Goal: Task Accomplishment & Management: Manage account settings

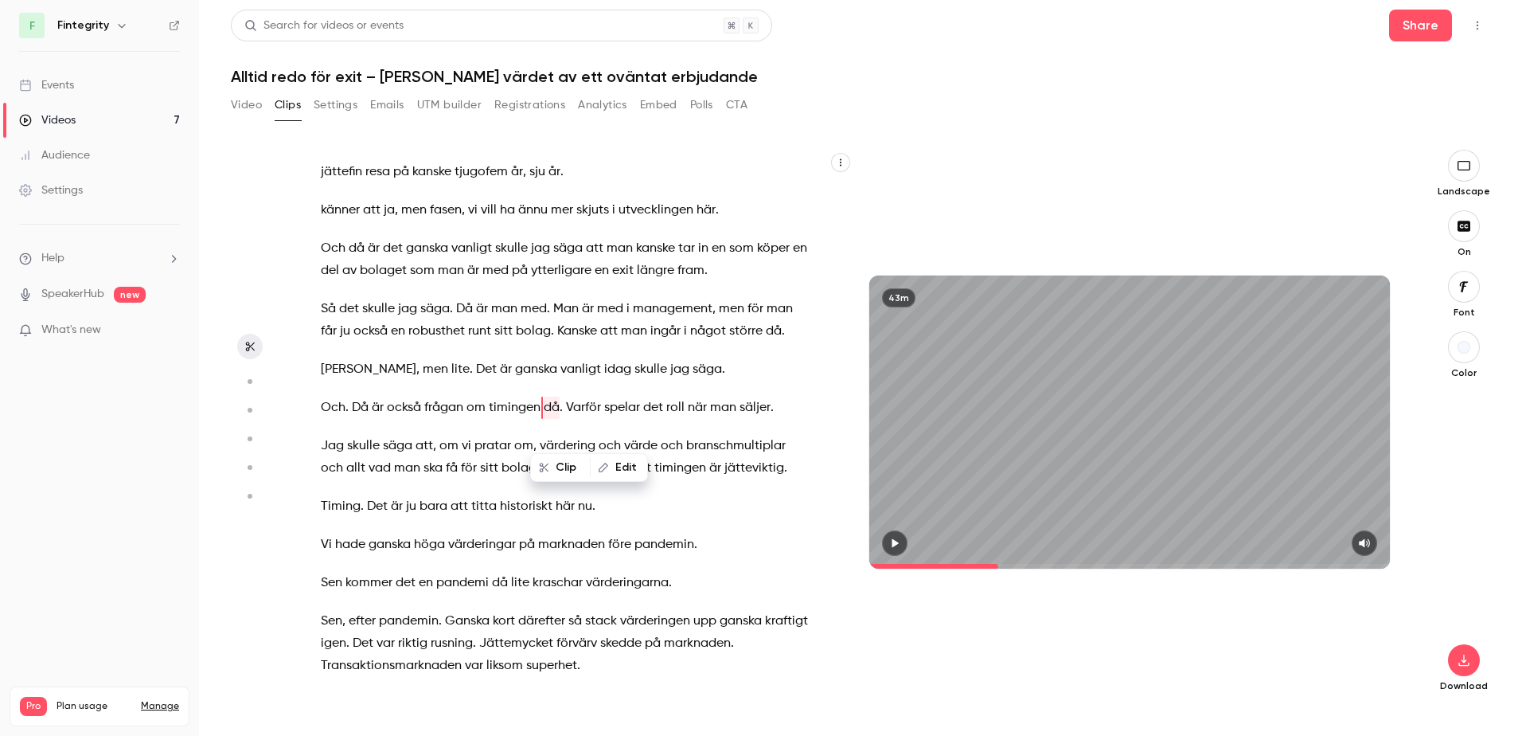
click at [571, 419] on span "Varför" at bounding box center [583, 407] width 35 height 22
click at [903, 533] on button "button" at bounding box center [894, 542] width 25 height 25
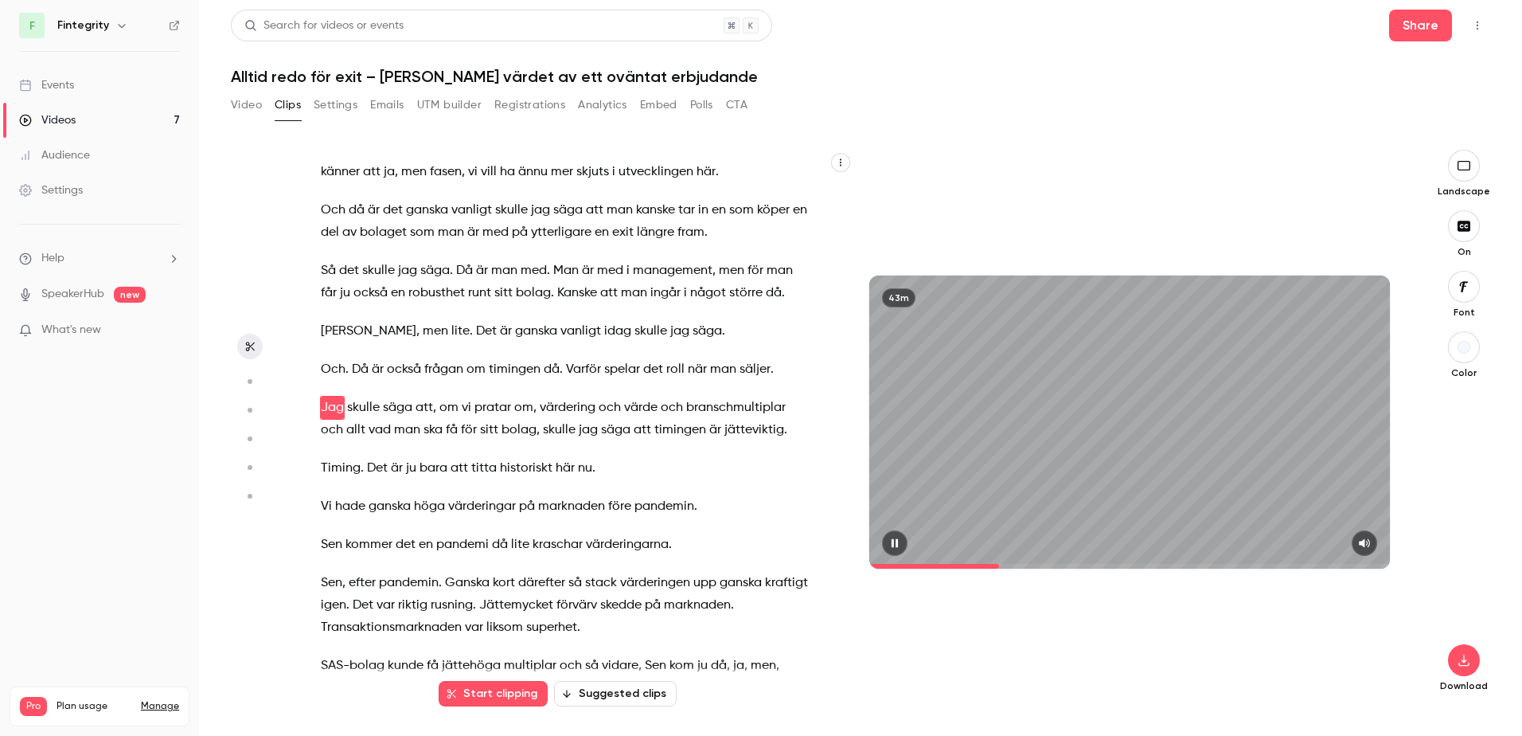
click at [903, 544] on button "button" at bounding box center [894, 542] width 25 height 25
click at [568, 381] on span "Varför" at bounding box center [583, 369] width 35 height 22
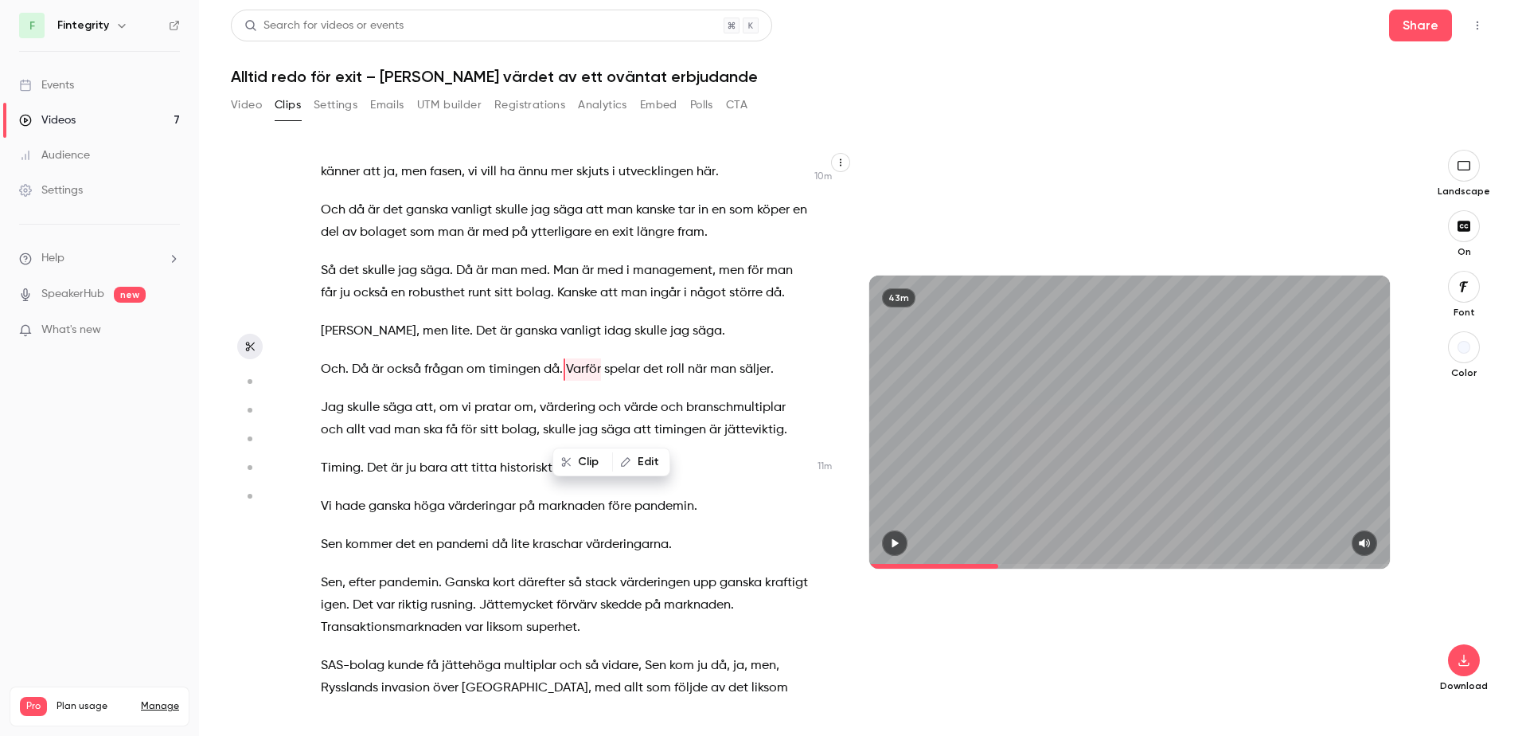
scroll to position [5334, 0]
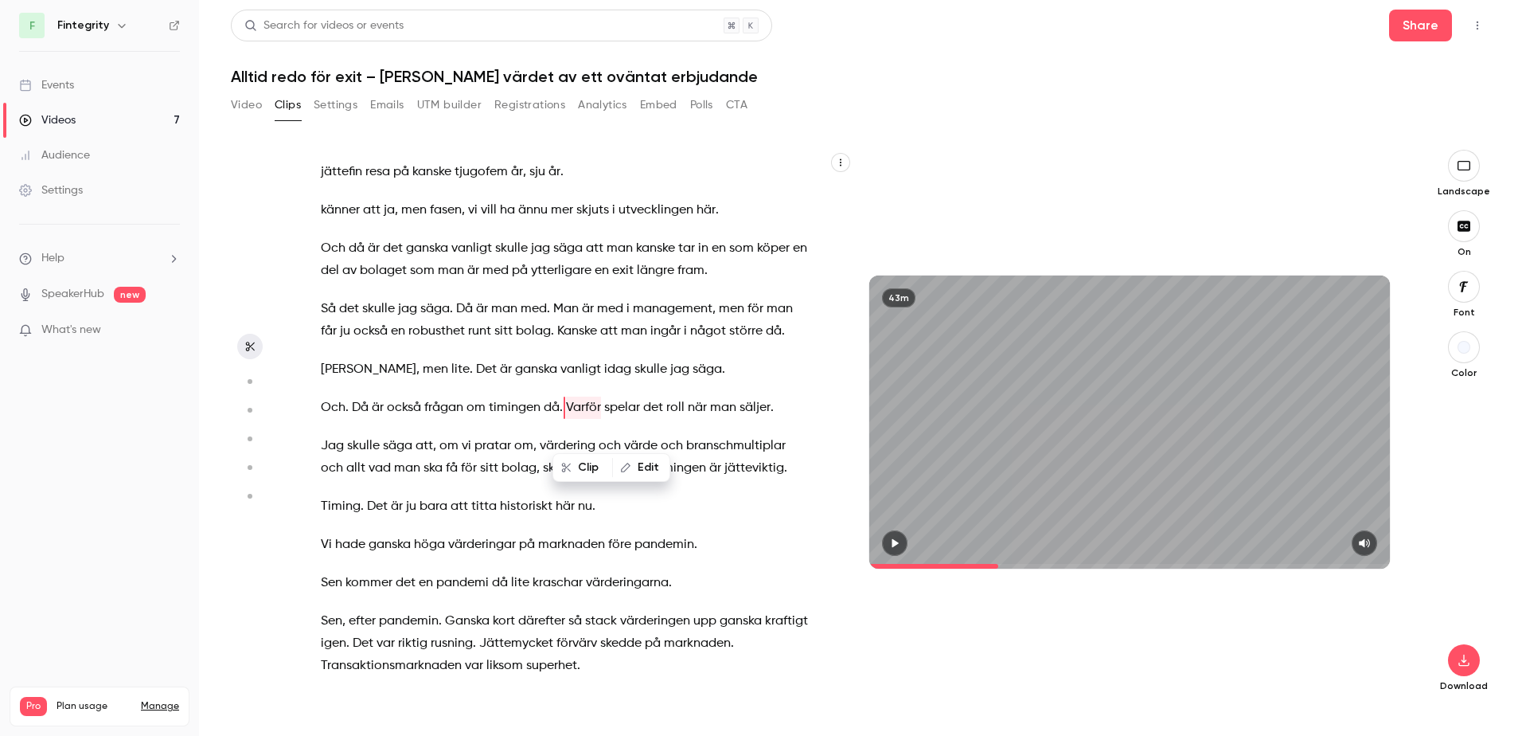
click at [578, 465] on button "Clip" at bounding box center [582, 467] width 57 height 25
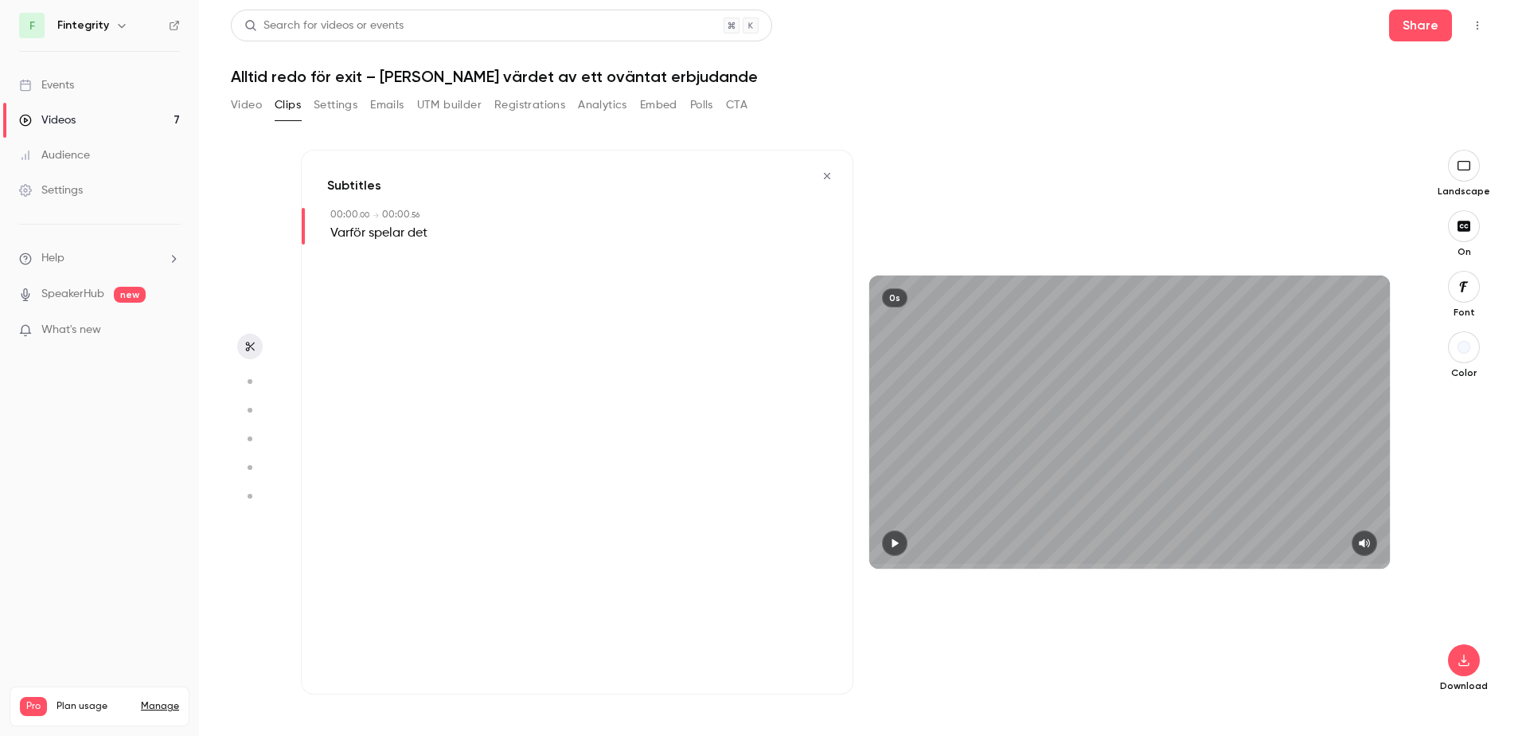
click at [896, 545] on icon "button" at bounding box center [895, 543] width 6 height 9
click at [831, 178] on icon "button" at bounding box center [827, 175] width 13 height 11
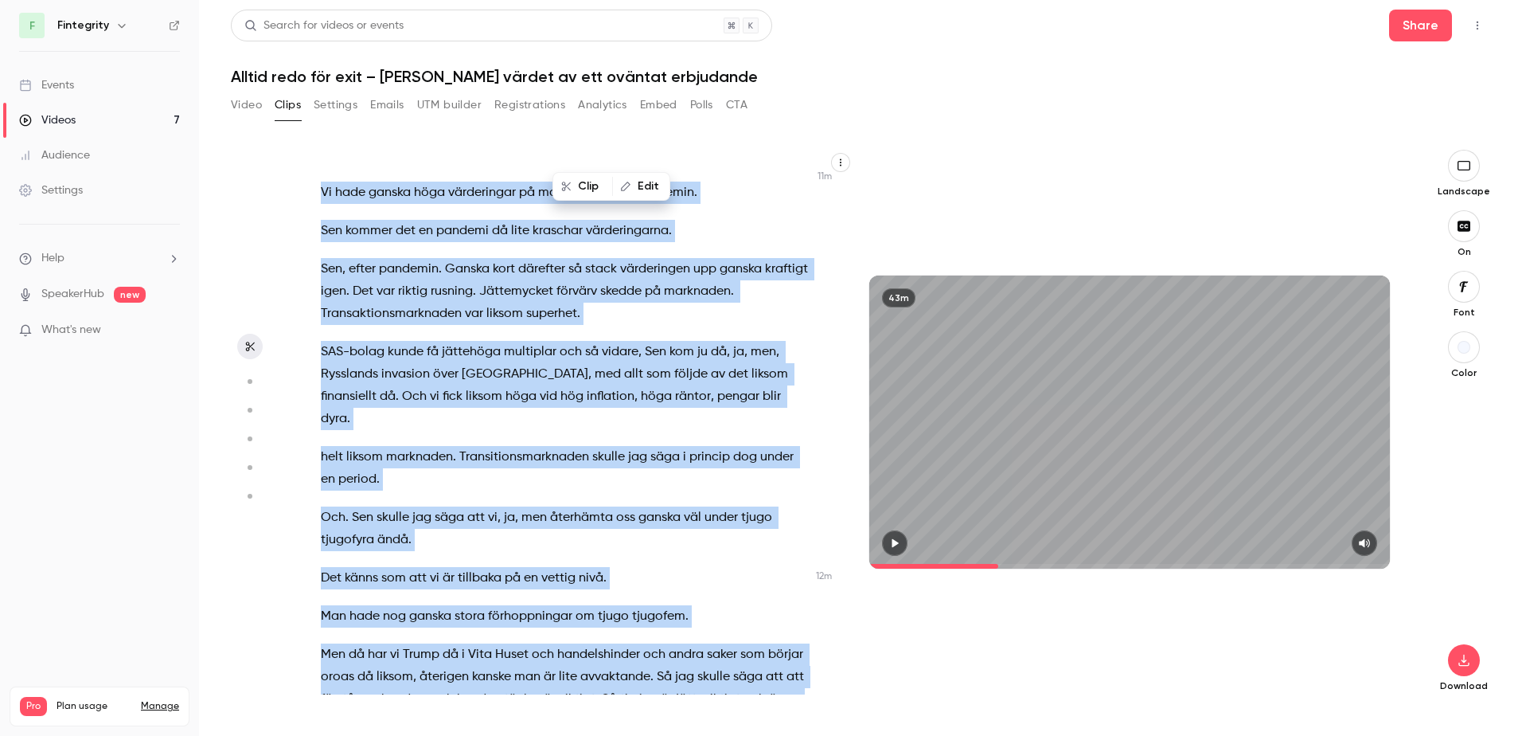
scroll to position [5757, 0]
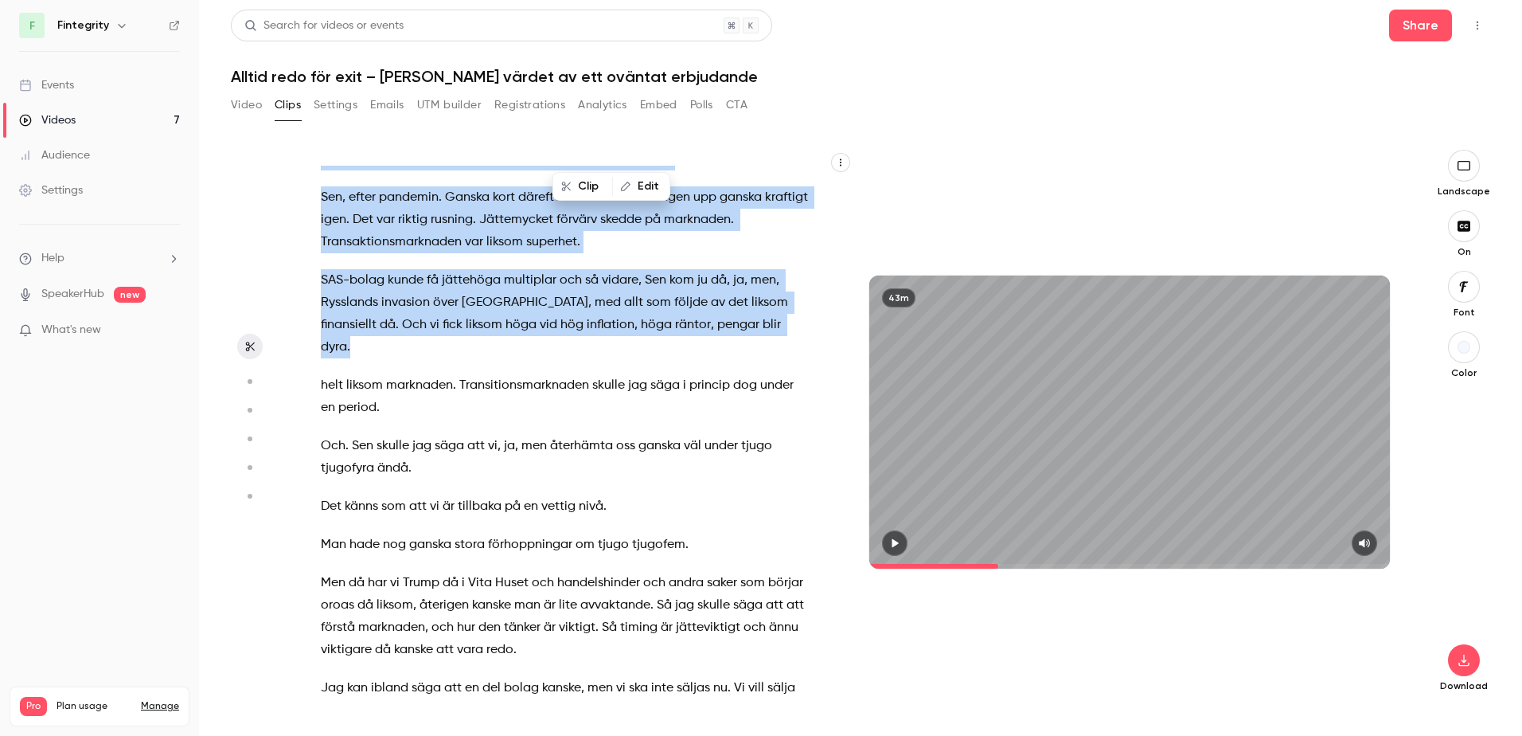
drag, startPoint x: 568, startPoint y: 428, endPoint x: 748, endPoint y: 338, distance: 201.2
click at [748, 338] on div "Hej och varmt välkomna till dagens lunchwebinar . Jag heter [PERSON_NAME] och […" at bounding box center [573, 430] width 545 height 529
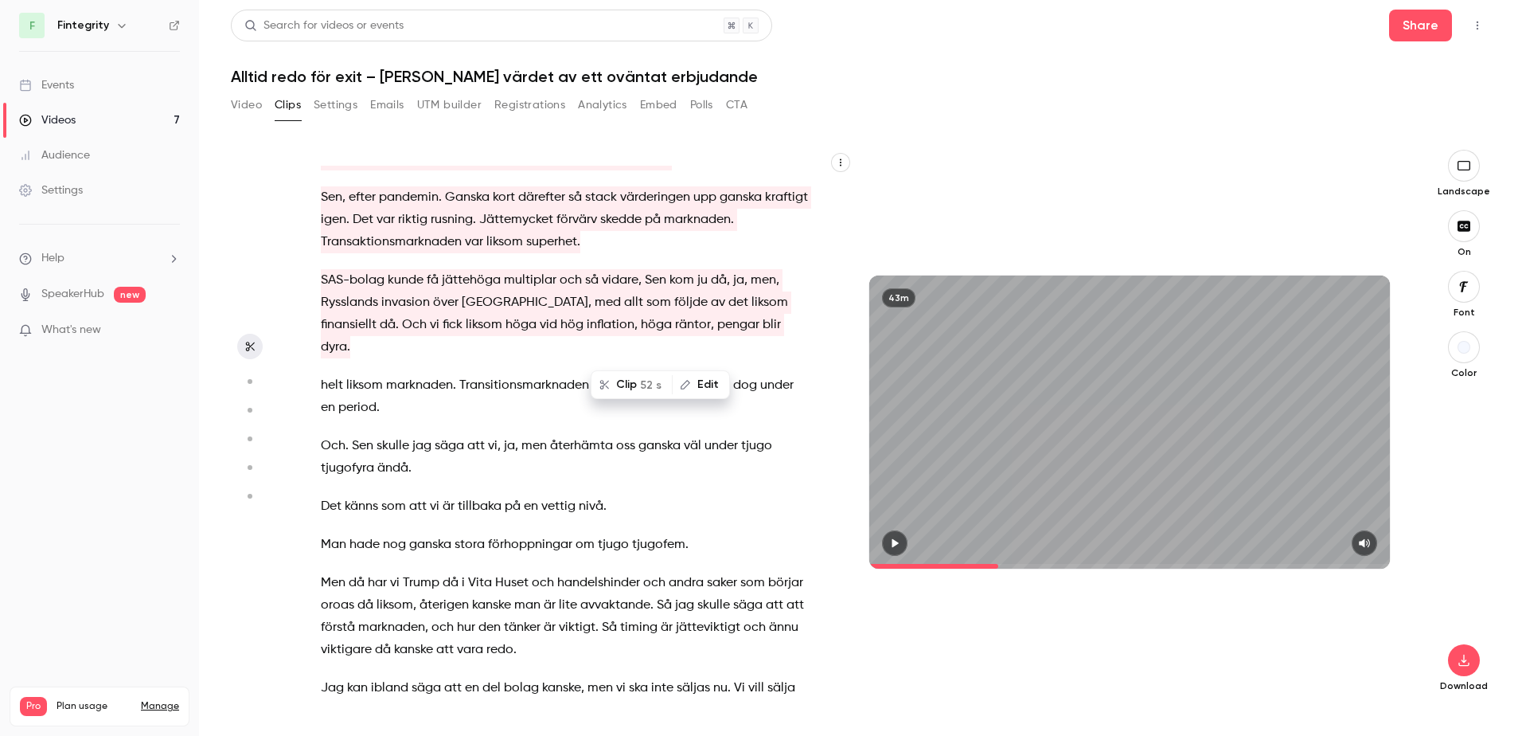
click at [646, 388] on span "52 s" at bounding box center [650, 385] width 21 height 17
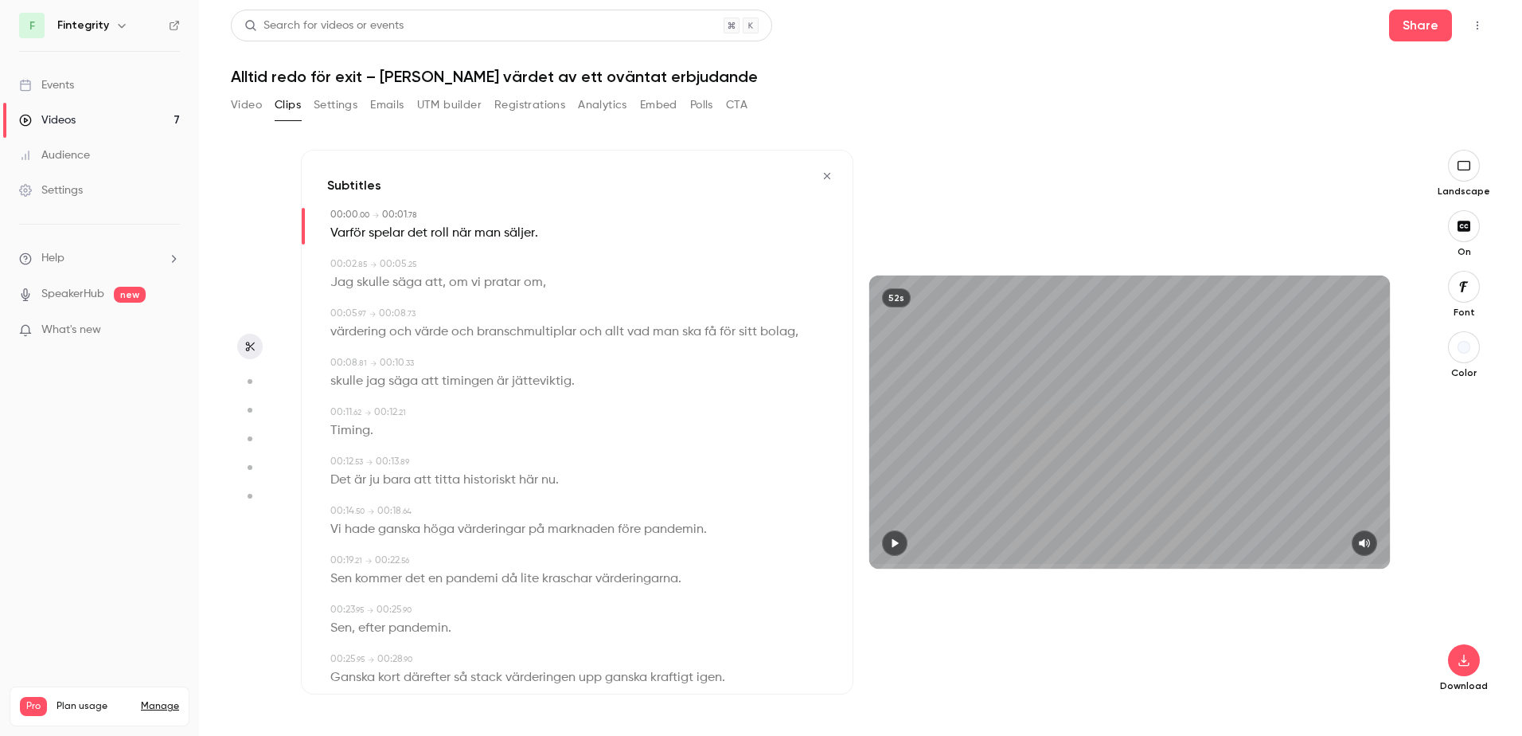
click at [892, 543] on icon "button" at bounding box center [894, 542] width 13 height 11
click at [431, 217] on div "00:00 . 00 → 00:01 . 78" at bounding box center [578, 215] width 497 height 14
click at [468, 223] on span "när" at bounding box center [461, 233] width 19 height 22
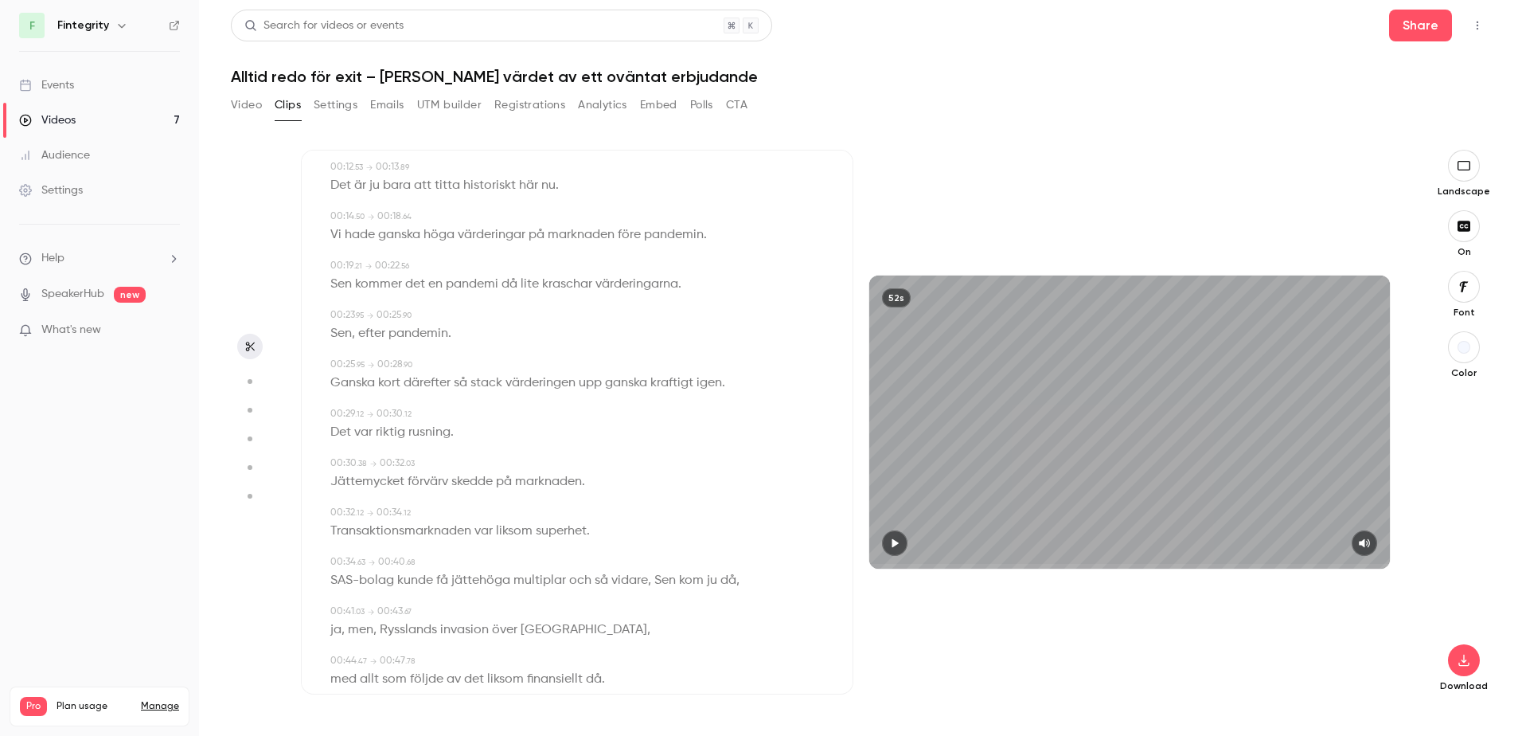
scroll to position [294, 0]
click at [419, 331] on span "pandemin" at bounding box center [418, 334] width 60 height 22
click at [419, 362] on button "Edit" at bounding box center [414, 363] width 55 height 25
click at [412, 365] on input "********" at bounding box center [383, 369] width 143 height 32
click at [482, 319] on div "00:23 . 95 → 00:25 . 90" at bounding box center [578, 316] width 497 height 14
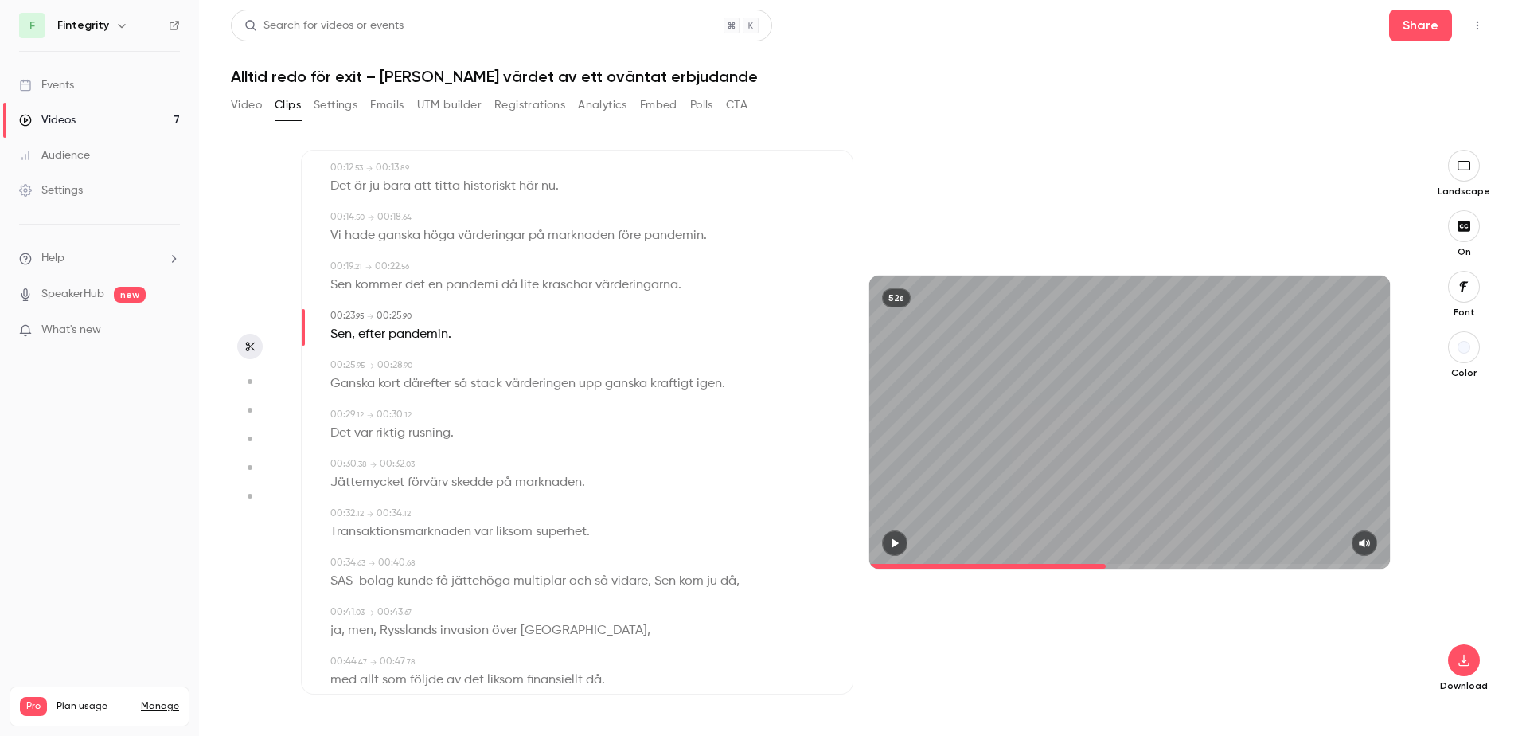
click at [451, 335] on p "Sen , efter pandemin ." at bounding box center [390, 334] width 121 height 22
click at [451, 338] on span "." at bounding box center [449, 334] width 3 height 22
click at [456, 336] on div "Edit Sen , efter pandemin ." at bounding box center [578, 334] width 497 height 22
click at [453, 334] on div "Sen , efter pandemin ." at bounding box center [578, 334] width 497 height 22
click at [399, 410] on span "00:30" at bounding box center [390, 415] width 26 height 10
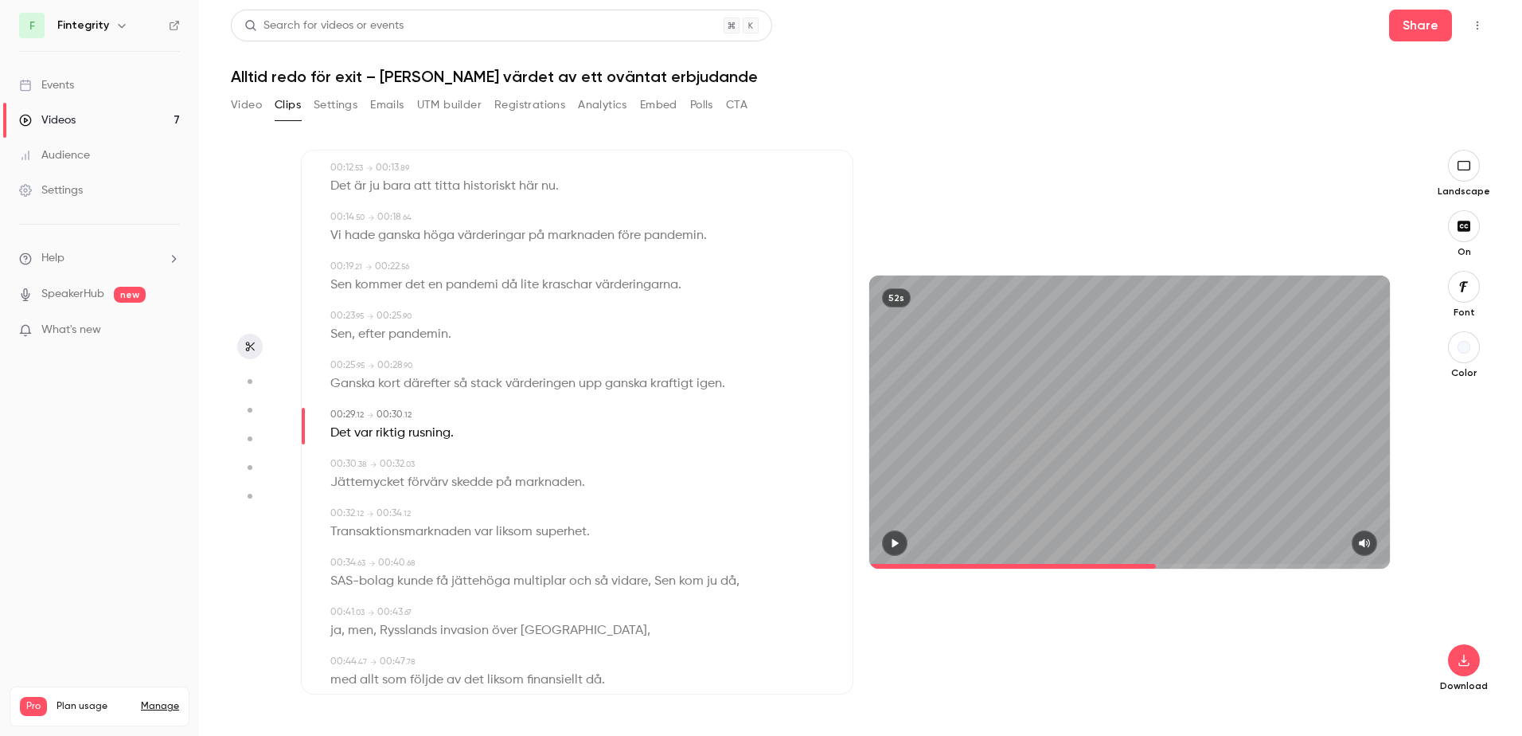
click at [446, 330] on span "pandemin" at bounding box center [418, 334] width 60 height 22
type input "**"
click at [401, 376] on button "Edit" at bounding box center [414, 363] width 55 height 25
click at [421, 367] on input "********" at bounding box center [383, 369] width 143 height 32
type input "*********"
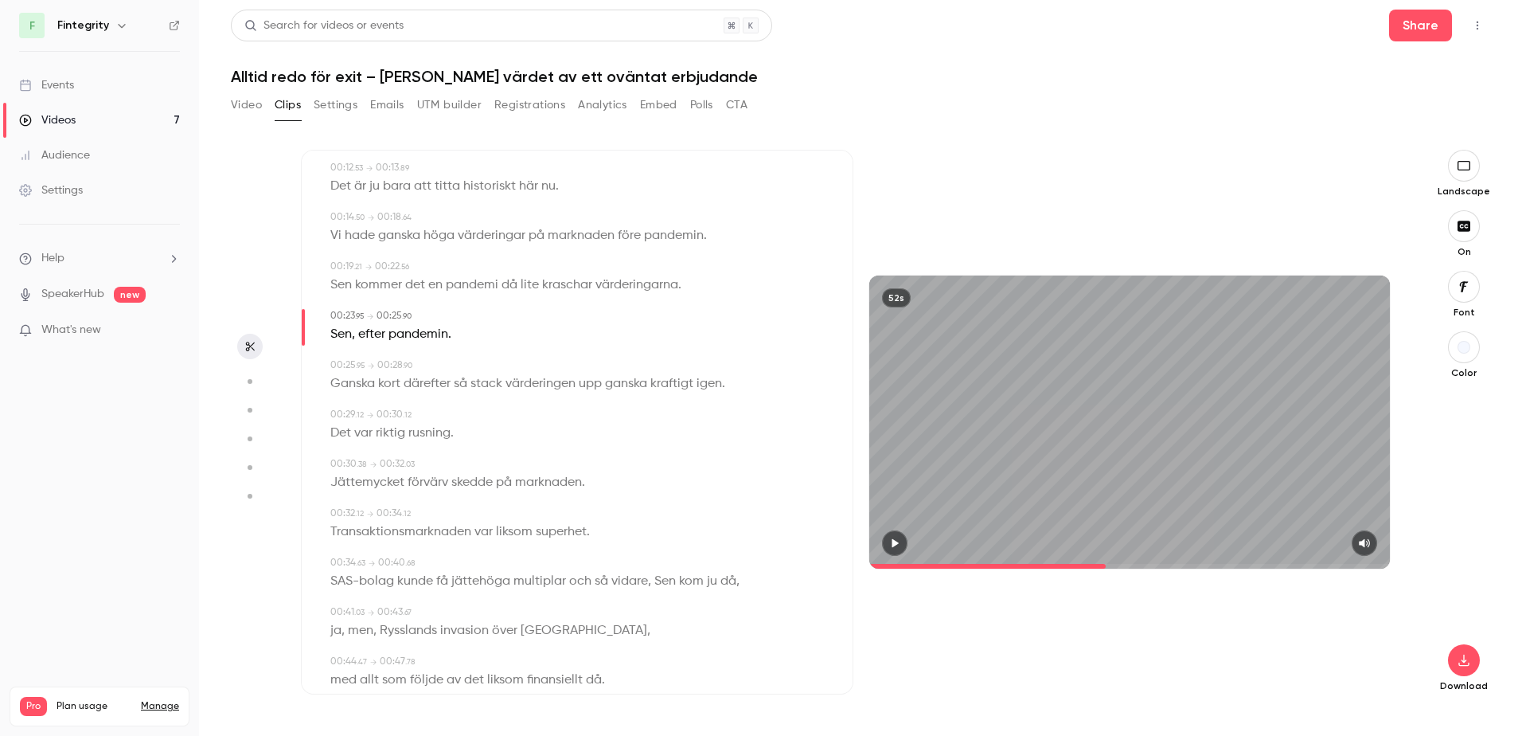
click at [572, 357] on div "00:00 . 00 → 00:01 . 78 Varför spelar det roll när man säljer . 00:02 . 85 → 00…" at bounding box center [577, 333] width 500 height 839
click at [445, 321] on div "00:23 . 95 → 00:25 . 90" at bounding box center [578, 316] width 497 height 14
click at [440, 338] on span "pandemin" at bounding box center [418, 334] width 60 height 22
click at [428, 371] on button "Edit" at bounding box center [414, 363] width 55 height 25
click at [414, 357] on input "********" at bounding box center [383, 369] width 143 height 32
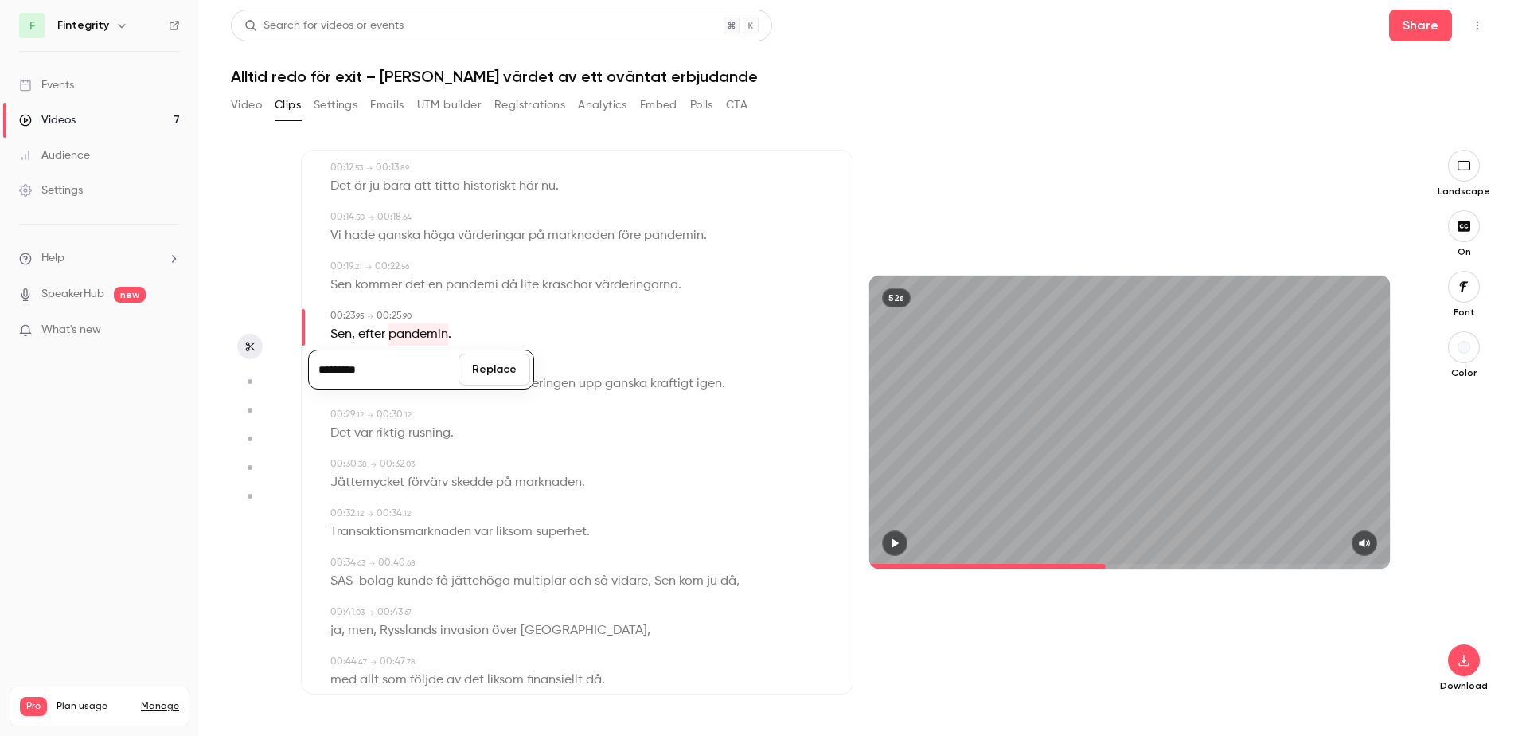
type input "*********"
click at [498, 377] on button "Replace" at bounding box center [495, 369] width 72 height 32
type input "**"
drag, startPoint x: 498, startPoint y: 377, endPoint x: 451, endPoint y: 334, distance: 64.2
click at [451, 334] on span "pandemin," at bounding box center [419, 334] width 63 height 22
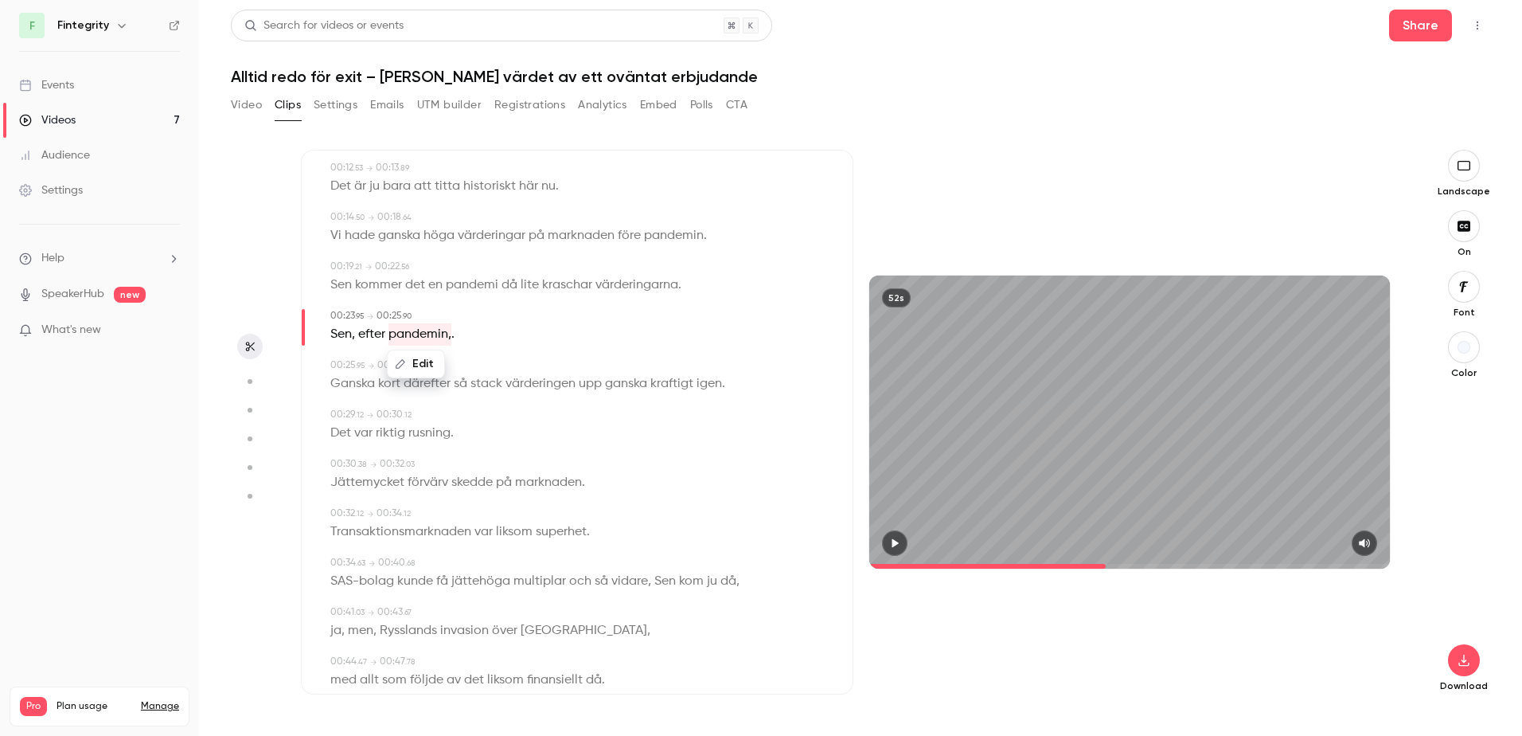
click at [467, 342] on div "Edit Sen , efter [PERSON_NAME], ." at bounding box center [578, 334] width 497 height 22
drag, startPoint x: 461, startPoint y: 340, endPoint x: 451, endPoint y: 336, distance: 10.3
click at [451, 336] on div "Sen , efter [PERSON_NAME], ." at bounding box center [578, 334] width 497 height 22
click at [453, 334] on span "." at bounding box center [452, 334] width 3 height 22
click at [420, 362] on button "Edit" at bounding box center [415, 363] width 55 height 25
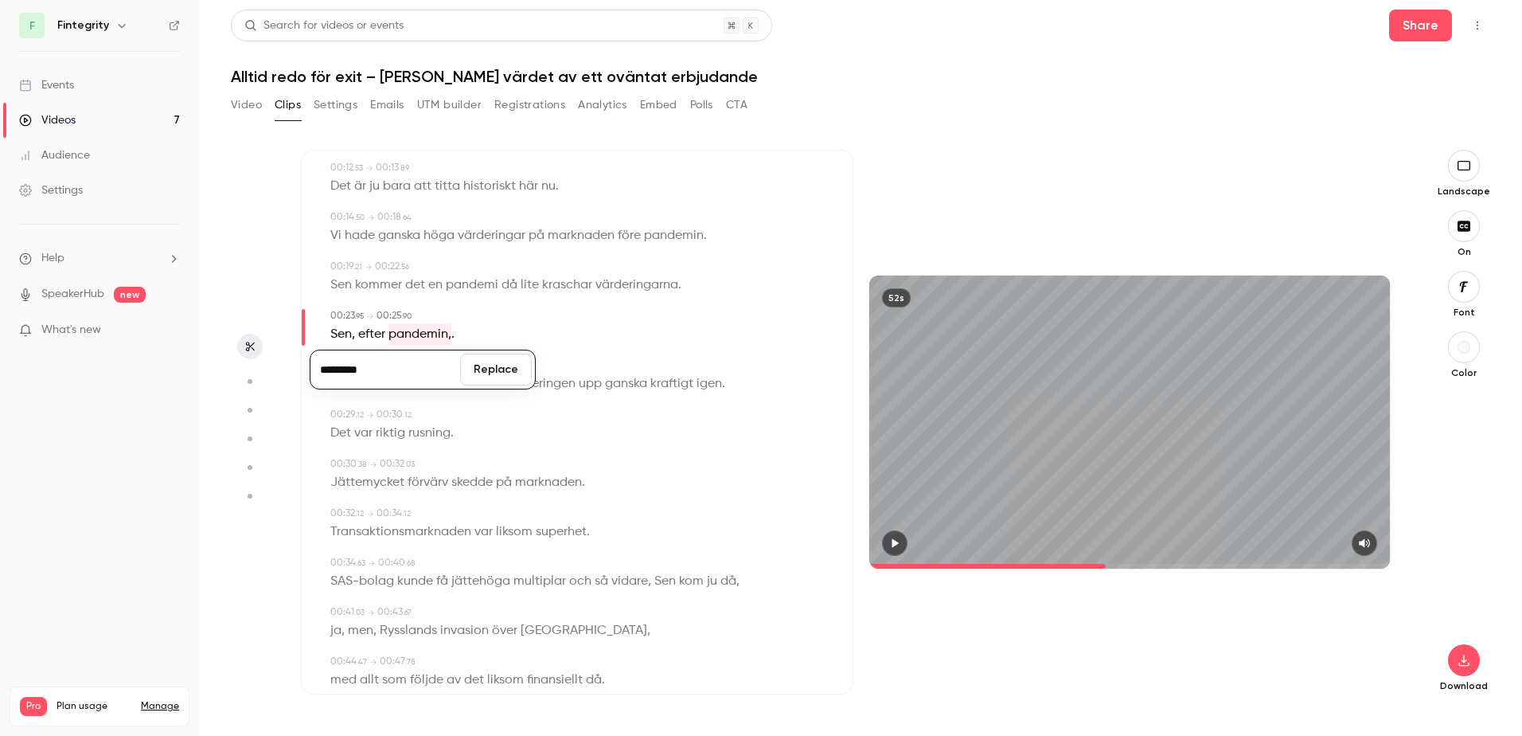
click at [428, 380] on input "*********" at bounding box center [385, 369] width 143 height 32
type input "********"
click at [527, 310] on div "00:23 . 95 → 00:25 . 90" at bounding box center [578, 316] width 497 height 14
click at [435, 342] on span "pandemin," at bounding box center [419, 334] width 63 height 22
click at [416, 366] on button "Edit" at bounding box center [415, 363] width 55 height 25
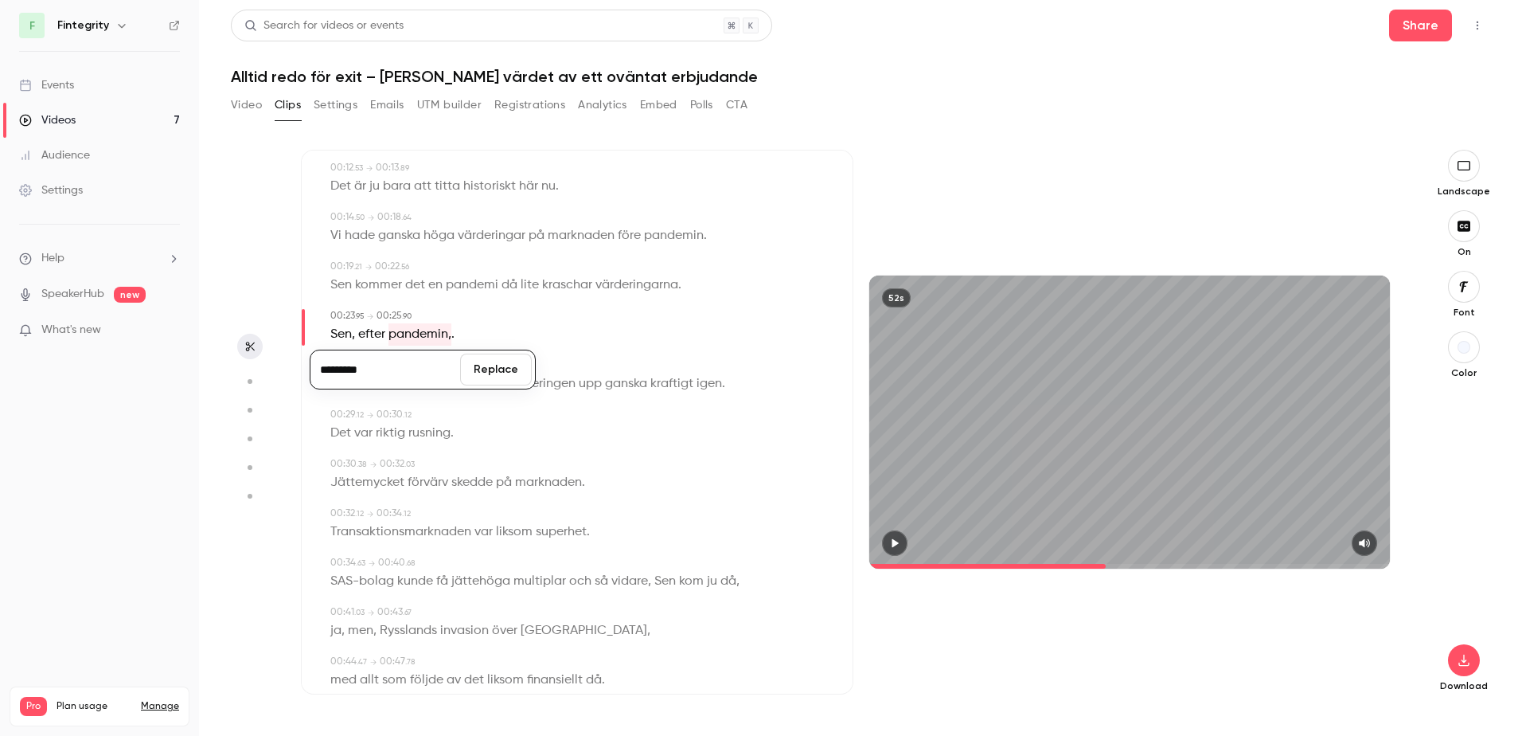
click at [379, 379] on input "*********" at bounding box center [385, 369] width 143 height 32
type input "********"
click at [518, 382] on button "Replace" at bounding box center [496, 369] width 72 height 32
click at [448, 396] on div "00:00 . 00 → 00:01 . 78 Varför spelar det roll när man säljer . 00:02 . 85 → 00…" at bounding box center [577, 333] width 500 height 839
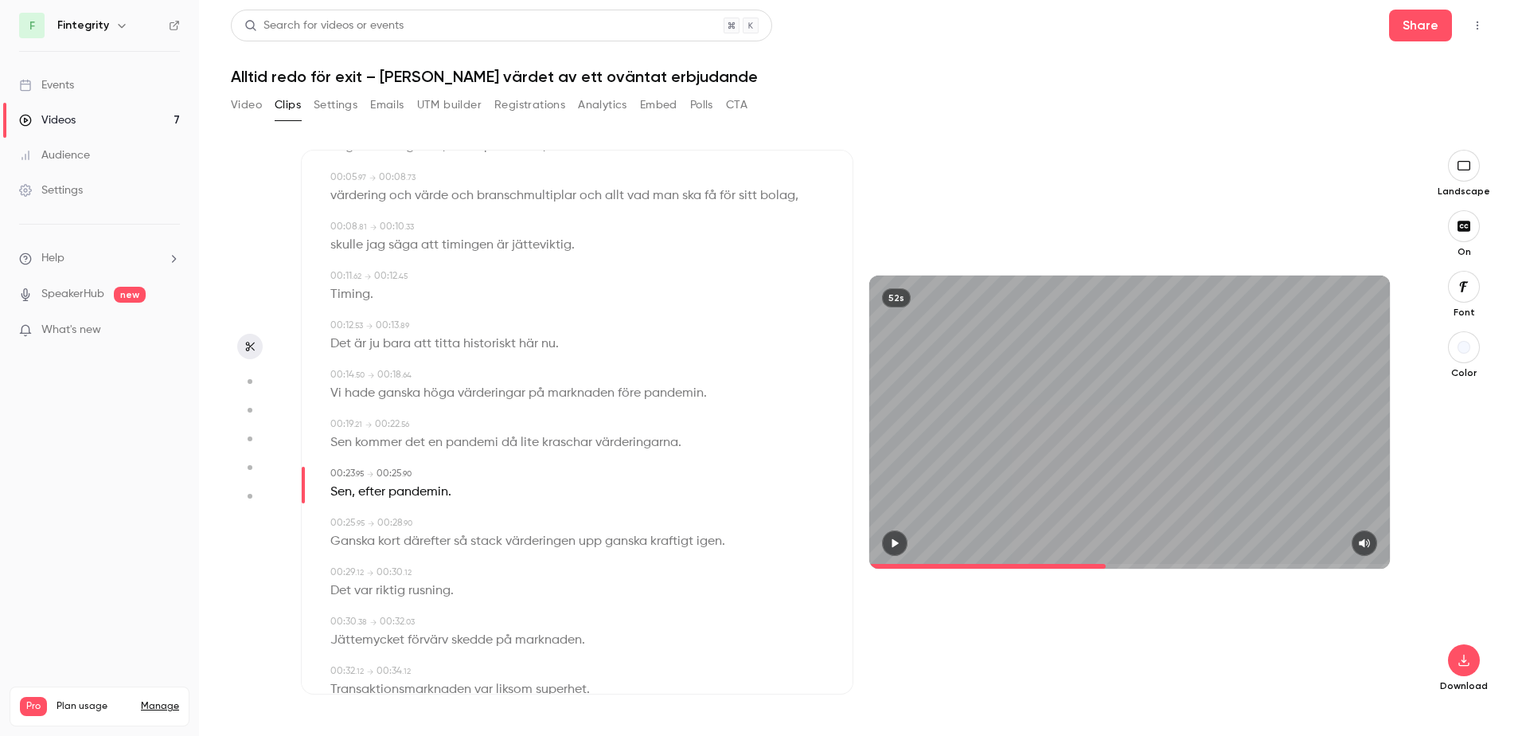
scroll to position [0, 0]
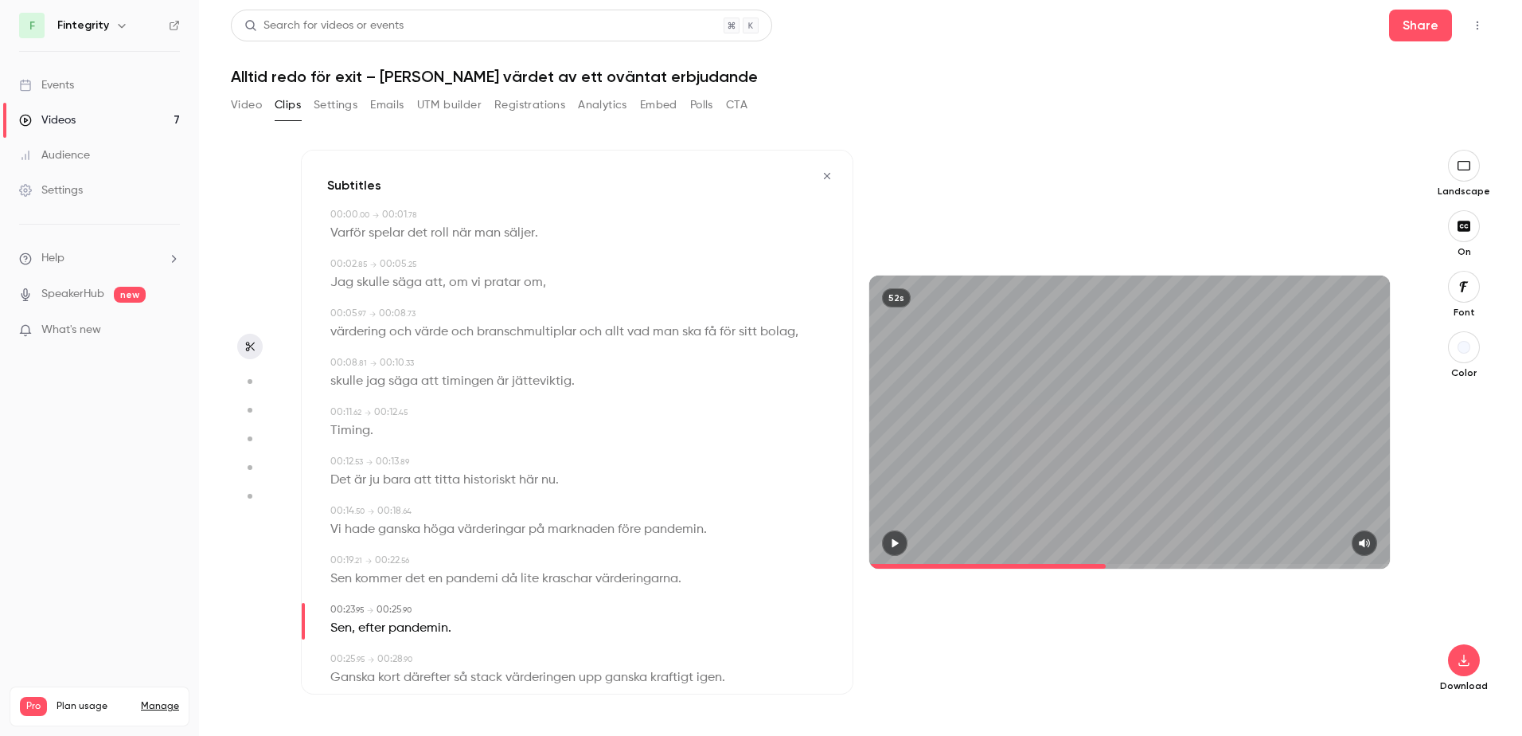
click at [572, 384] on span "." at bounding box center [573, 381] width 3 height 22
drag, startPoint x: 574, startPoint y: 384, endPoint x: 564, endPoint y: 381, distance: 9.8
click at [564, 381] on div "skulle jag säga att timingen är jätteviktig ." at bounding box center [578, 381] width 497 height 22
drag, startPoint x: 564, startPoint y: 381, endPoint x: 579, endPoint y: 419, distance: 40.1
click at [579, 419] on button "Edit" at bounding box center [565, 410] width 55 height 25
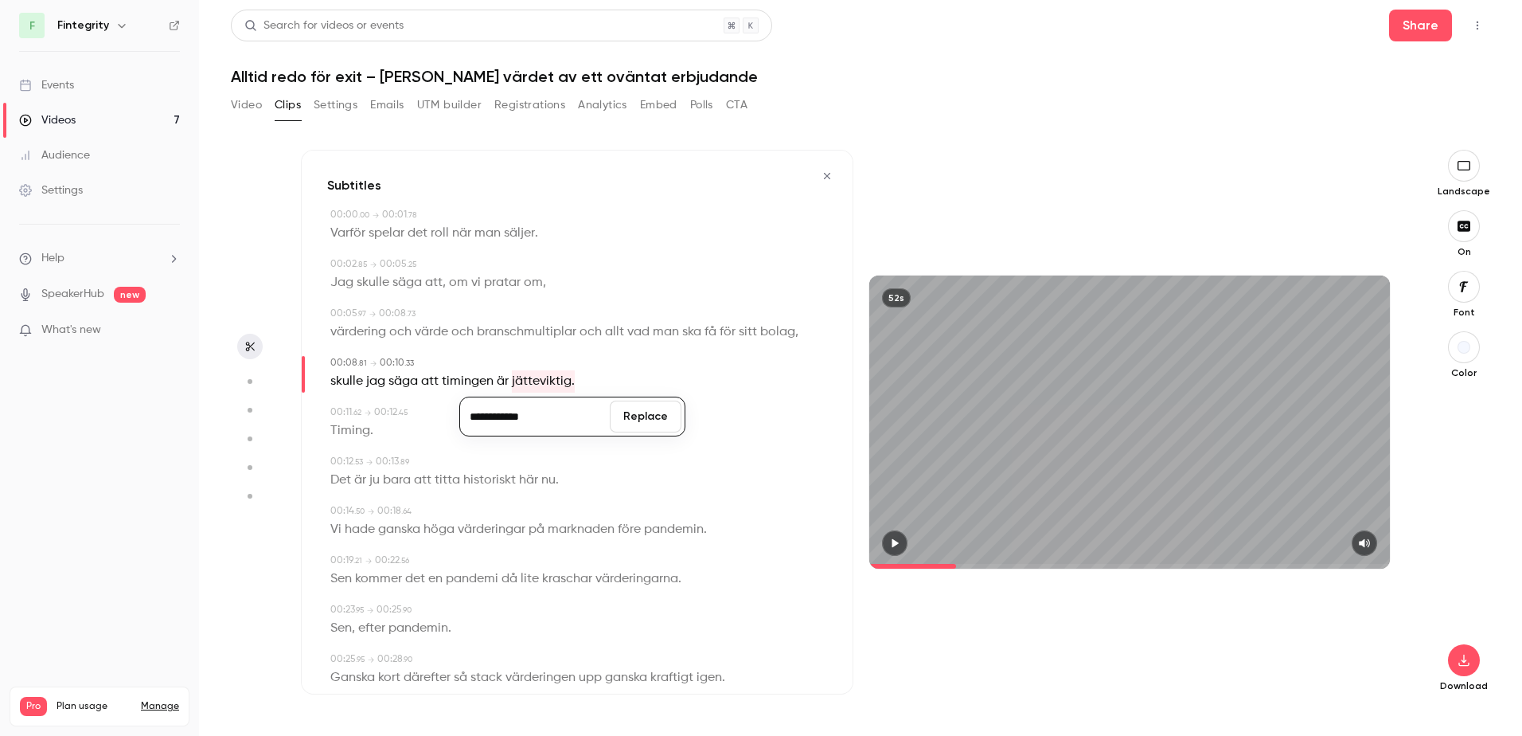
click at [579, 419] on input "**********" at bounding box center [534, 416] width 143 height 32
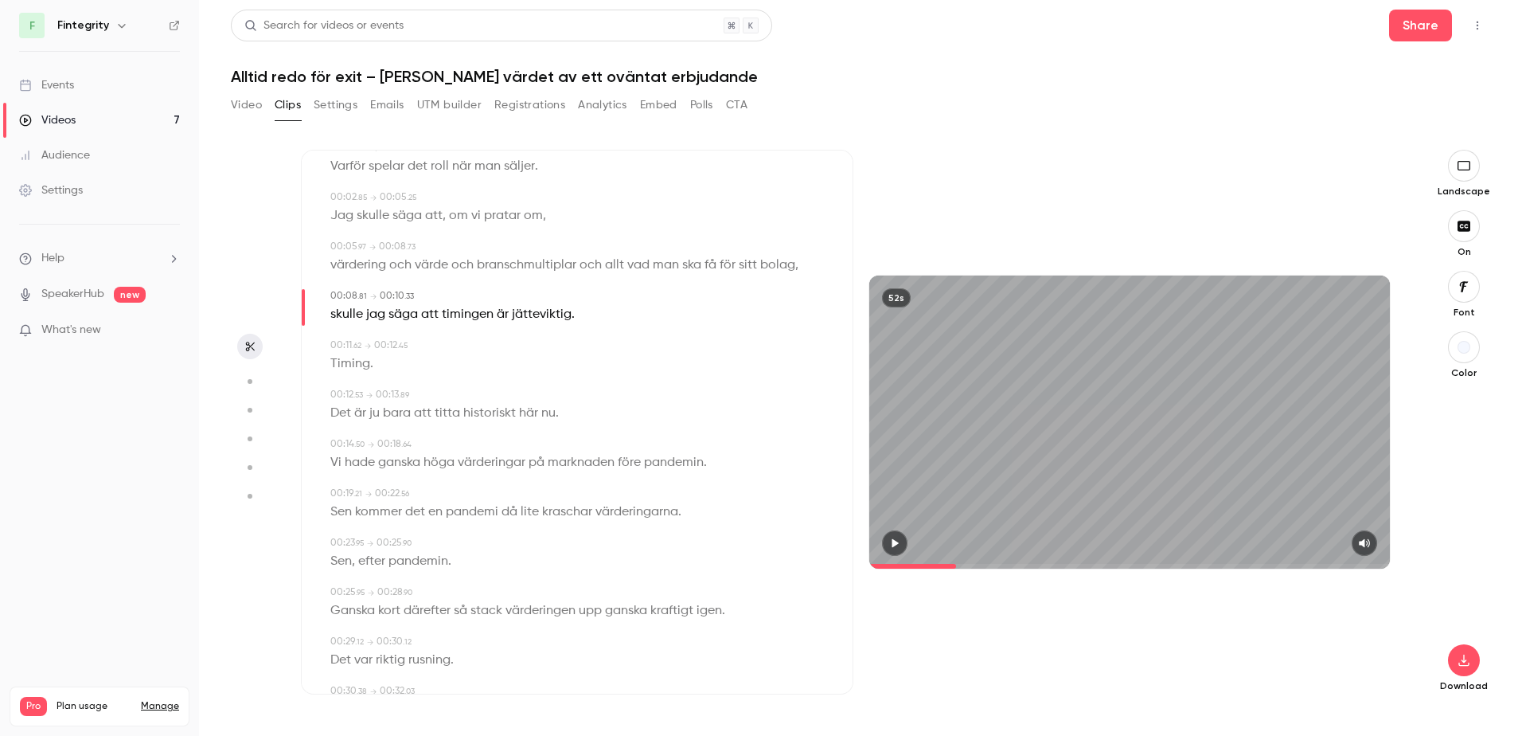
scroll to position [69, 0]
drag, startPoint x: 460, startPoint y: 559, endPoint x: 416, endPoint y: 560, distance: 43.8
click at [416, 560] on div "Sen , efter pandemin ." at bounding box center [578, 559] width 497 height 22
type input "**"
drag, startPoint x: 416, startPoint y: 560, endPoint x: 450, endPoint y: 579, distance: 38.1
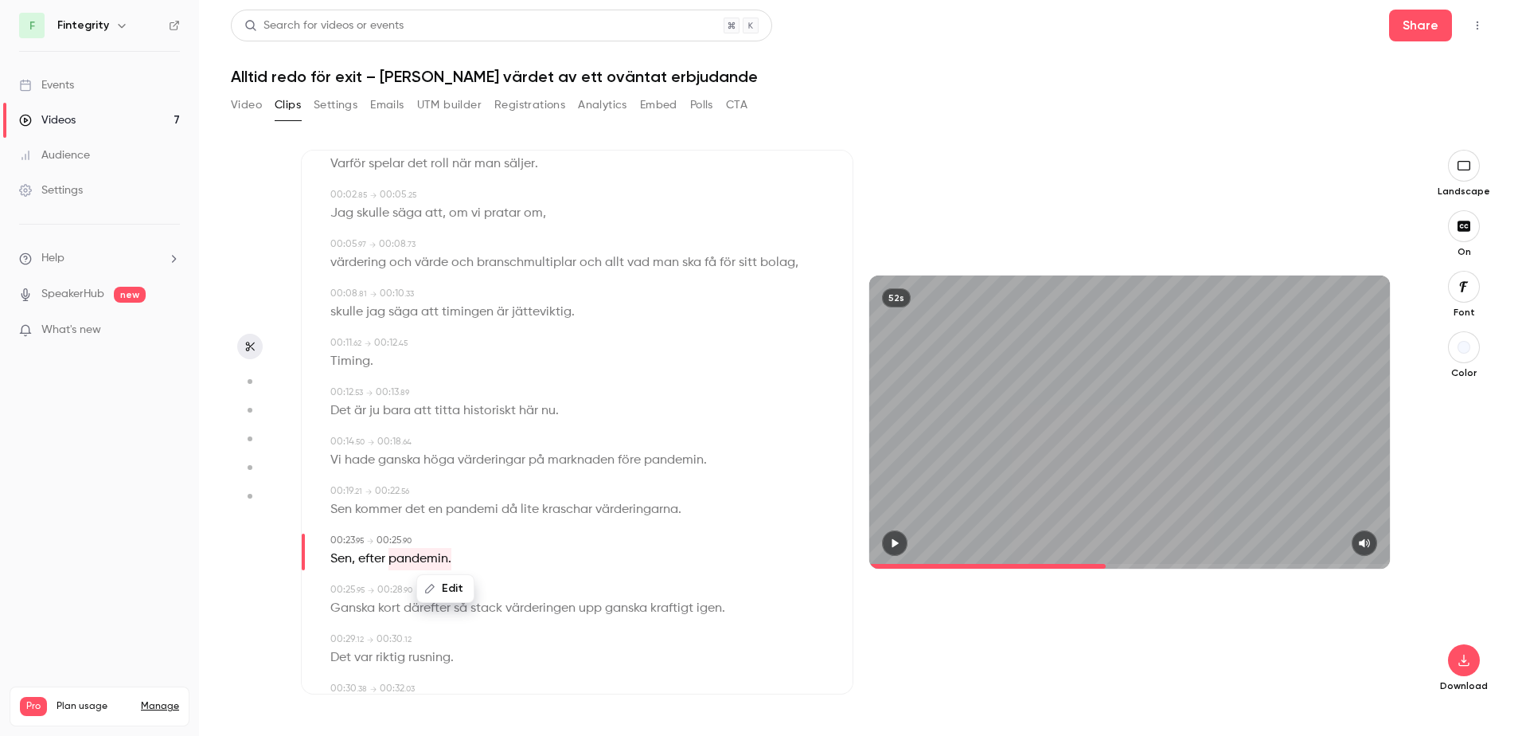
click at [450, 579] on button "Edit" at bounding box center [445, 588] width 55 height 25
click at [442, 586] on input "*********" at bounding box center [414, 594] width 143 height 32
type input "*********"
click at [526, 595] on button "Replace" at bounding box center [526, 594] width 72 height 32
drag, startPoint x: 526, startPoint y: 595, endPoint x: 486, endPoint y: 568, distance: 48.8
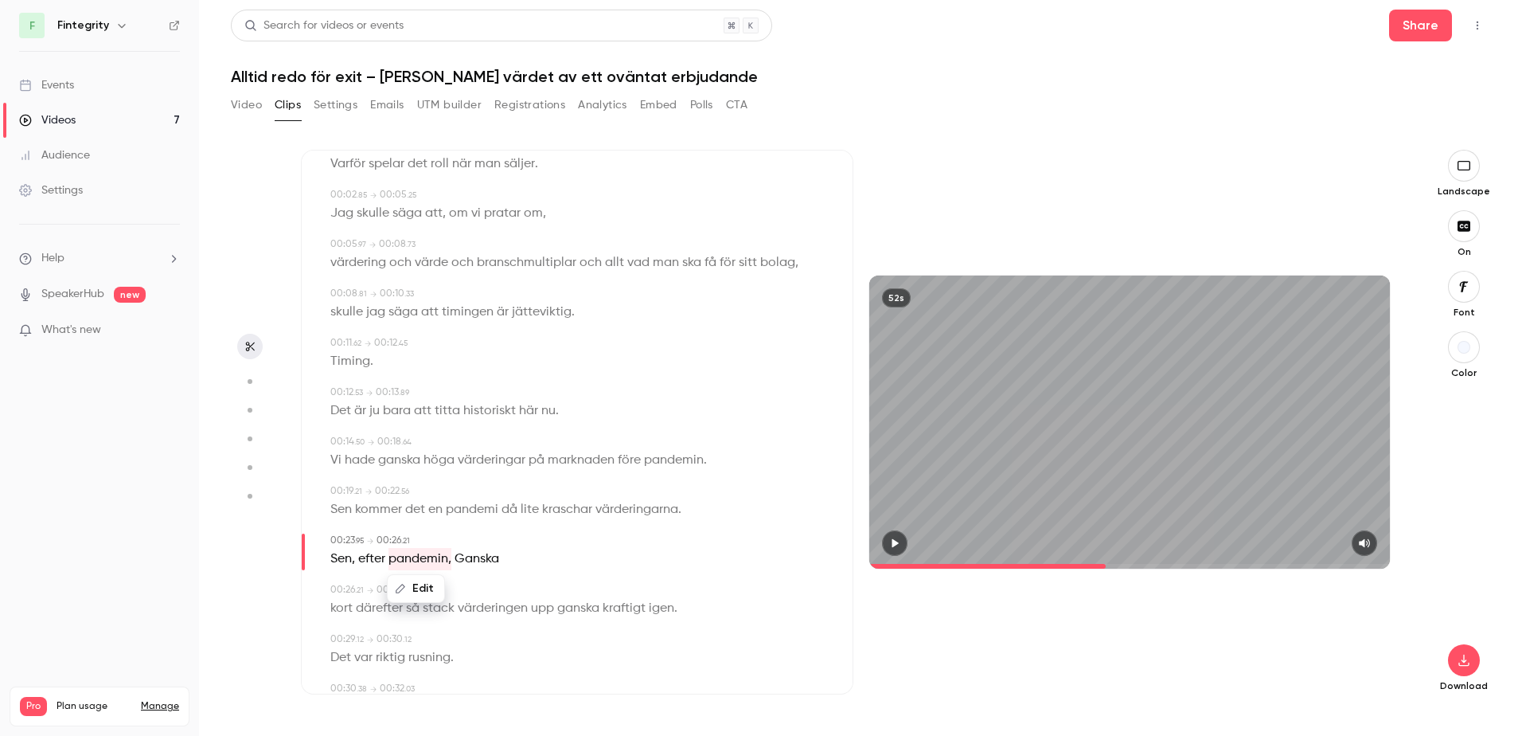
click at [486, 568] on span "Ganska" at bounding box center [477, 559] width 45 height 22
click at [539, 592] on div "00:26 . 21 → 00:28 . 90" at bounding box center [578, 590] width 497 height 14
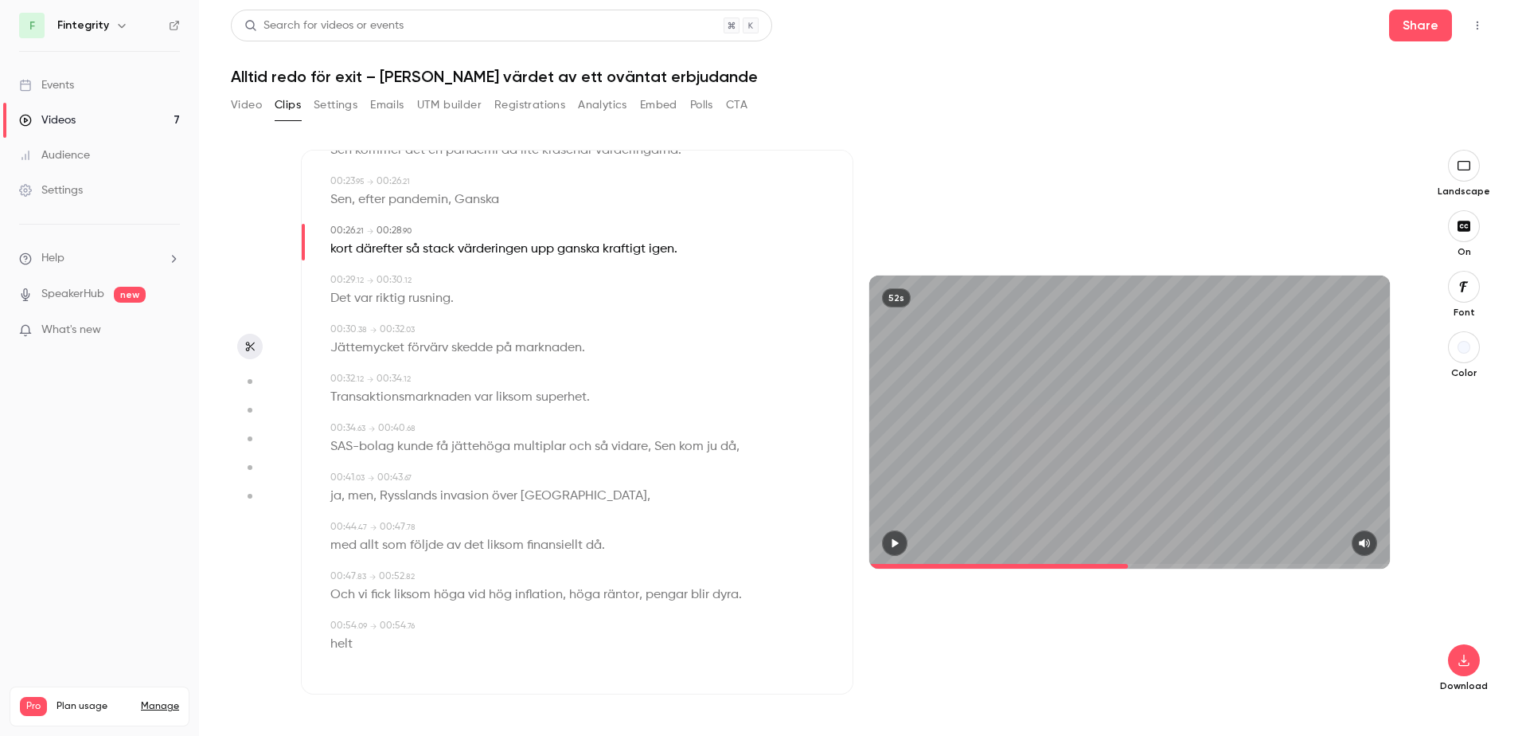
scroll to position [0, 0]
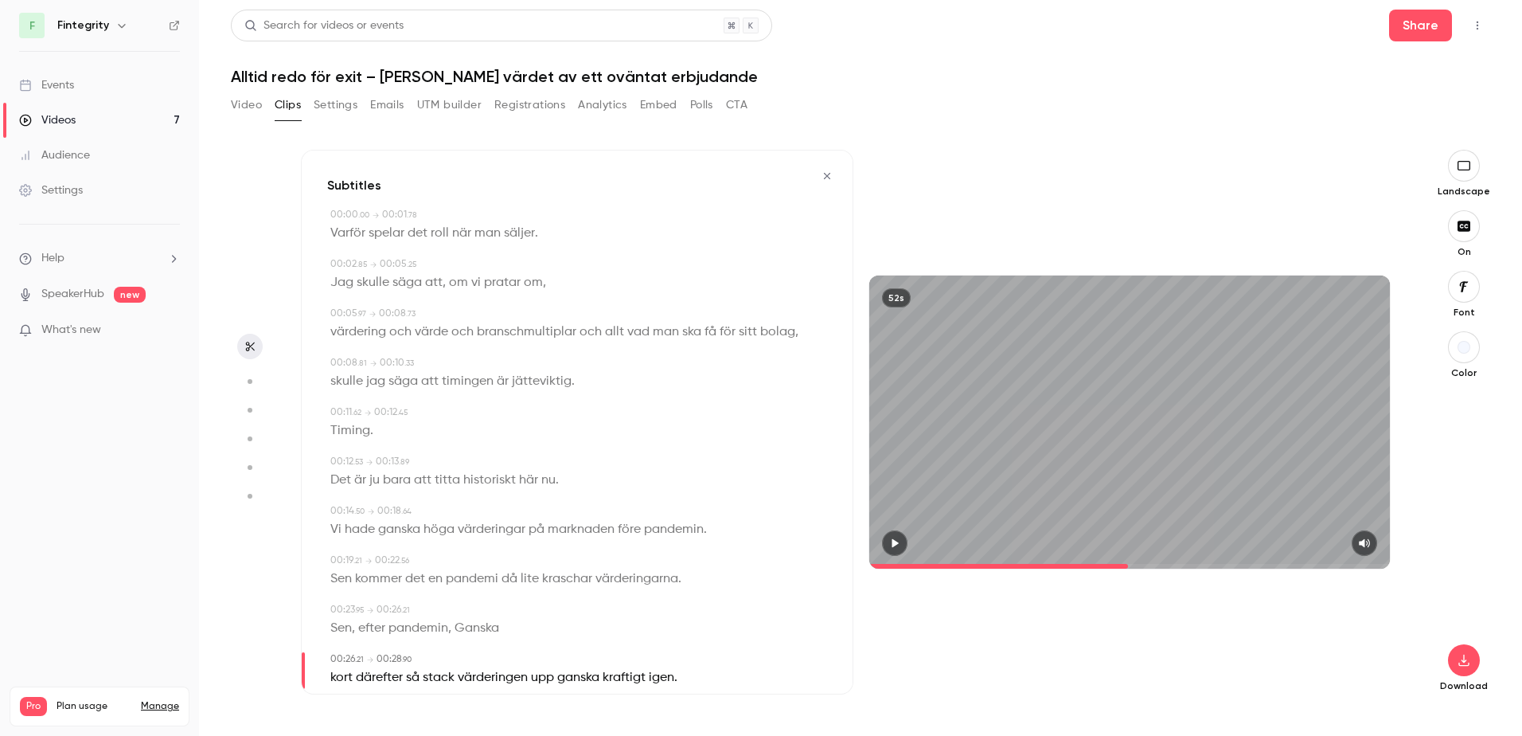
click at [451, 216] on div "00:00 . 00 → 00:01 . 78" at bounding box center [578, 215] width 497 height 14
click at [887, 533] on button "button" at bounding box center [894, 542] width 25 height 25
click at [888, 534] on button "button" at bounding box center [894, 542] width 25 height 25
drag, startPoint x: 541, startPoint y: 229, endPoint x: 514, endPoint y: 229, distance: 27.1
click at [514, 229] on div "Varför spelar det roll när man säljer ." at bounding box center [578, 233] width 497 height 22
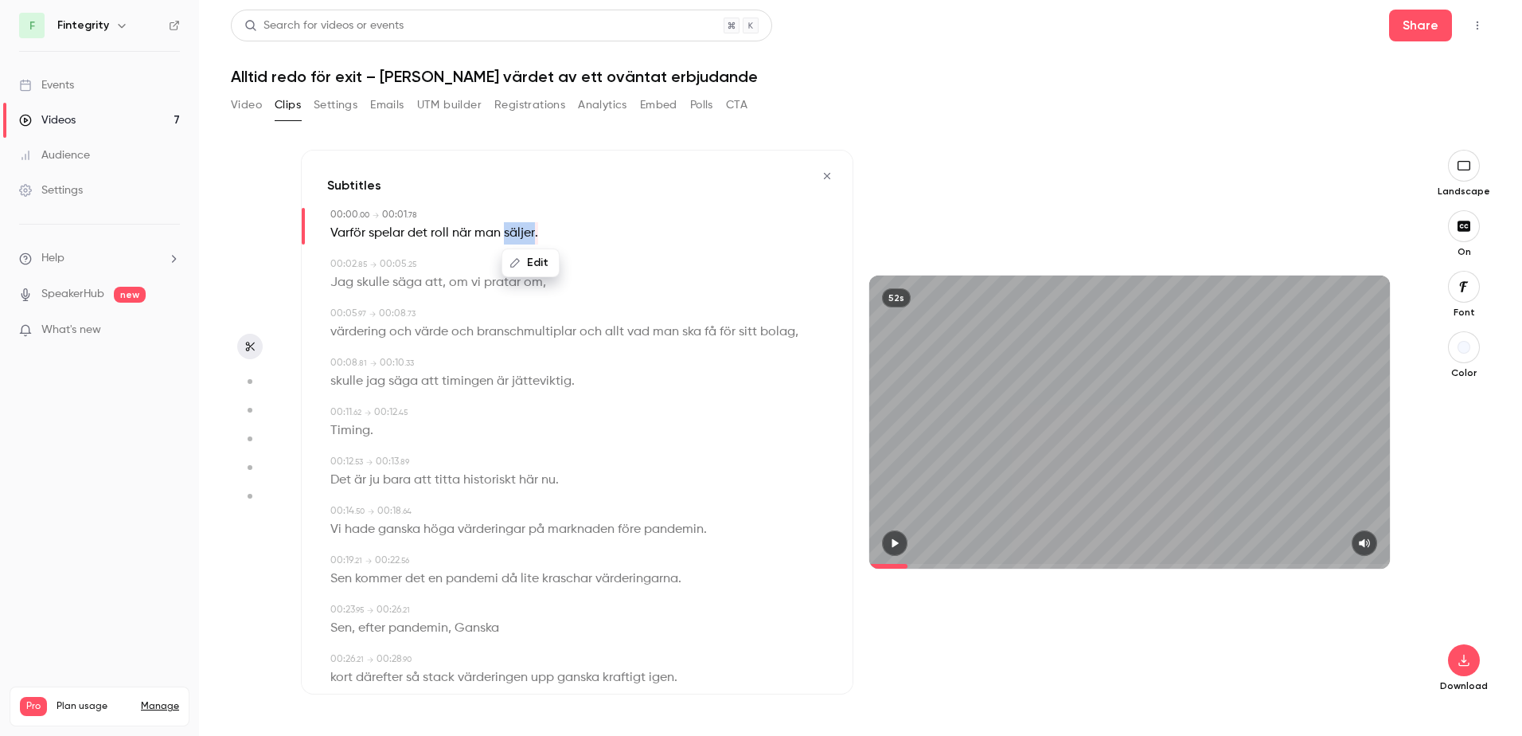
type input "*"
drag, startPoint x: 514, startPoint y: 229, endPoint x: 548, endPoint y: 273, distance: 55.1
click at [548, 273] on button "Edit" at bounding box center [530, 262] width 55 height 25
type input "*******"
click at [625, 274] on button "Replace" at bounding box center [611, 268] width 72 height 32
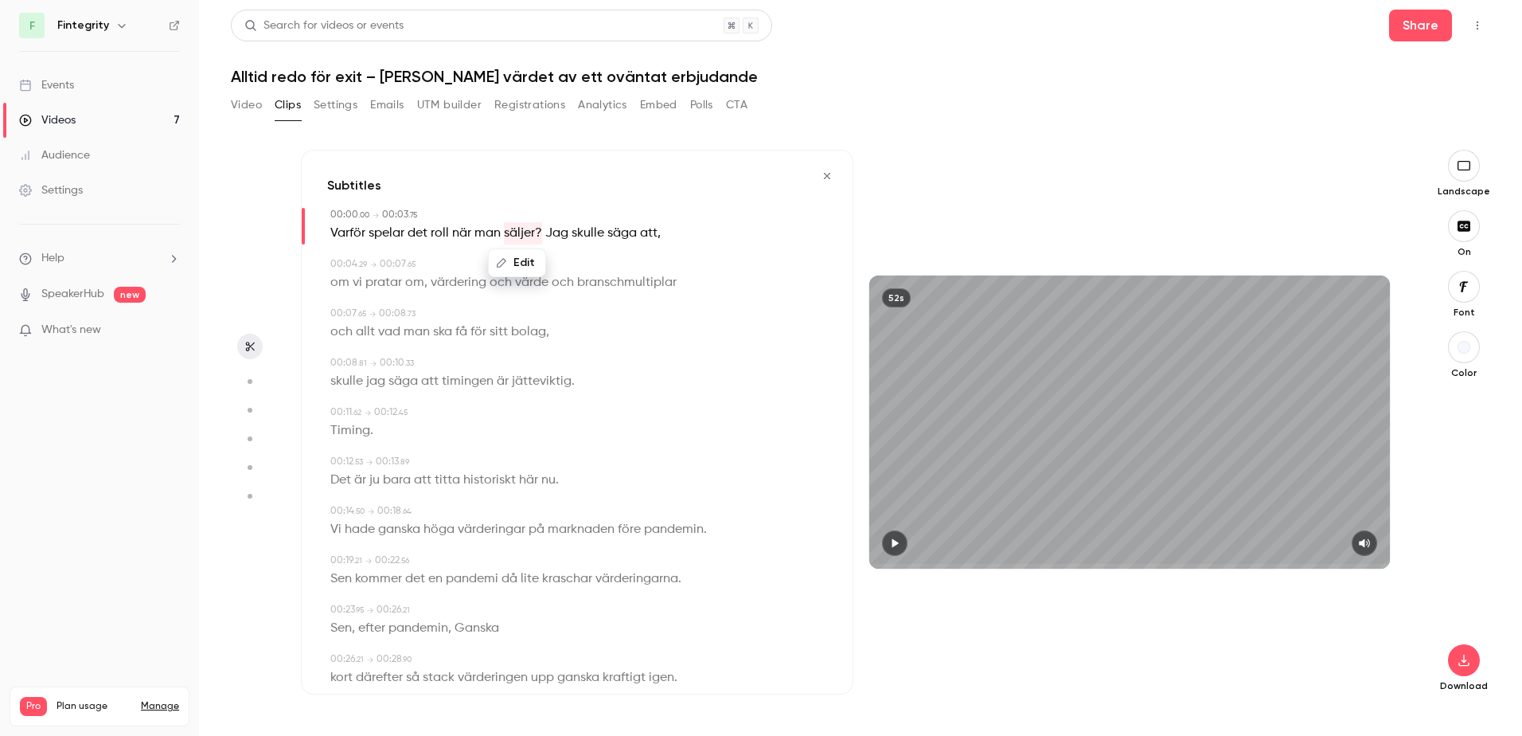
drag, startPoint x: 625, startPoint y: 274, endPoint x: 527, endPoint y: 254, distance: 99.9
click at [527, 254] on button "Edit" at bounding box center [517, 262] width 55 height 25
click at [506, 264] on input "*******" at bounding box center [486, 268] width 143 height 32
type input "********"
click at [601, 271] on button "Replace" at bounding box center [597, 268] width 72 height 32
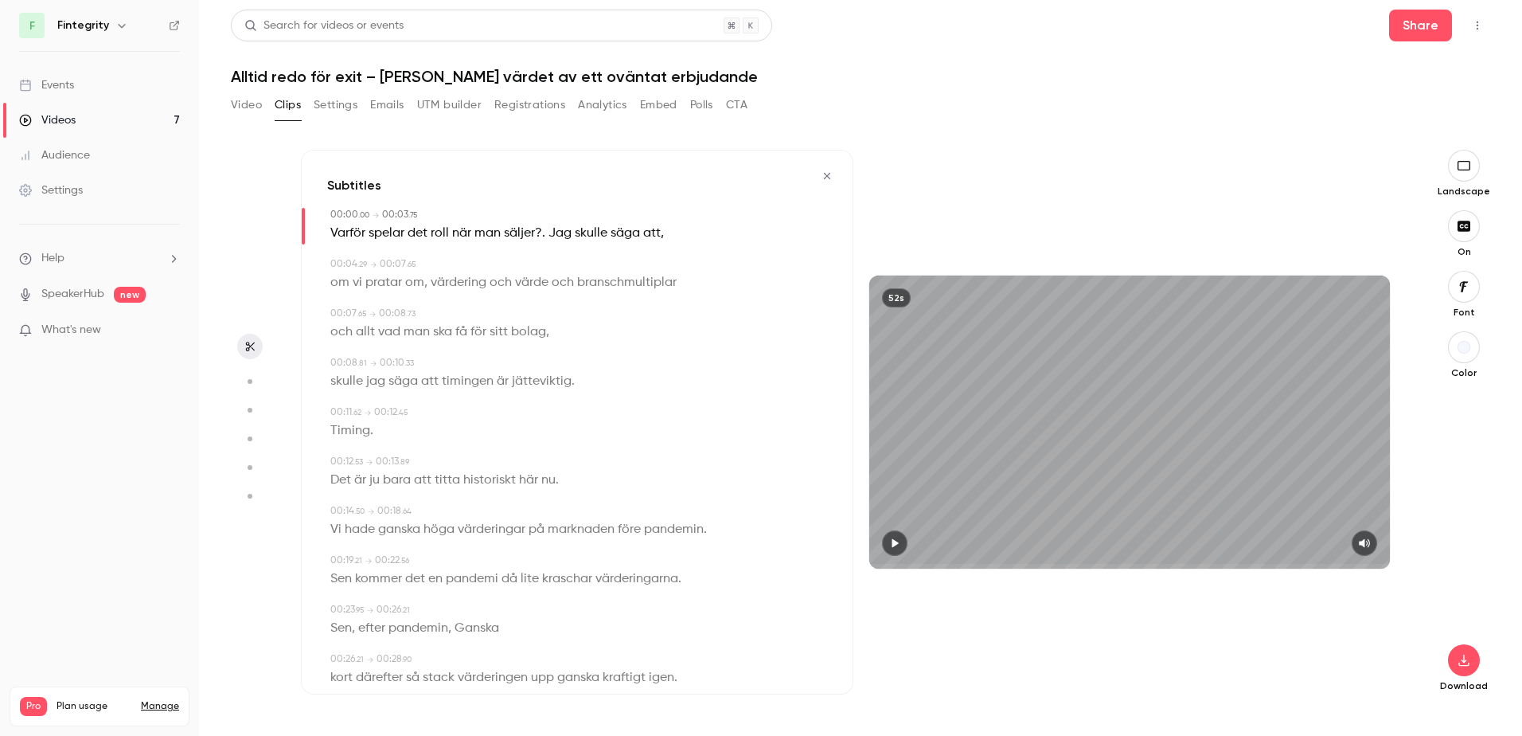
drag, startPoint x: 601, startPoint y: 271, endPoint x: 556, endPoint y: 259, distance: 46.9
click at [556, 259] on div "00:04 . 29 → 00:07 . 65" at bounding box center [578, 264] width 497 height 14
click at [549, 228] on span "Jag" at bounding box center [560, 233] width 23 height 22
type input "*"
click at [552, 254] on button "Edit" at bounding box center [553, 262] width 55 height 25
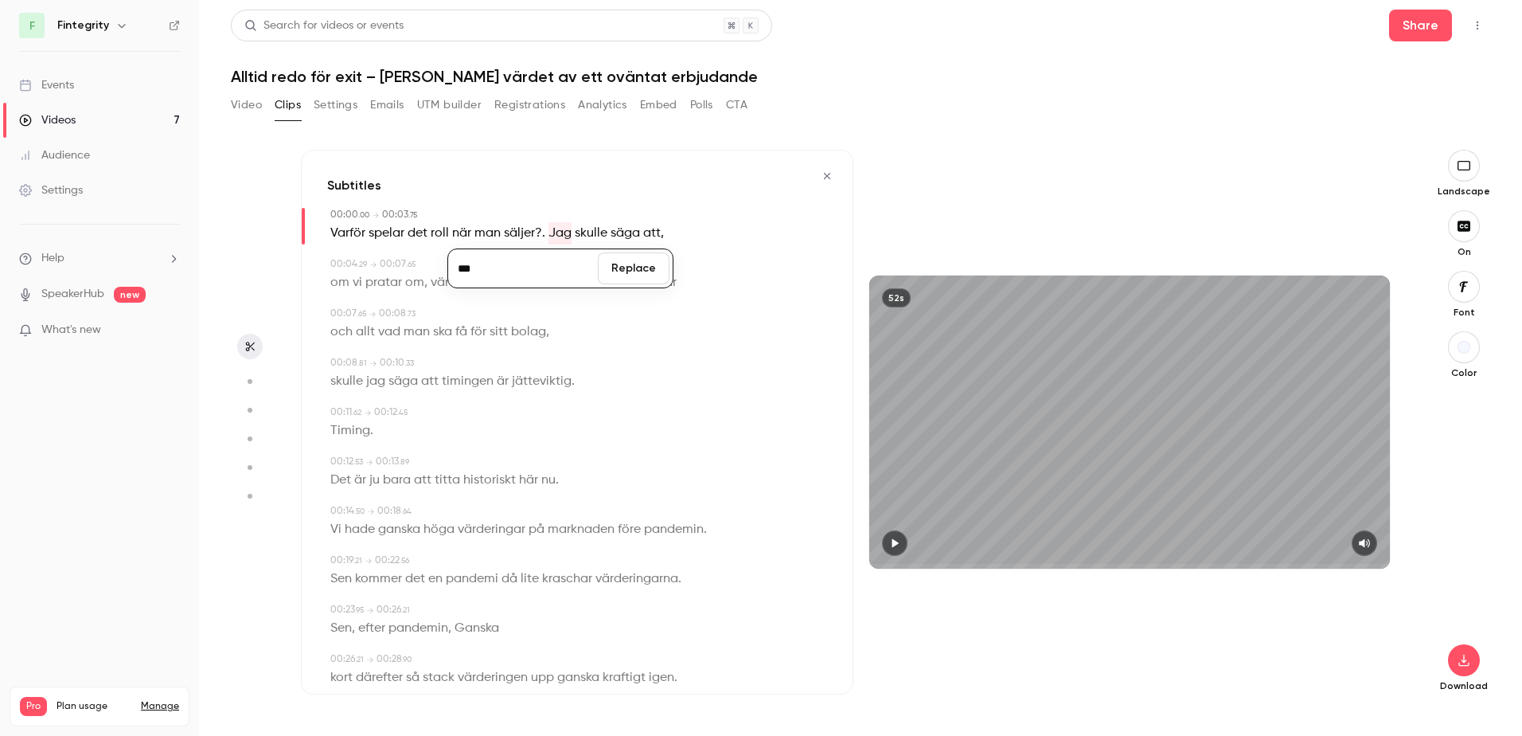
click at [563, 225] on span "Jag" at bounding box center [560, 233] width 23 height 22
click at [546, 229] on span at bounding box center [546, 233] width 3 height 13
click at [528, 253] on button "Edit" at bounding box center [518, 262] width 55 height 25
click at [527, 268] on input "********" at bounding box center [487, 268] width 143 height 32
type input "*******"
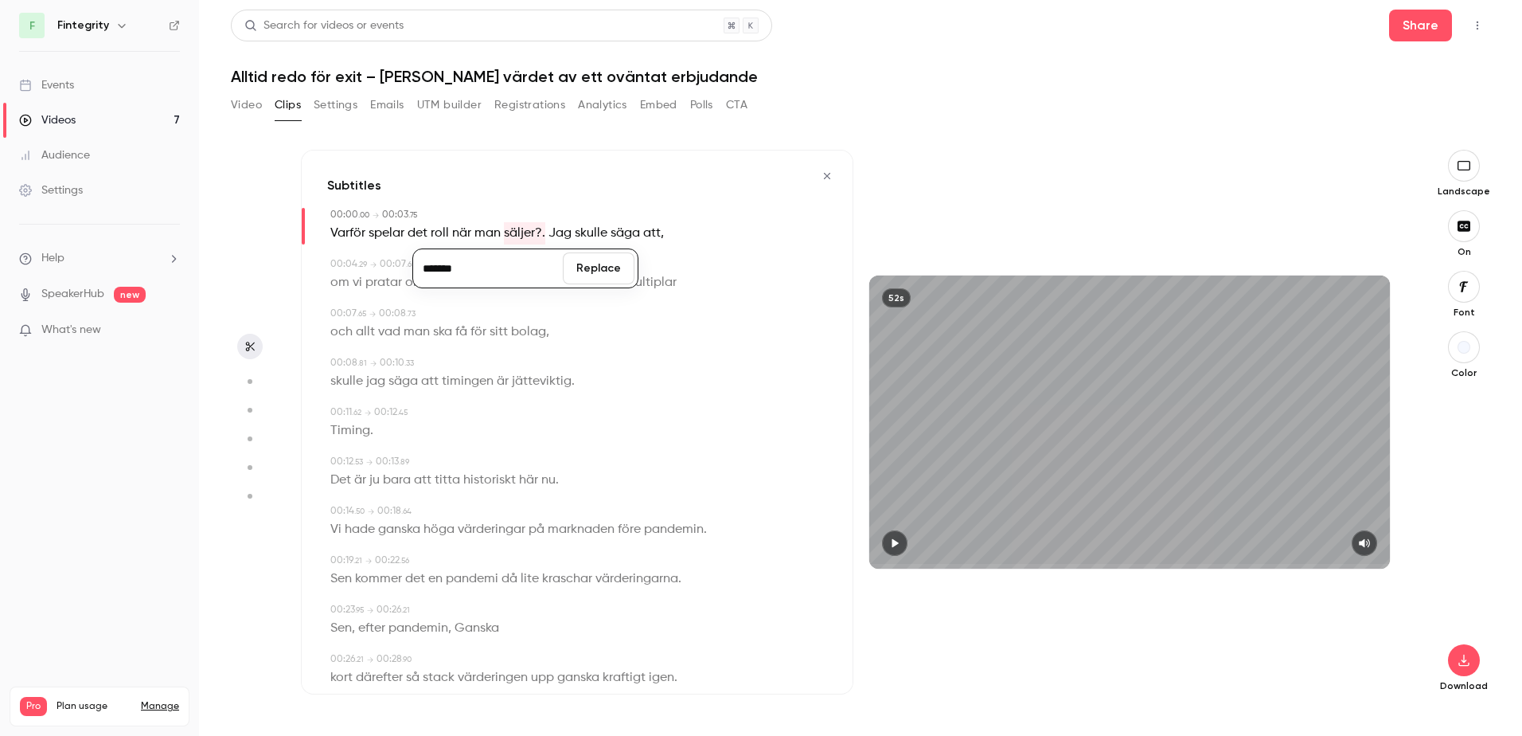
click at [600, 278] on button "Replace" at bounding box center [599, 268] width 72 height 32
drag, startPoint x: 600, startPoint y: 278, endPoint x: 628, endPoint y: 334, distance: 62.3
click at [628, 334] on div "och allt vad man ska få för sitt bolag ," at bounding box center [578, 332] width 497 height 22
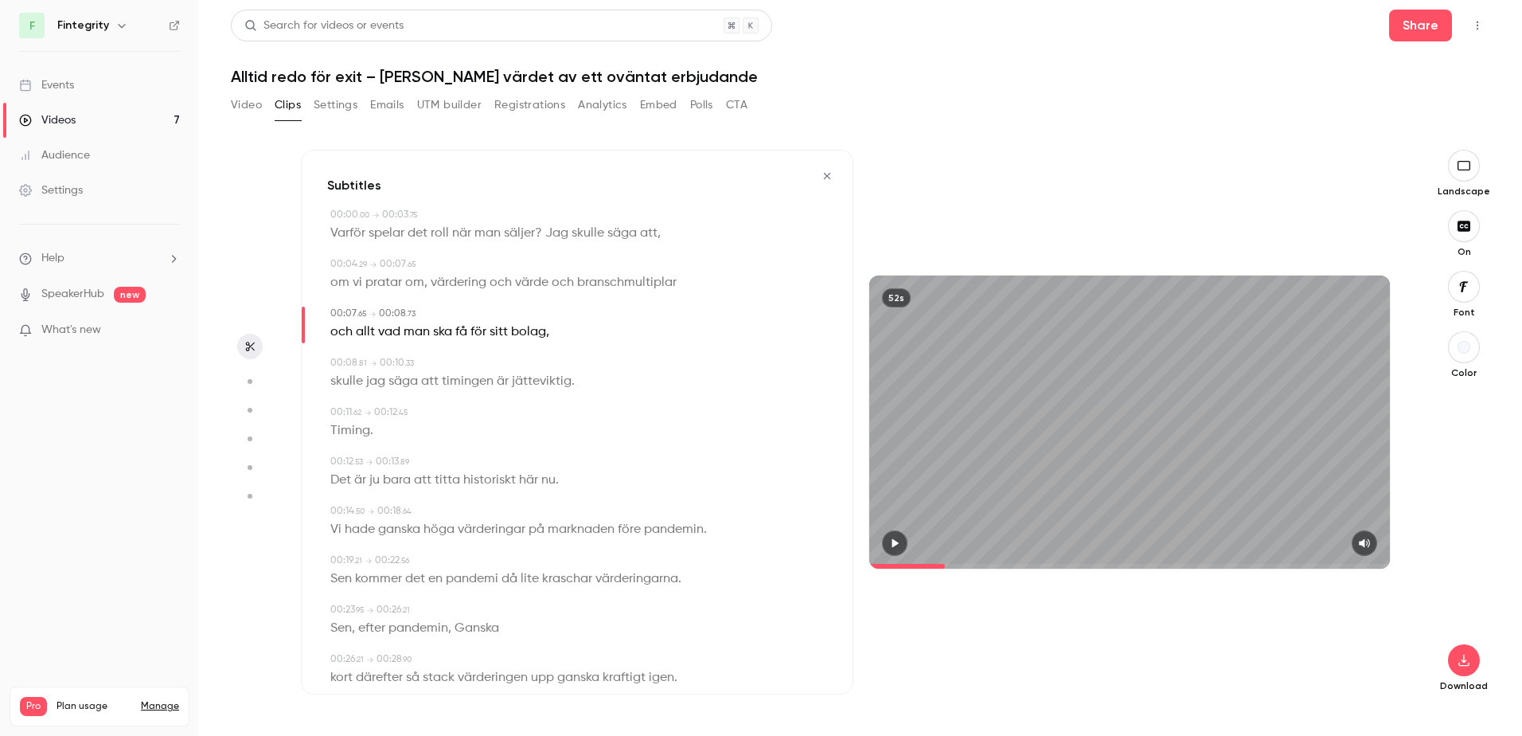
click at [570, 228] on span at bounding box center [569, 233] width 3 height 13
type input "*"
click at [552, 227] on span "Jag" at bounding box center [556, 233] width 23 height 22
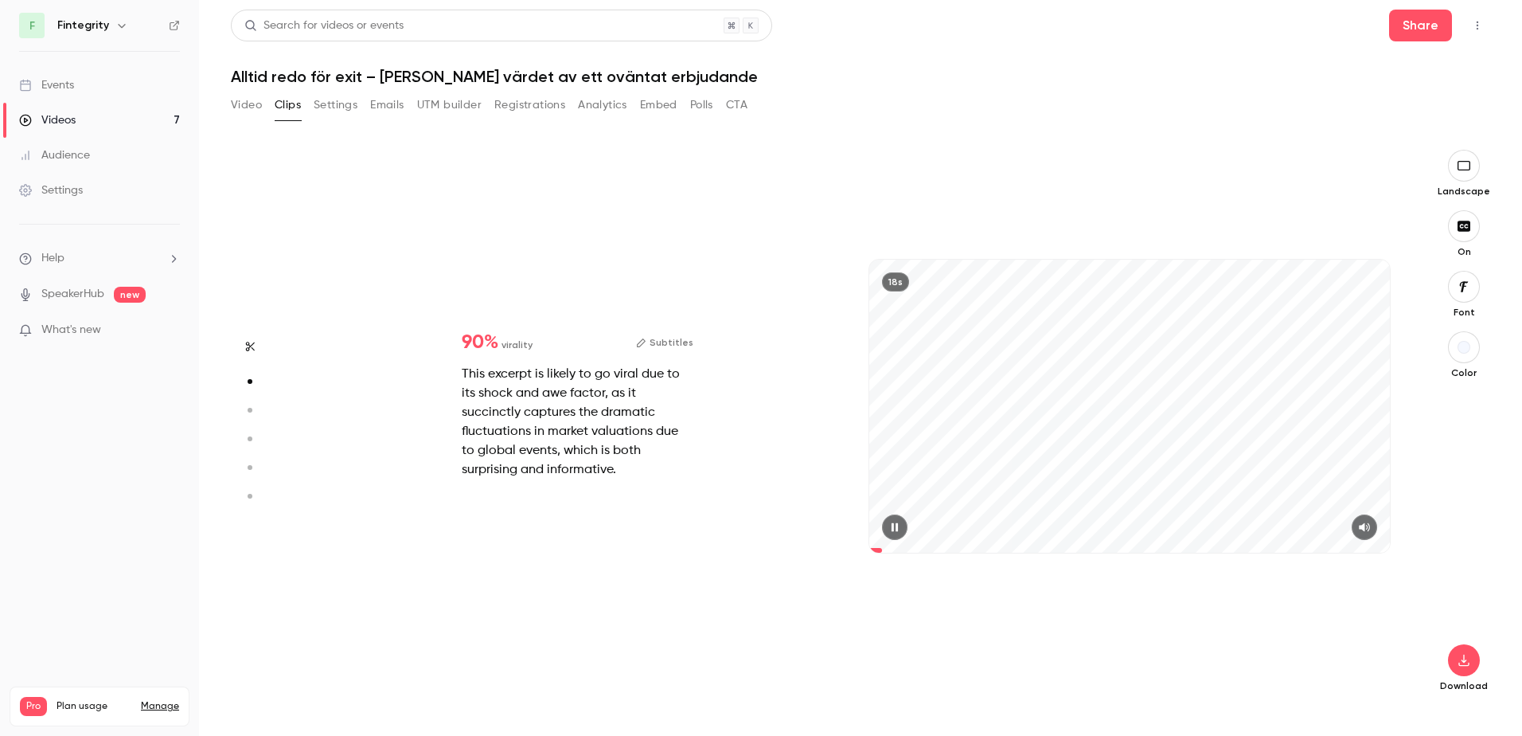
scroll to position [146, 0]
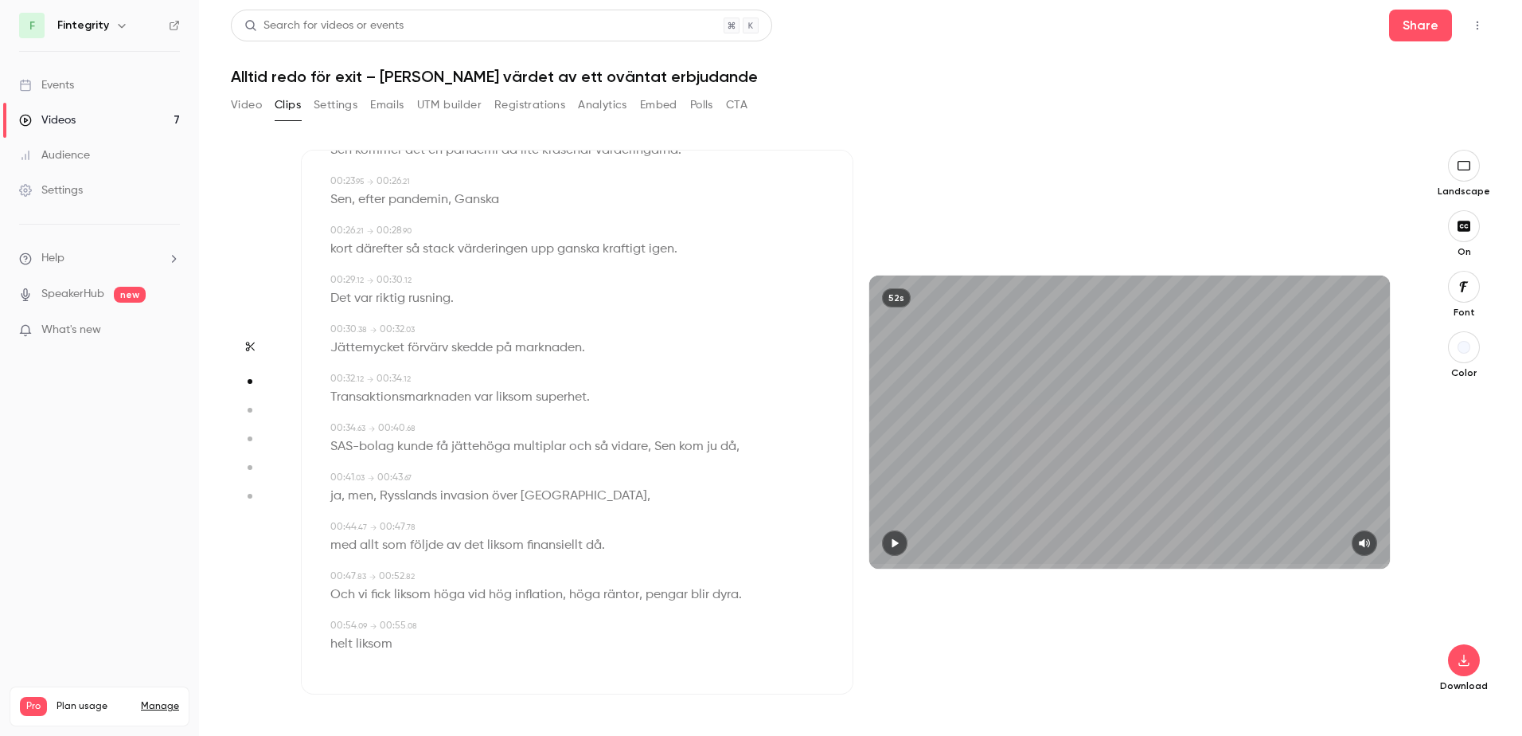
type input "*"
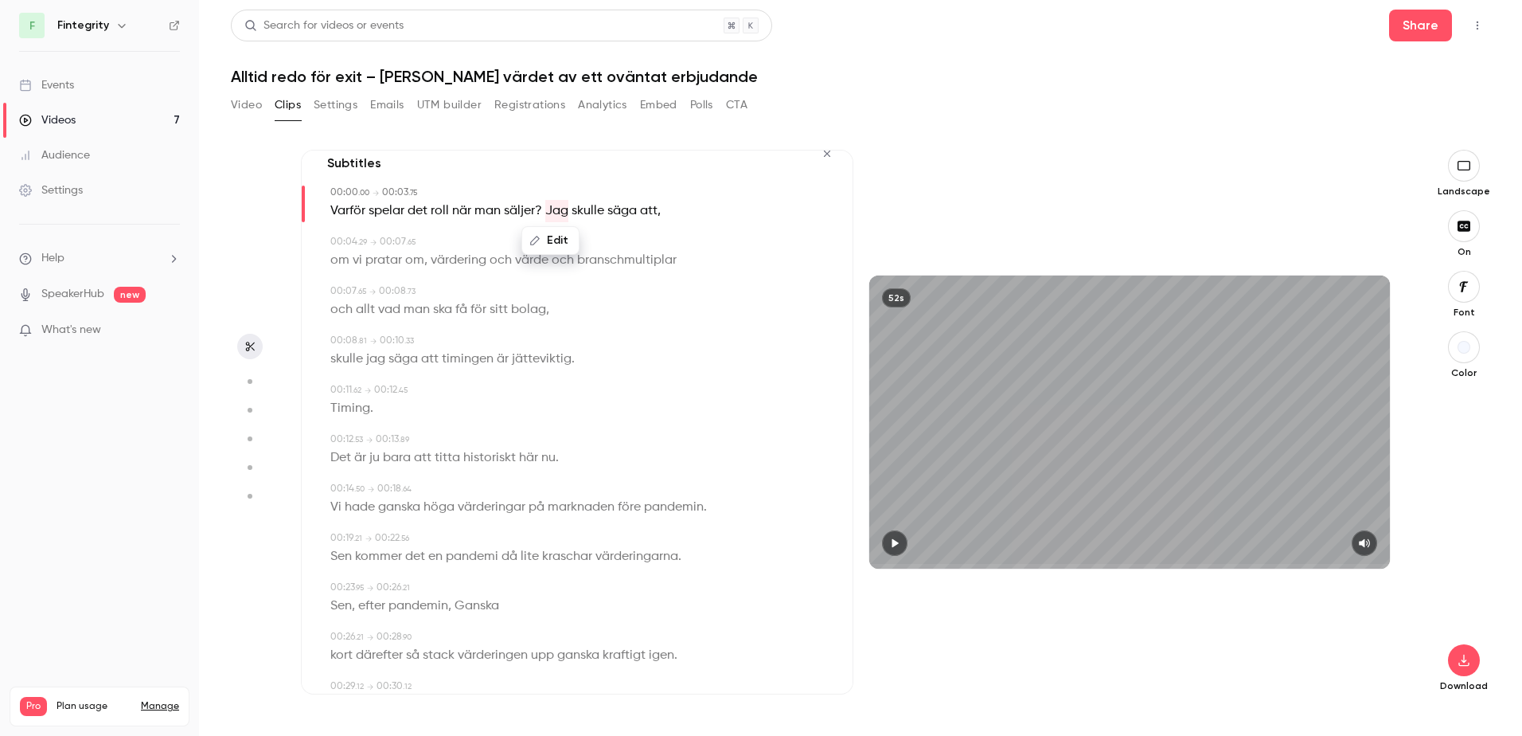
scroll to position [0, 0]
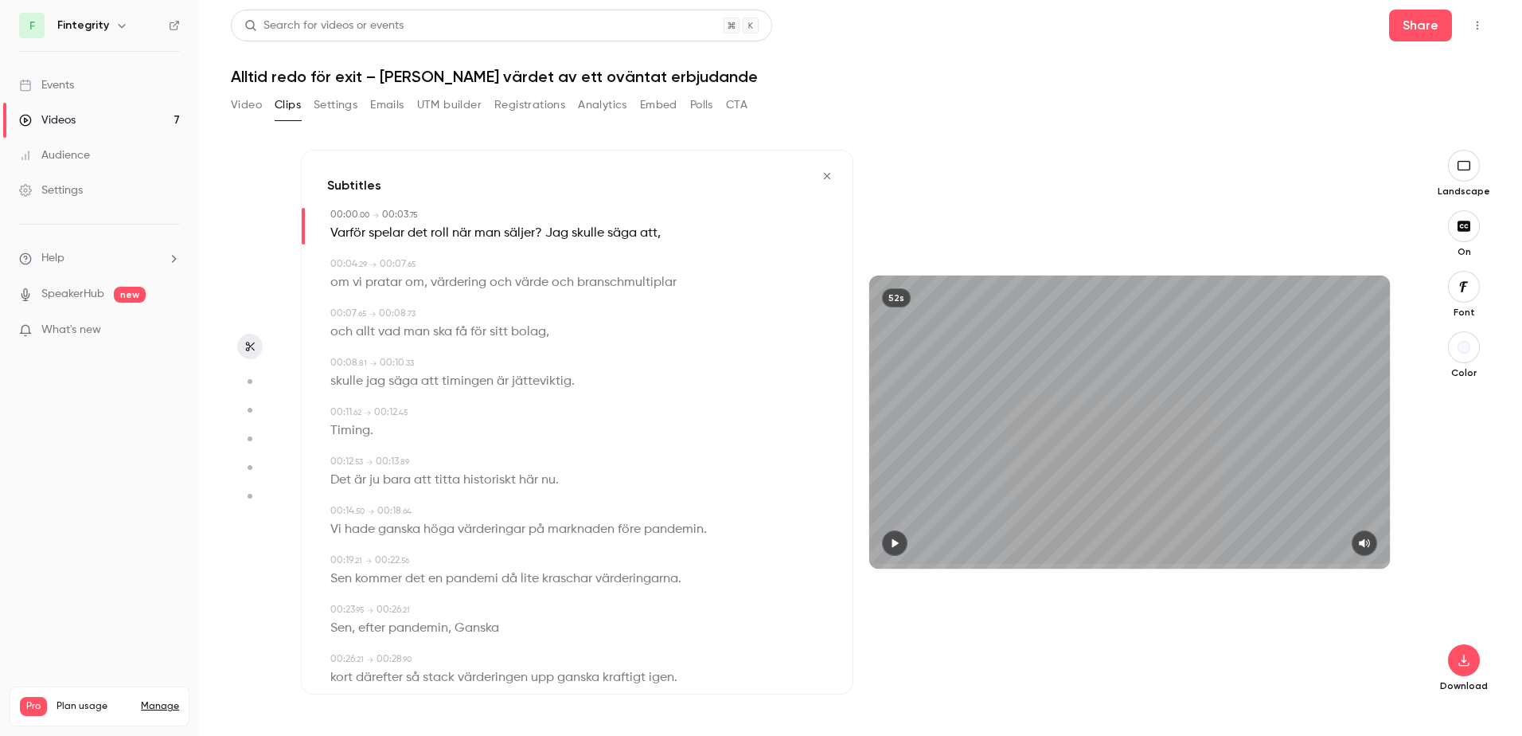
click at [627, 261] on div "00:04 . 29 → 00:07 . 65" at bounding box center [578, 264] width 497 height 14
click at [572, 235] on span "skulle" at bounding box center [588, 233] width 33 height 22
type input "*"
click at [560, 232] on span "Jag" at bounding box center [556, 233] width 23 height 22
click at [616, 254] on div "00:00 . 00 → 00:03 . 75 Varför spelar det roll när man säljer? Jag skulle säga …" at bounding box center [577, 652] width 500 height 888
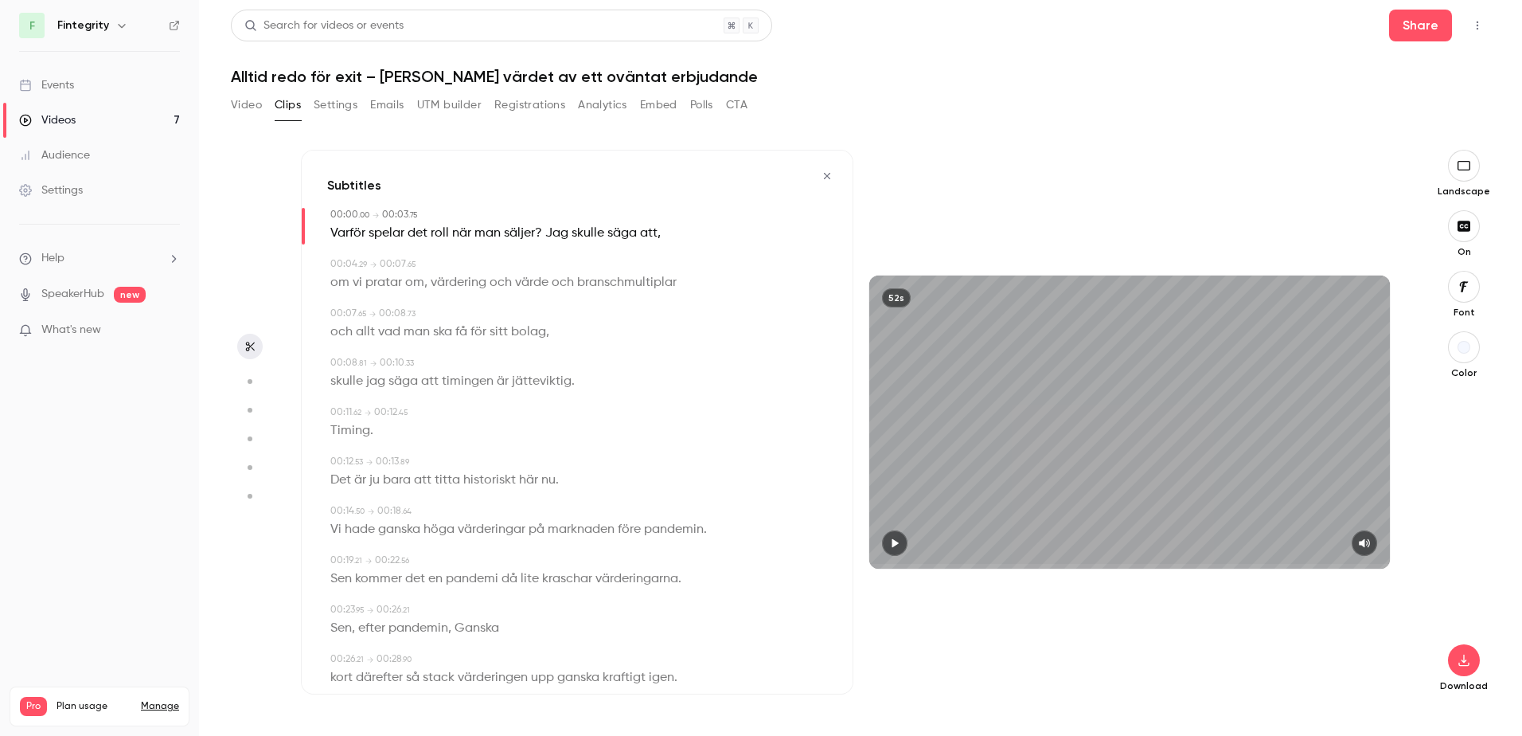
click at [549, 228] on span "Jag" at bounding box center [556, 233] width 23 height 22
drag, startPoint x: 548, startPoint y: 228, endPoint x: 665, endPoint y: 233, distance: 117.1
click at [665, 233] on div "Edit Varför spelar det roll när man säljer? Jag skulle säga att ," at bounding box center [578, 233] width 497 height 22
drag, startPoint x: 665, startPoint y: 233, endPoint x: 650, endPoint y: 262, distance: 32.0
click at [650, 262] on button "Edit" at bounding box center [653, 262] width 55 height 25
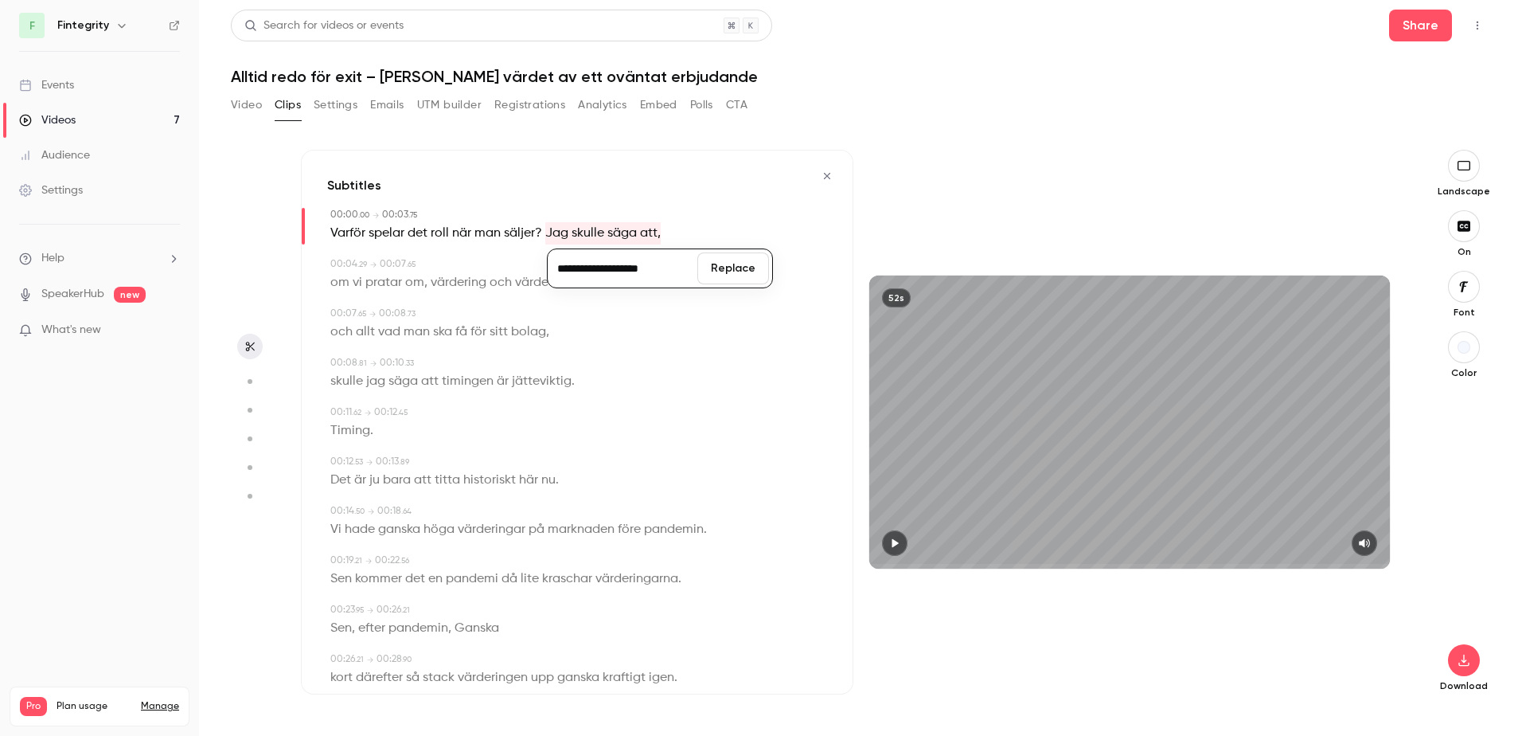
click at [548, 267] on div "**********" at bounding box center [660, 268] width 226 height 40
drag, startPoint x: 551, startPoint y: 225, endPoint x: 634, endPoint y: 233, distance: 84.0
click at [634, 233] on p "Varför spelar det roll när man säljer? Jag skulle säga att ," at bounding box center [495, 233] width 330 height 22
drag, startPoint x: 634, startPoint y: 233, endPoint x: 595, endPoint y: 234, distance: 39.0
click at [595, 234] on span "skulle" at bounding box center [588, 233] width 33 height 22
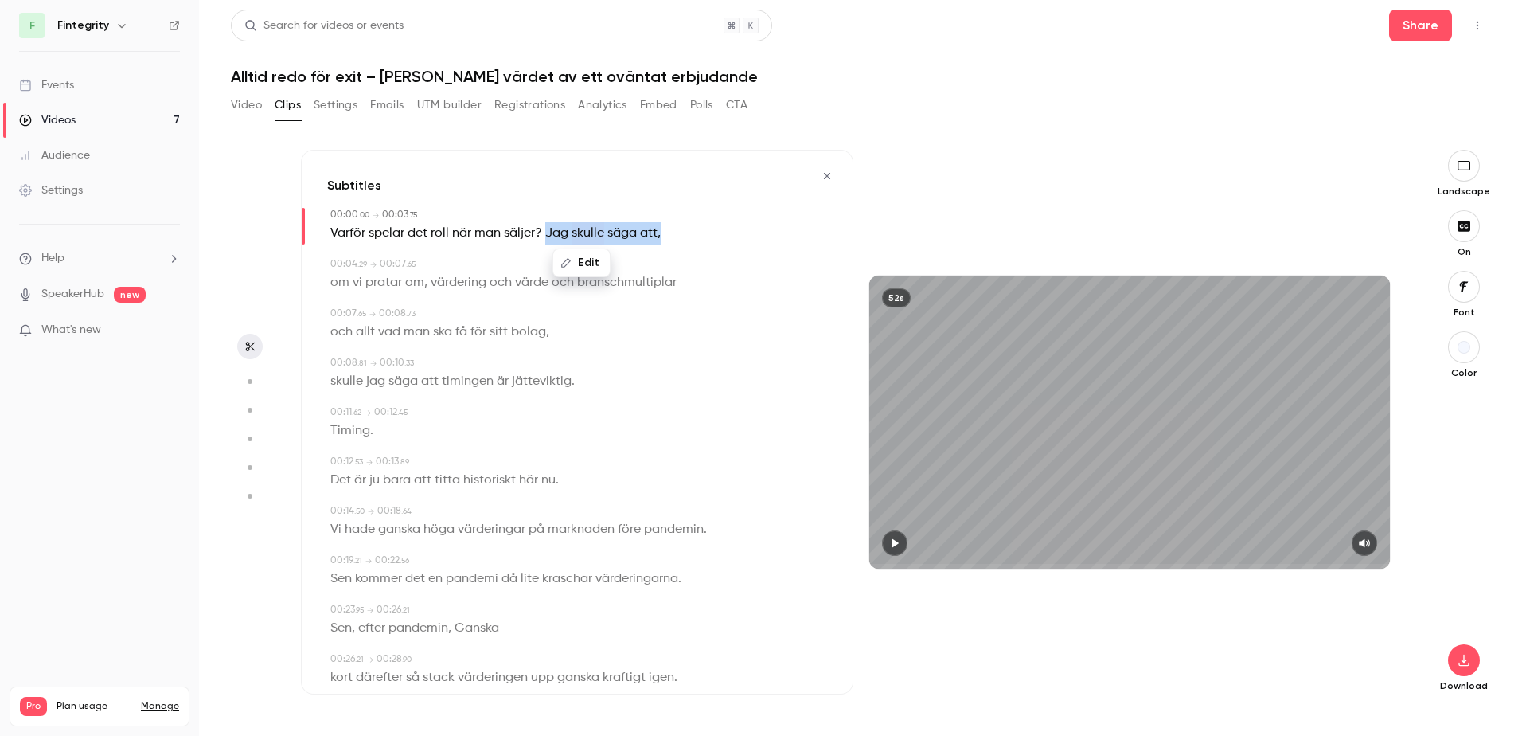
drag, startPoint x: 545, startPoint y: 225, endPoint x: 670, endPoint y: 239, distance: 125.7
click at [670, 239] on div "Edit Varför spelar det roll när man säljer? Jag skulle säga att ," at bounding box center [578, 233] width 497 height 22
drag, startPoint x: 670, startPoint y: 239, endPoint x: 645, endPoint y: 261, distance: 33.3
click at [645, 261] on button "Edit" at bounding box center [653, 262] width 55 height 25
click at [555, 265] on input "**********" at bounding box center [622, 268] width 143 height 32
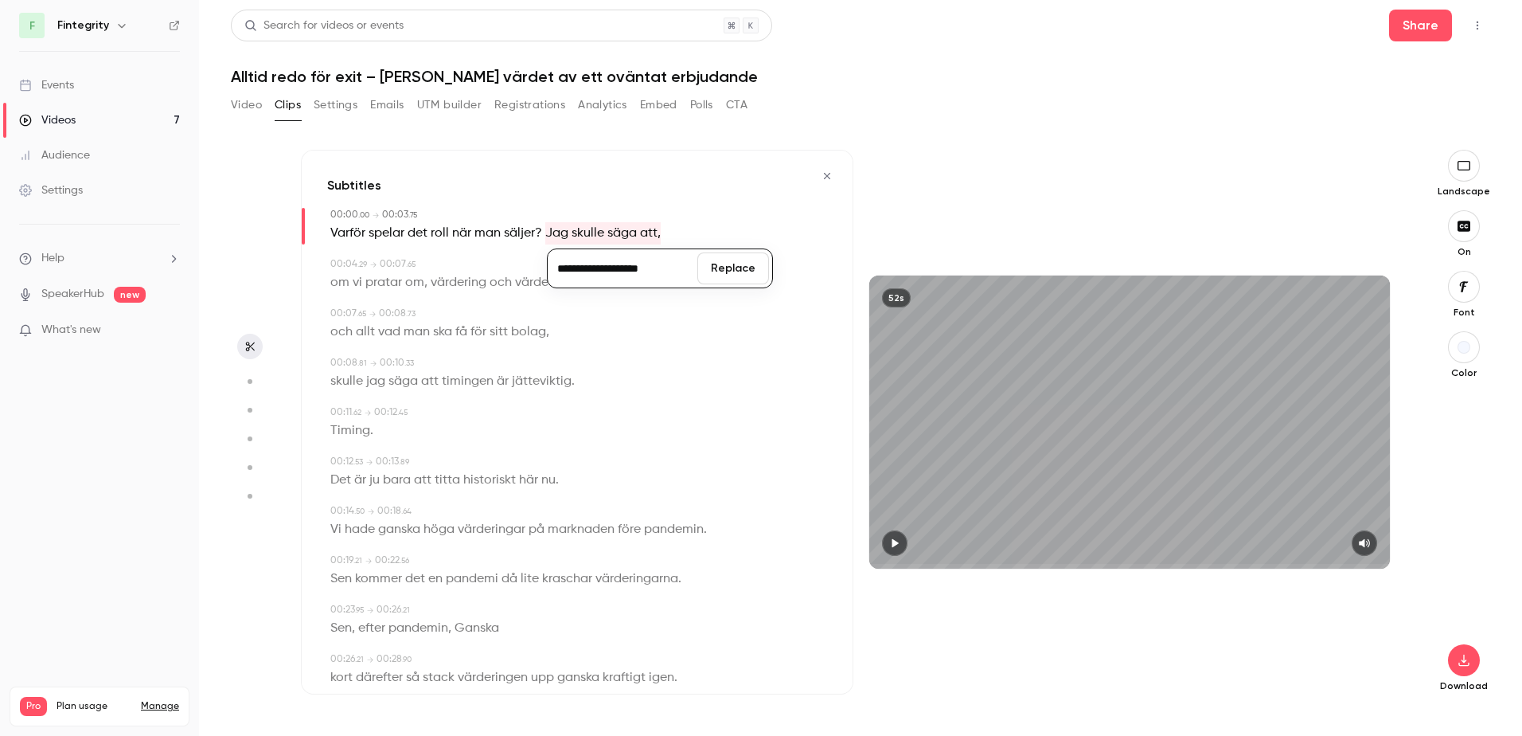
type input "**********"
click at [595, 338] on div "och allt vad man ska få för sitt bolag ," at bounding box center [578, 332] width 497 height 22
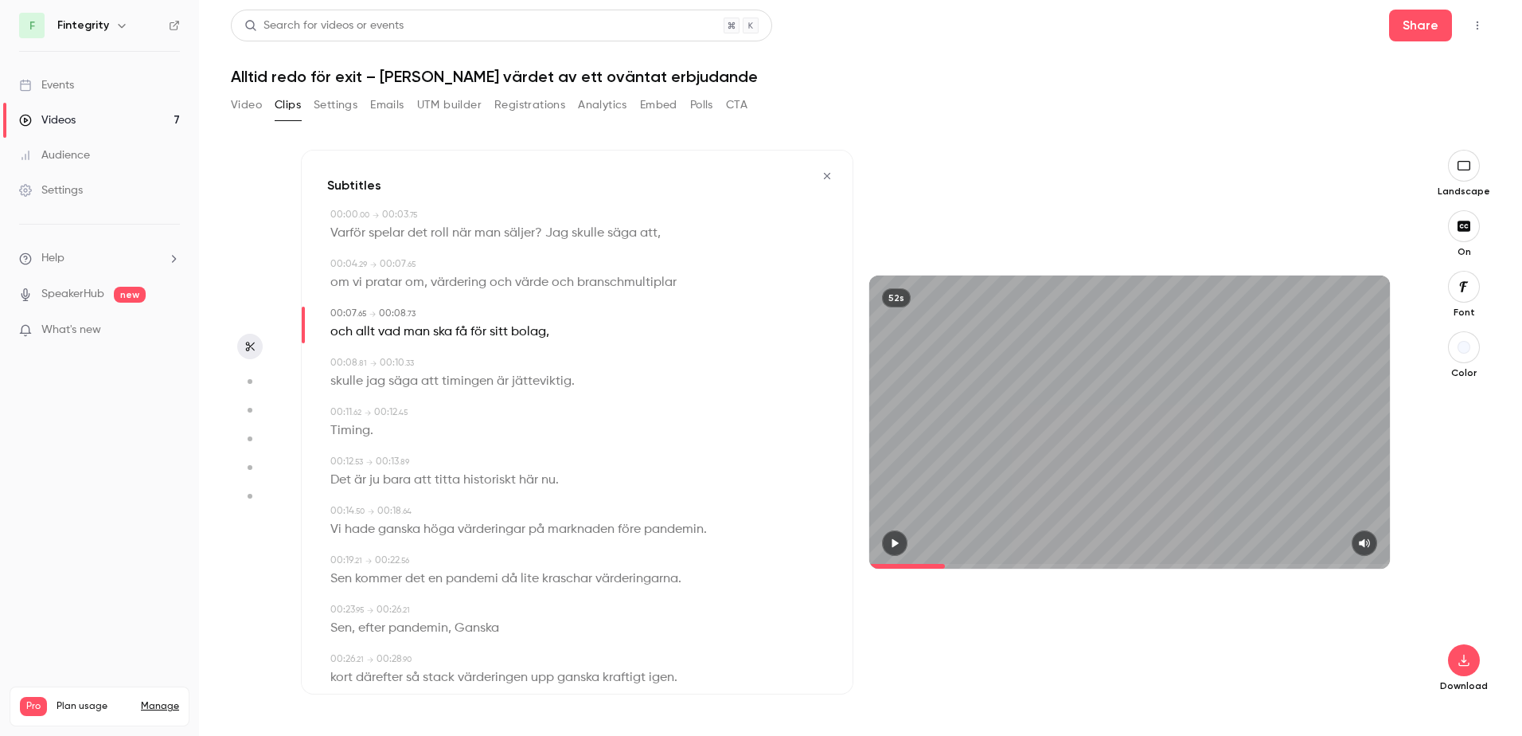
click at [563, 218] on div "00:00 . 00 → 00:03 . 75" at bounding box center [578, 215] width 497 height 14
click at [249, 343] on icon "button" at bounding box center [250, 347] width 9 height 10
click at [814, 185] on button "button" at bounding box center [826, 175] width 25 height 25
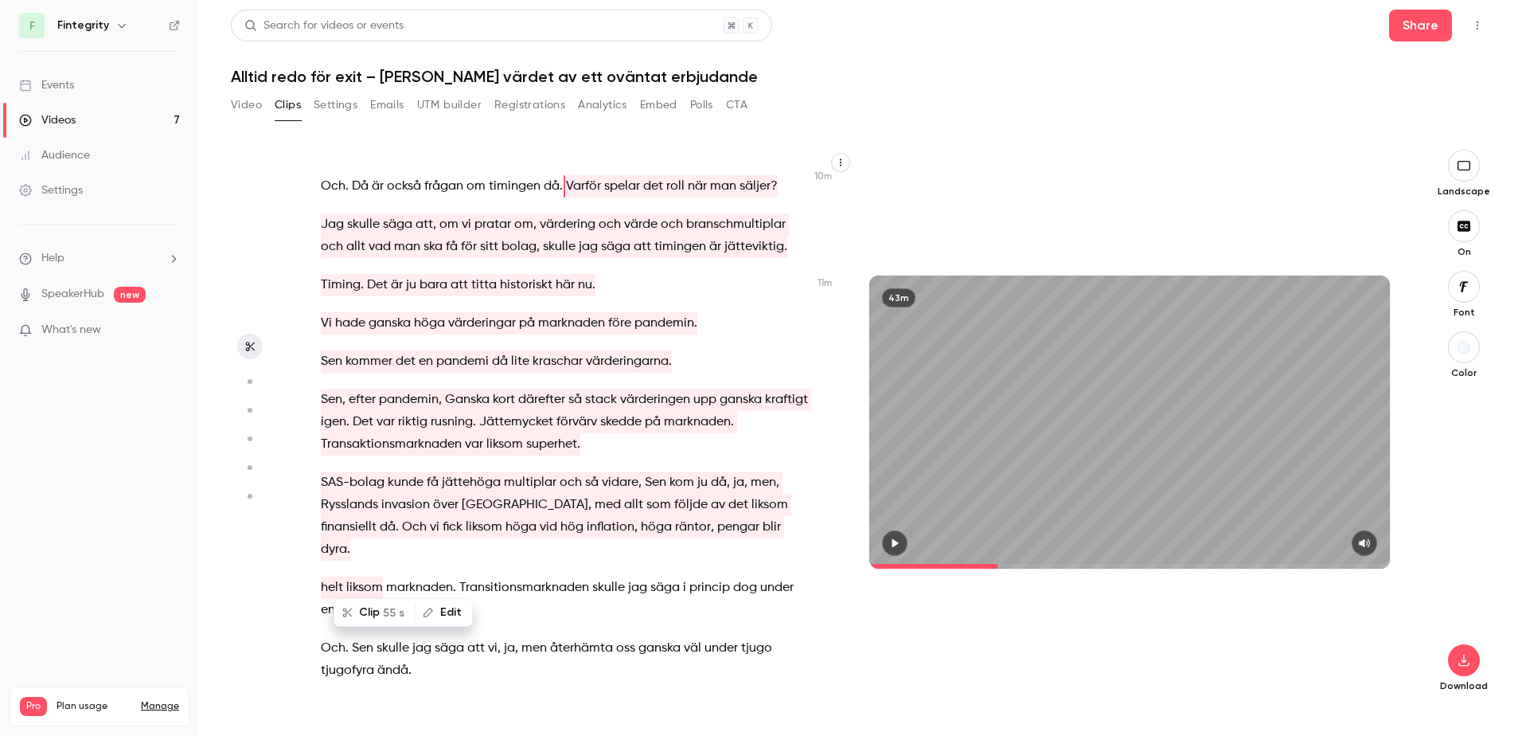
scroll to position [5484, 0]
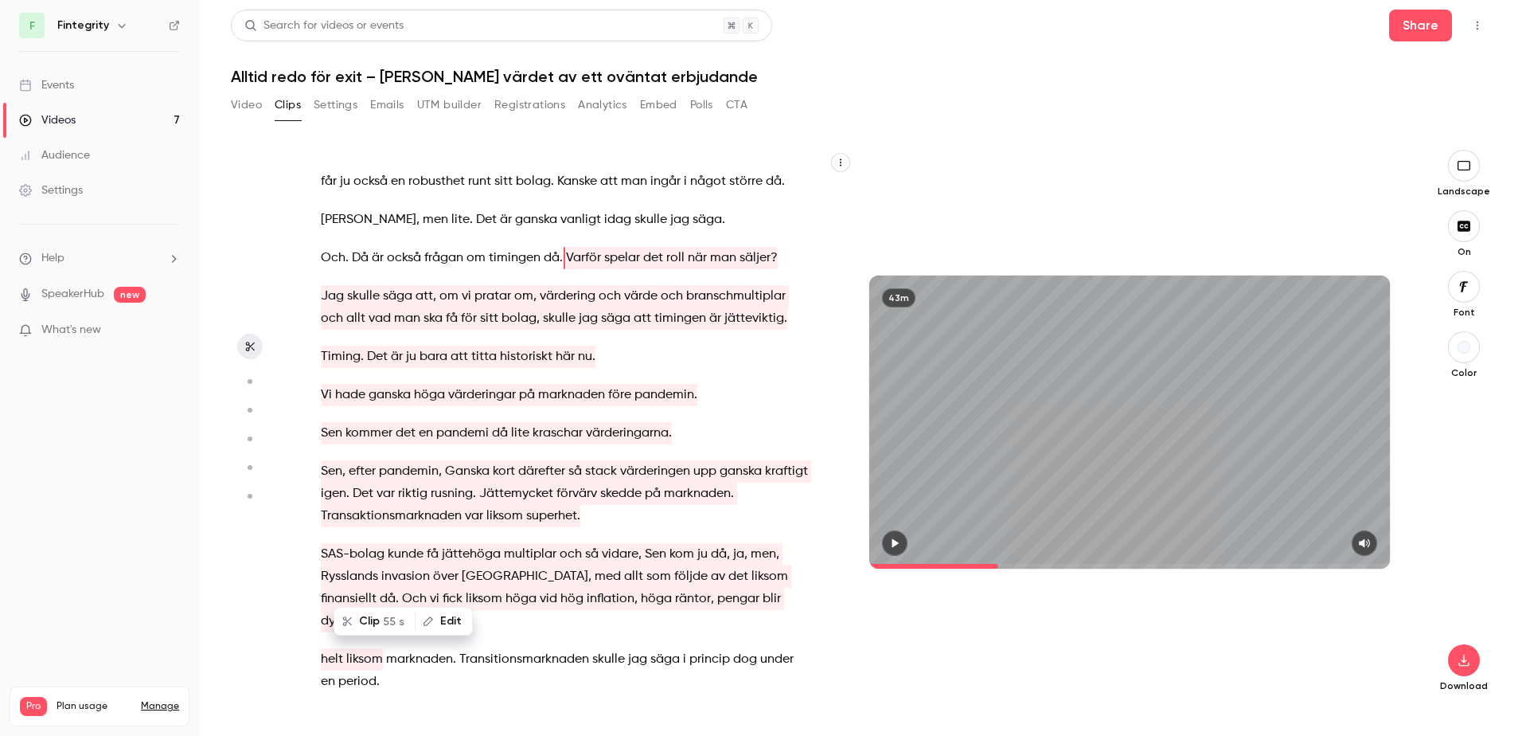
click at [835, 169] on button "button" at bounding box center [840, 162] width 19 height 19
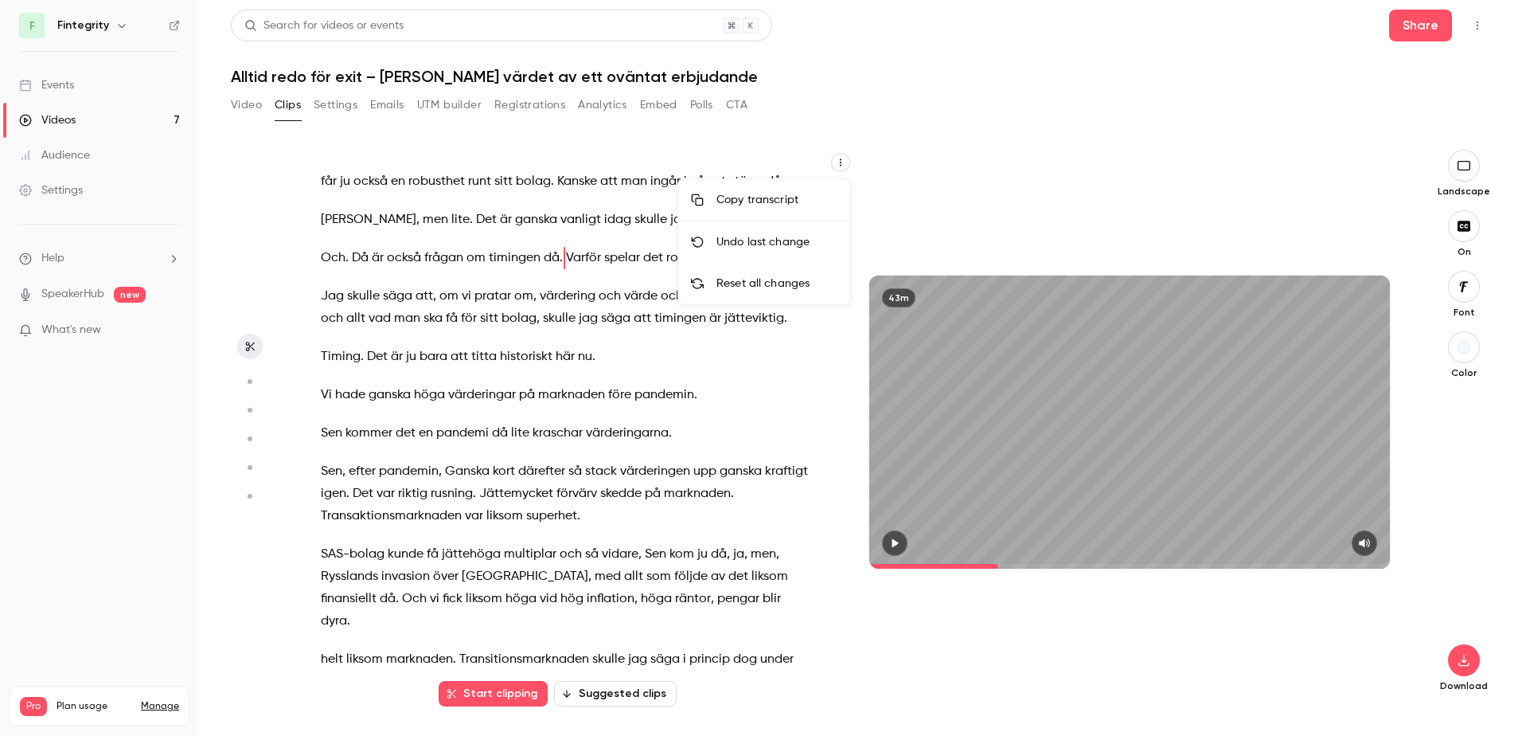
click at [840, 164] on div at bounding box center [761, 368] width 1522 height 736
click at [1366, 26] on icon "Top Bar Actions" at bounding box center [1477, 25] width 13 height 11
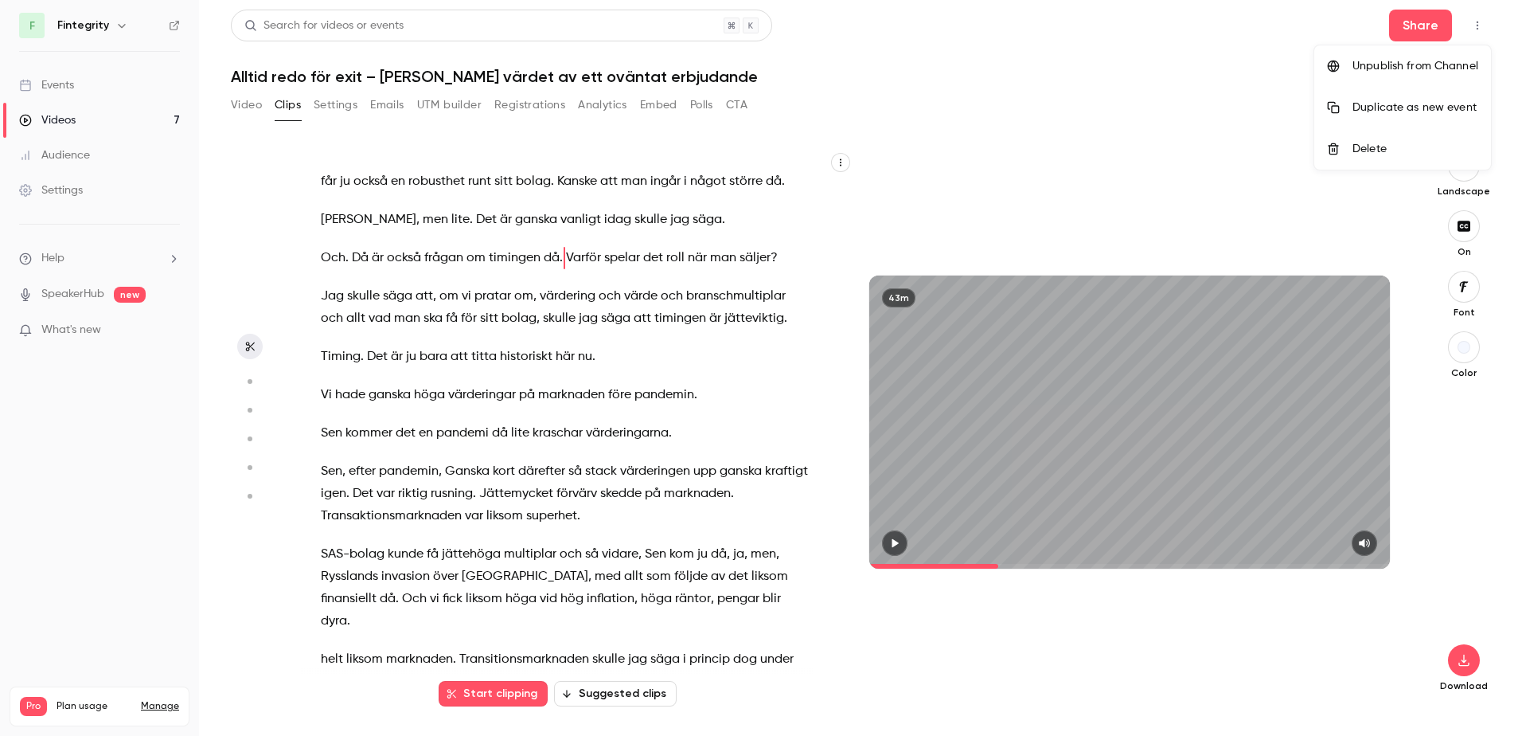
click at [1366, 26] on div at bounding box center [761, 368] width 1522 height 736
click at [1366, 29] on icon "Top Bar Actions" at bounding box center [1477, 25] width 13 height 11
click at [82, 24] on div at bounding box center [761, 368] width 1522 height 736
click at [117, 25] on icon "button" at bounding box center [121, 25] width 13 height 13
type input "*****"
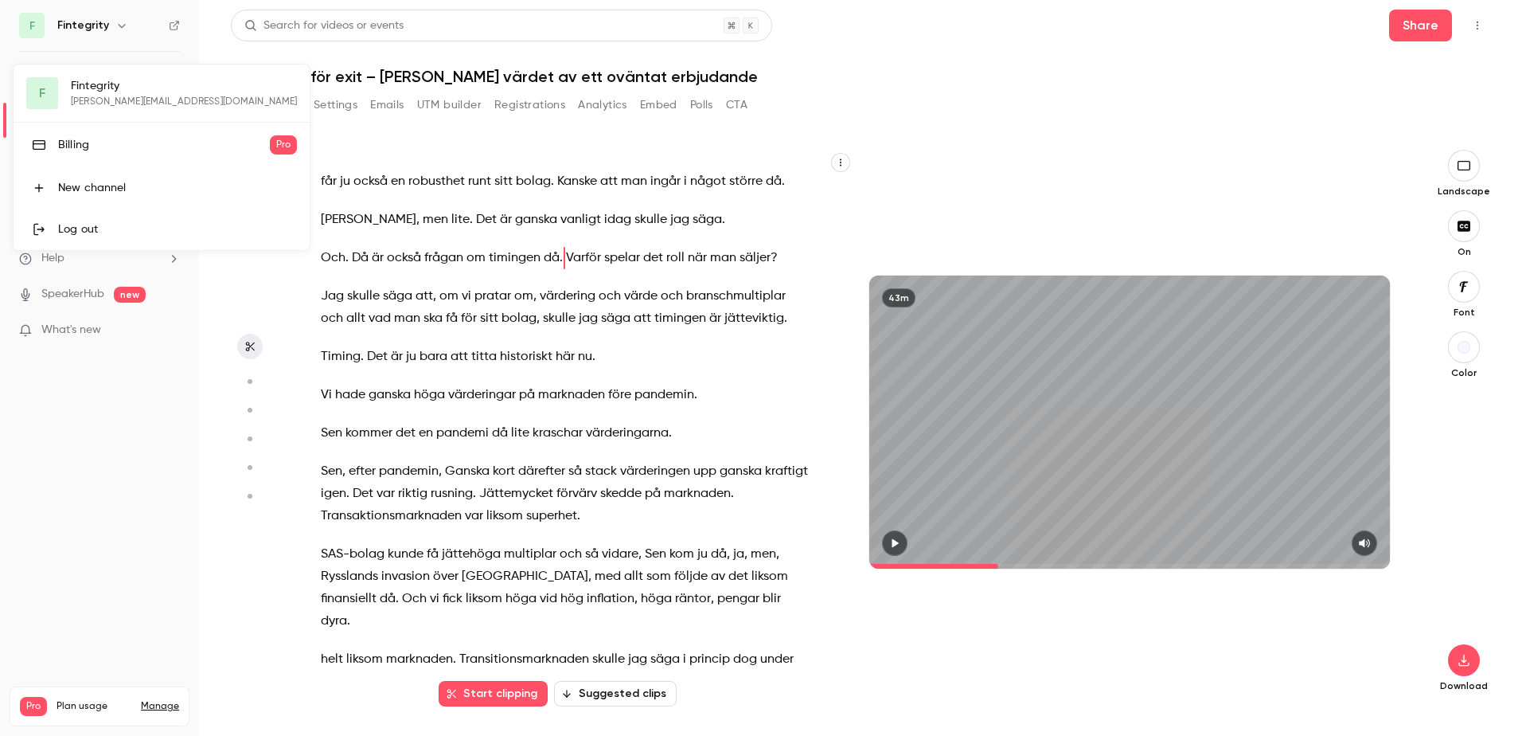
click at [142, 428] on div at bounding box center [761, 368] width 1522 height 736
click at [1366, 25] on main "Search for videos or events Share Alltid redo för exit – [PERSON_NAME] värdet a…" at bounding box center [860, 368] width 1323 height 736
click at [1366, 24] on icon "Top Bar Actions" at bounding box center [1477, 25] width 13 height 11
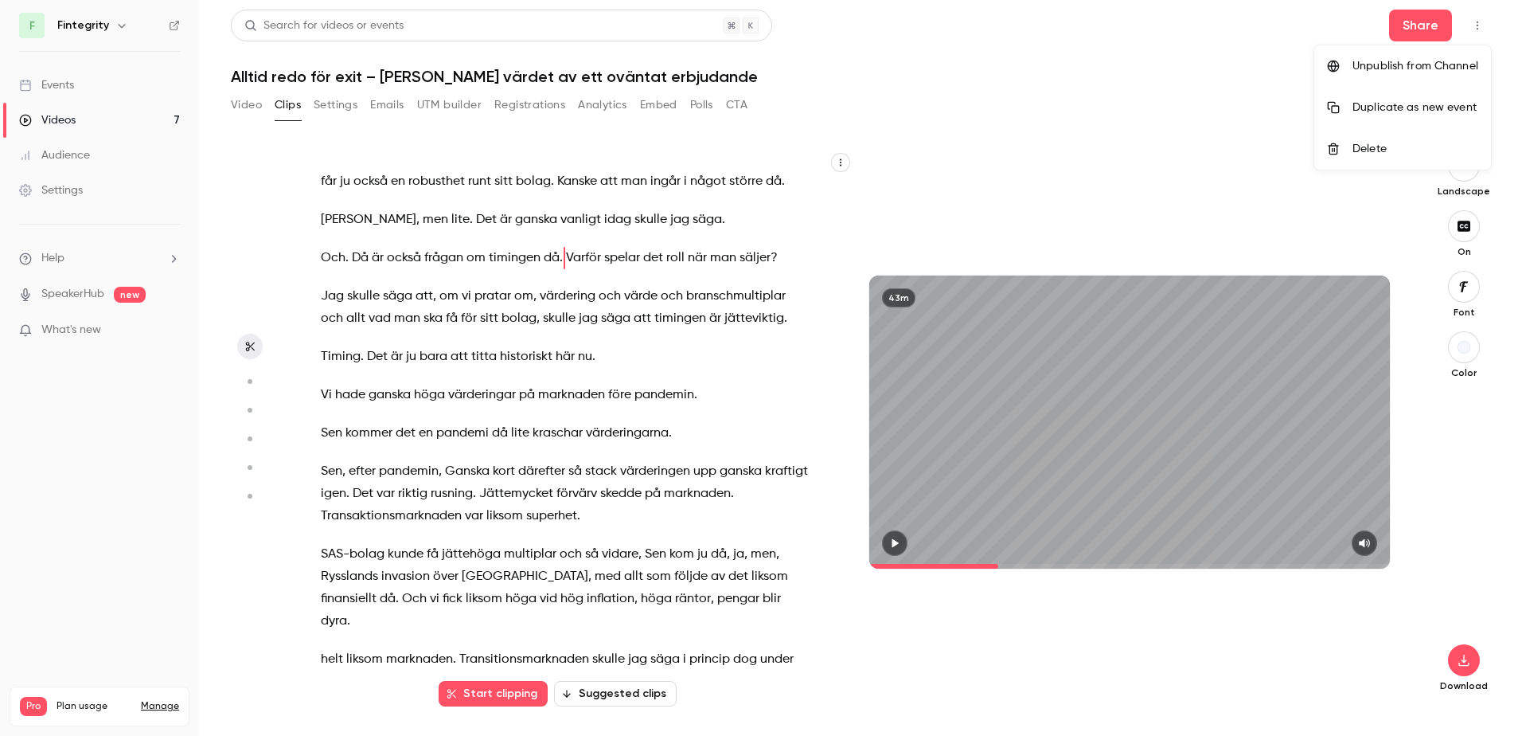
click at [1366, 24] on div at bounding box center [761, 368] width 1522 height 736
click at [57, 197] on div "Settings" at bounding box center [51, 190] width 64 height 16
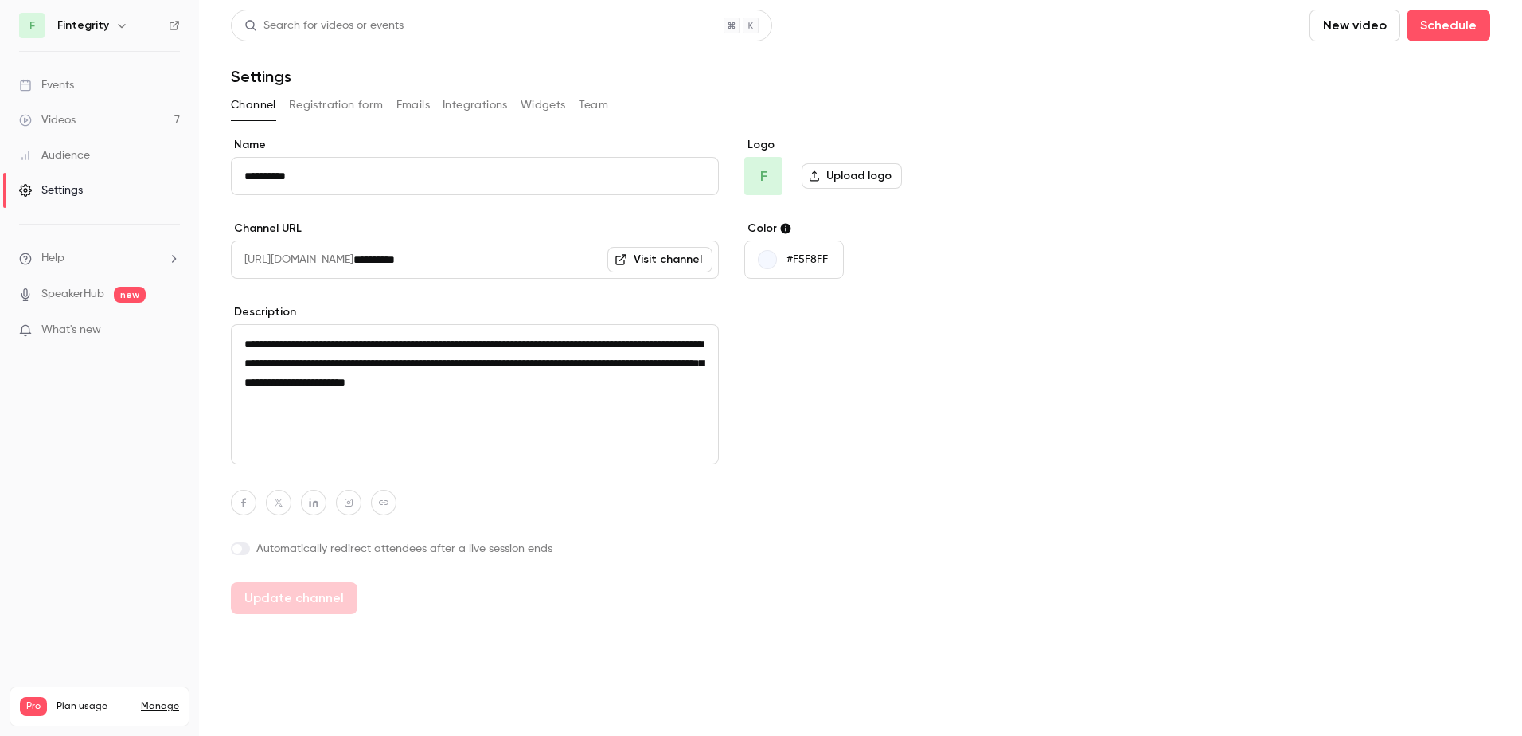
click at [598, 101] on button "Team" at bounding box center [594, 104] width 30 height 25
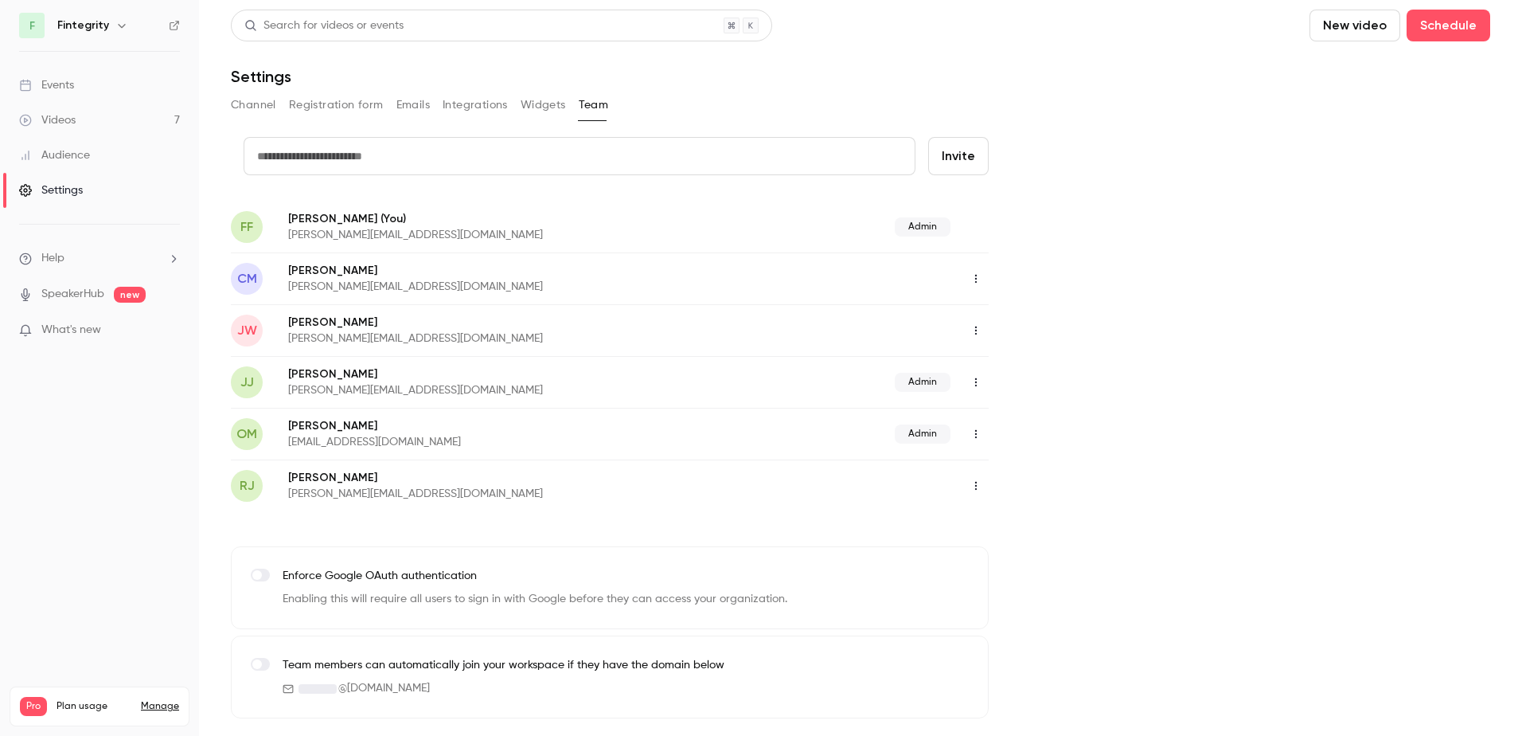
click at [974, 383] on icon "button" at bounding box center [976, 382] width 13 height 11
click at [1037, 467] on div "Delete member" at bounding box center [1062, 464] width 121 height 16
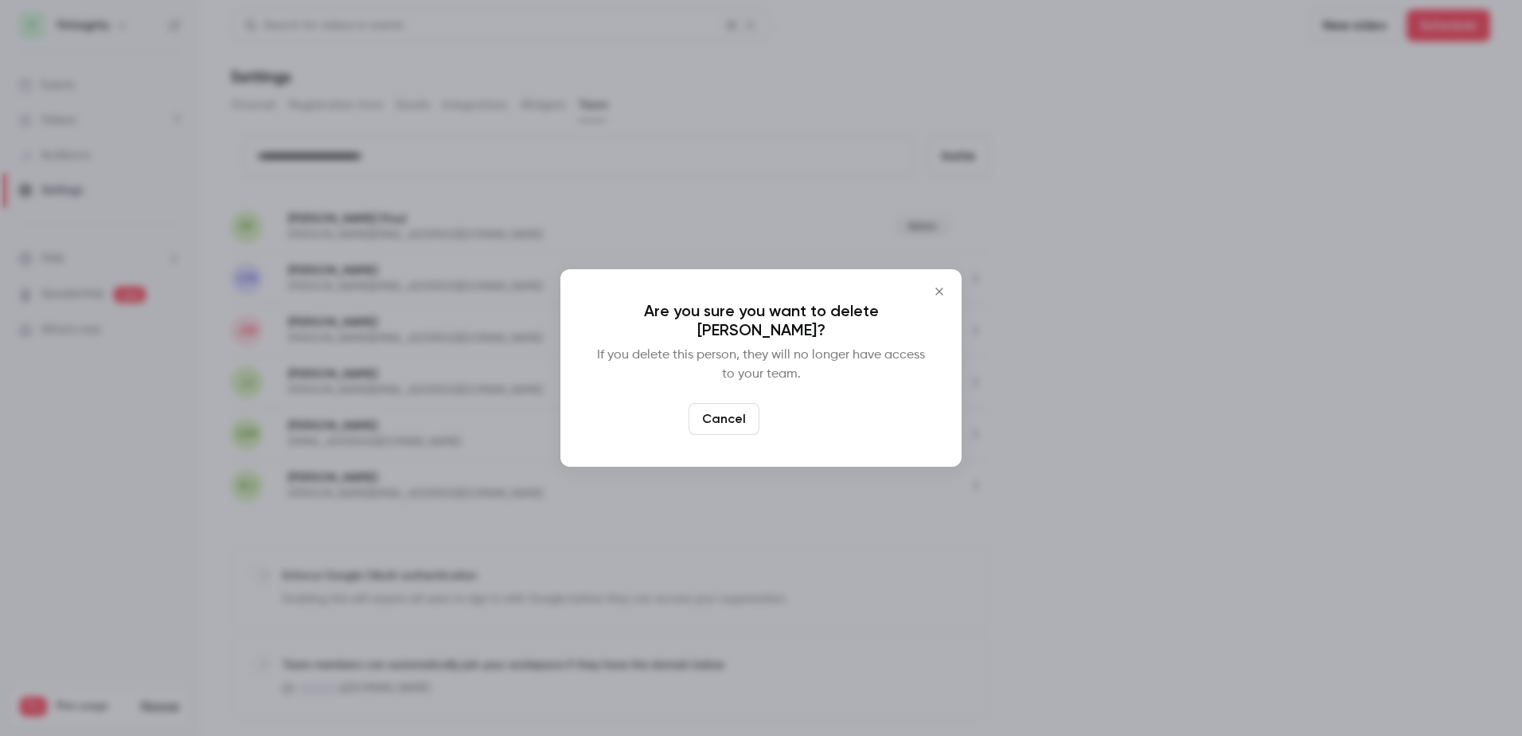
click at [829, 424] on button "Delete" at bounding box center [800, 419] width 68 height 32
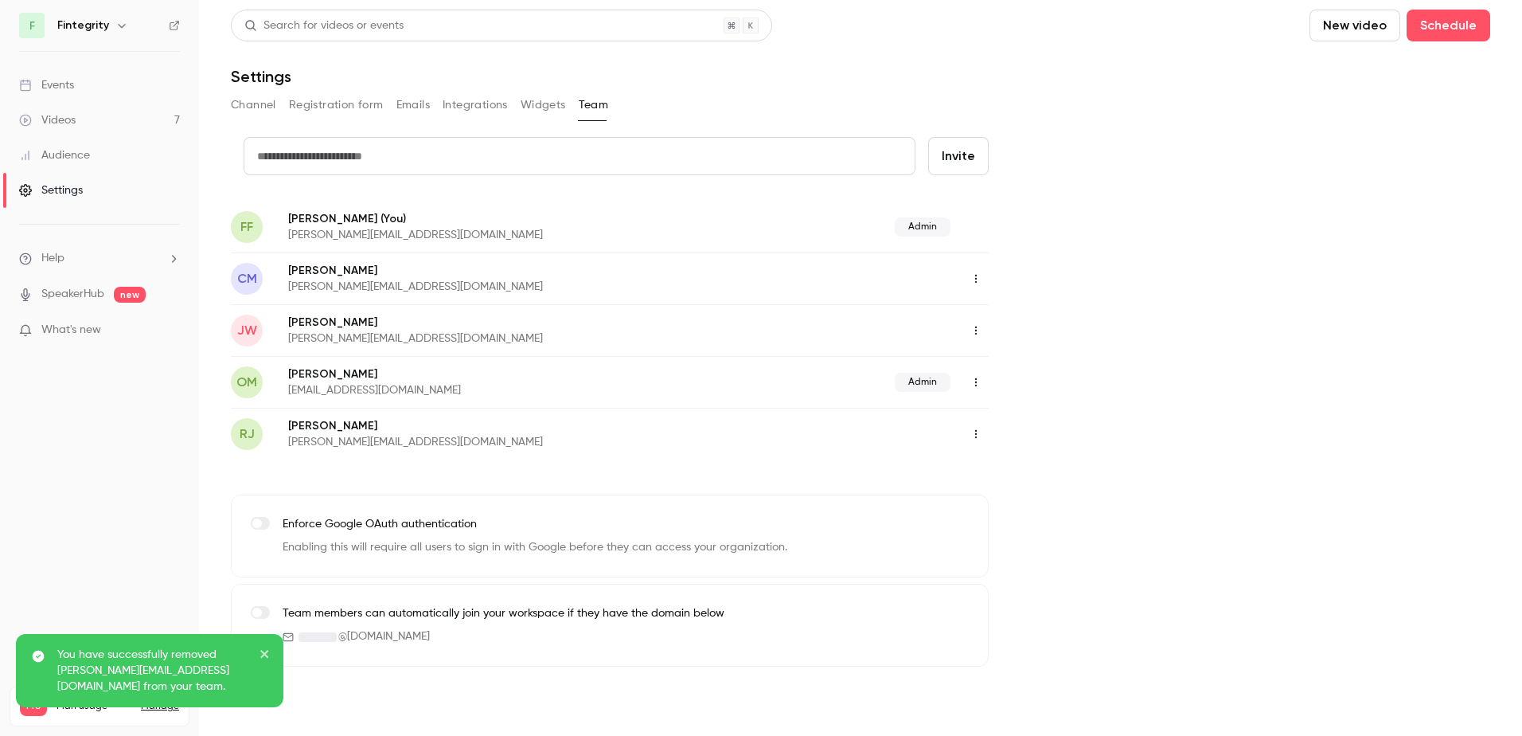
click at [976, 435] on icon "button" at bounding box center [976, 434] width 2 height 9
click at [1051, 521] on div "Delete member" at bounding box center [1062, 516] width 121 height 16
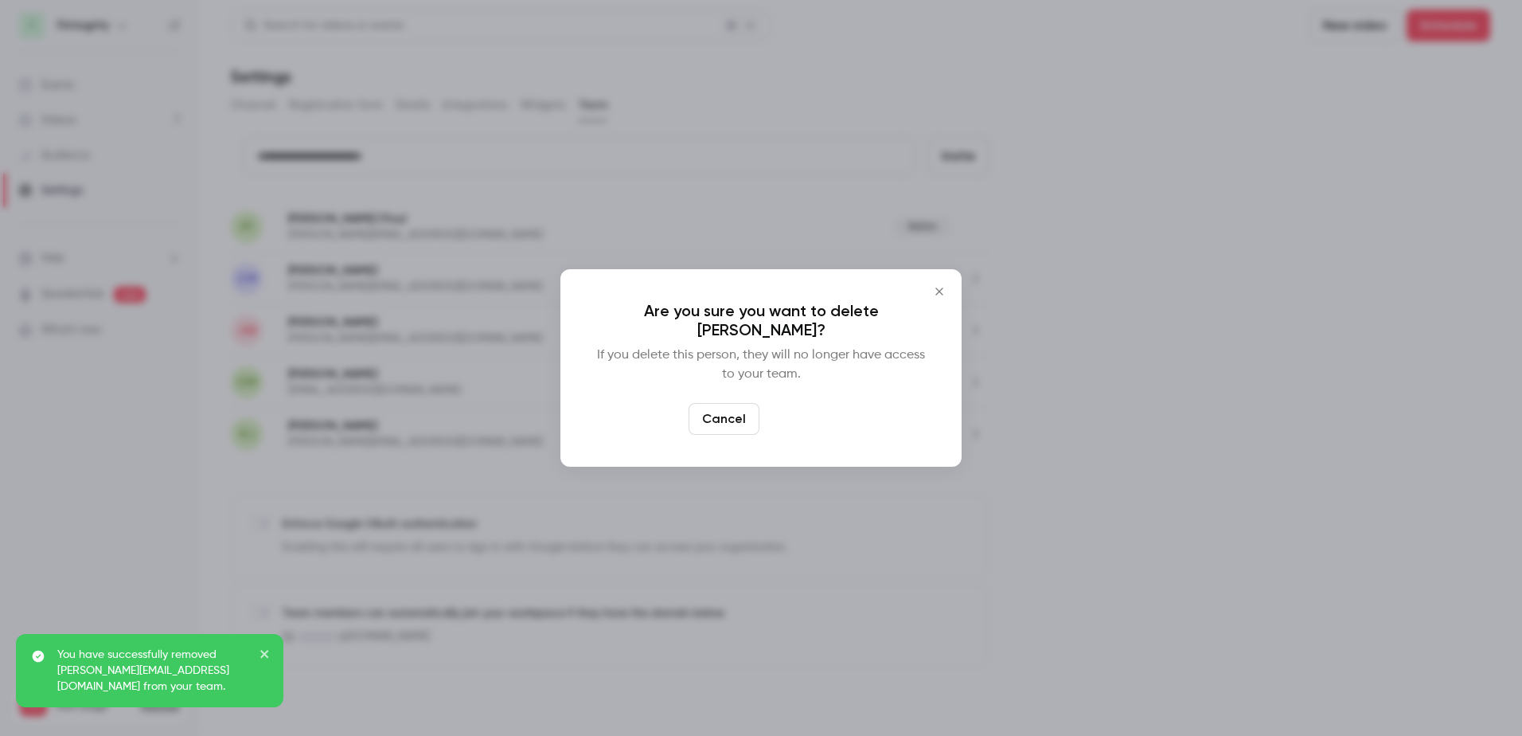
click at [783, 409] on button "Delete" at bounding box center [800, 419] width 68 height 32
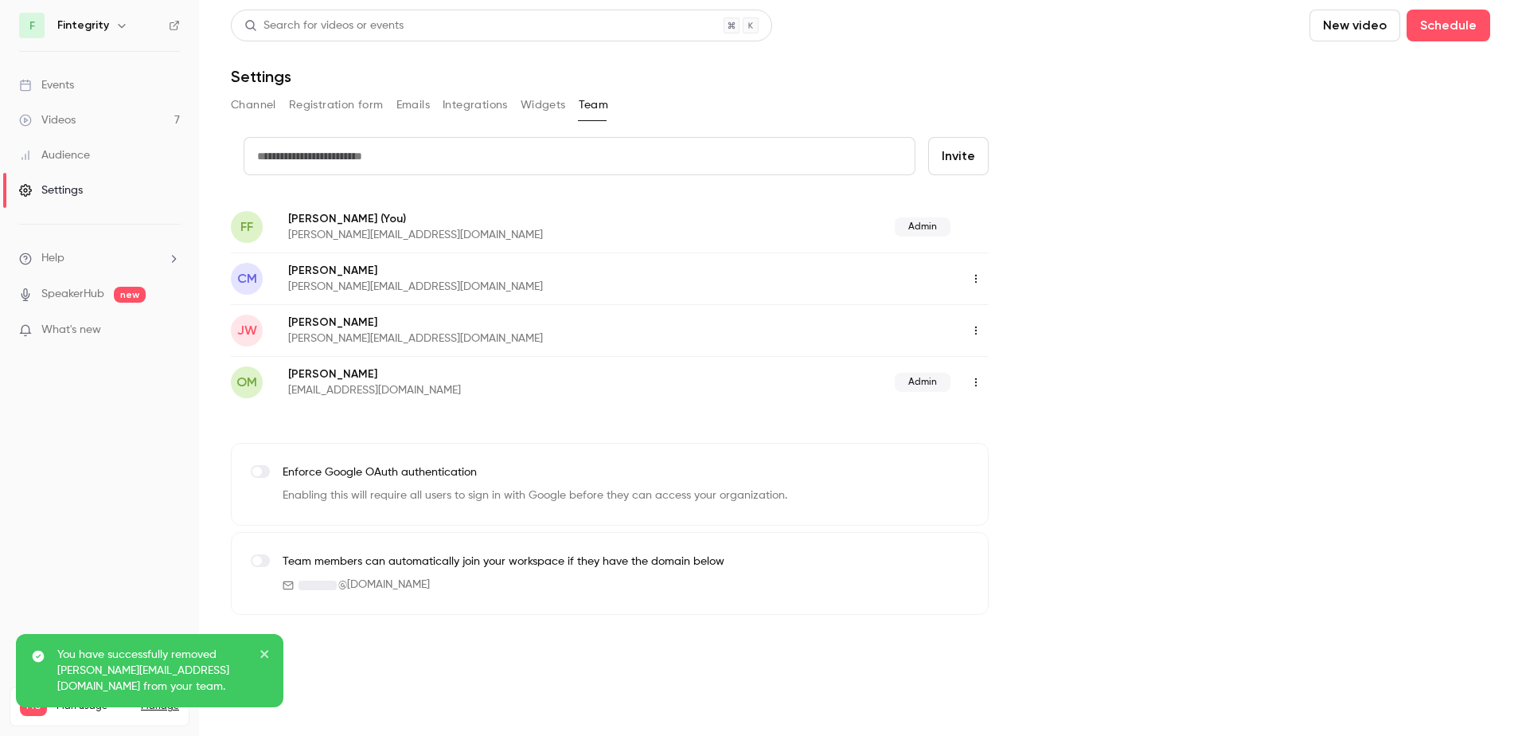
click at [501, 155] on input "text" at bounding box center [580, 156] width 672 height 38
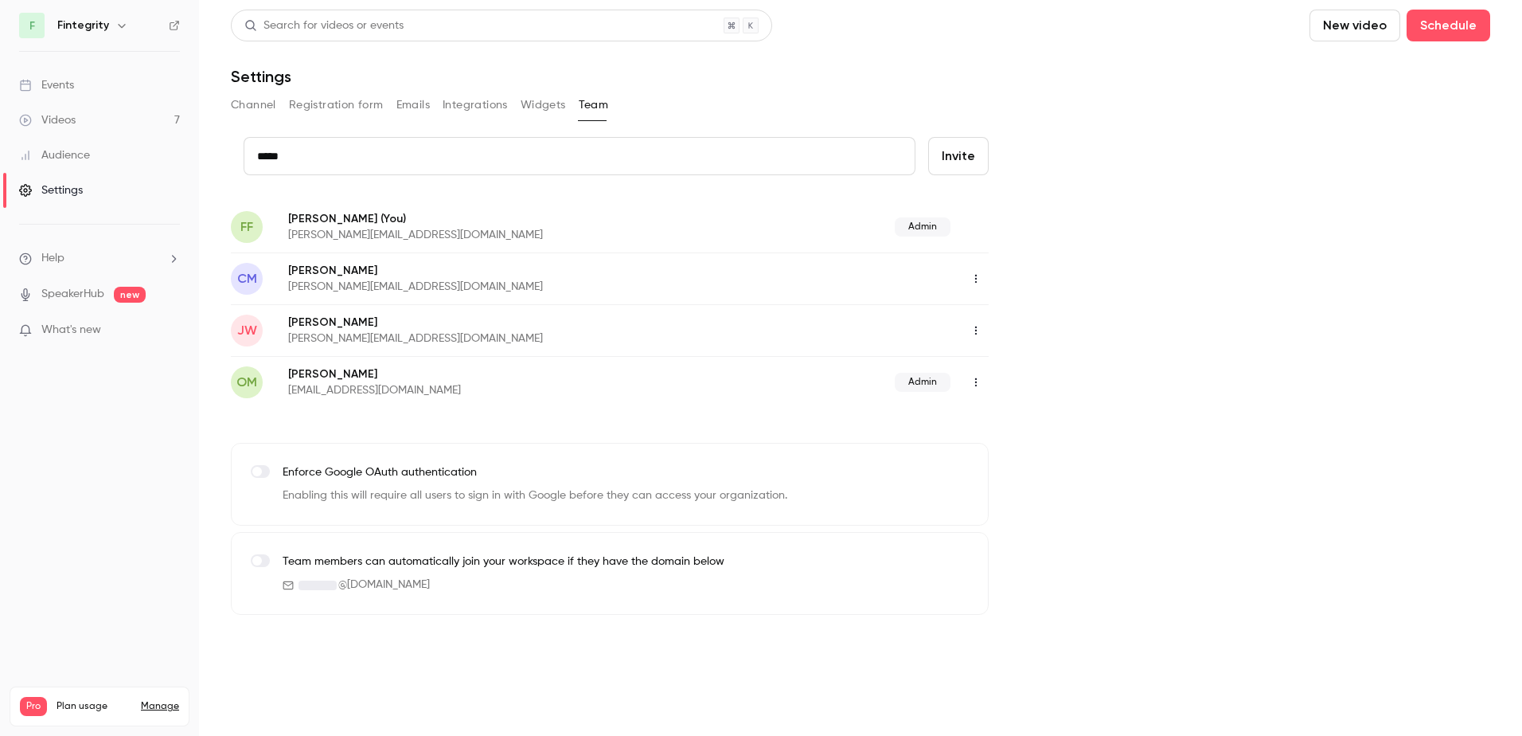
type input "**********"
click at [959, 159] on button "Invite" at bounding box center [958, 156] width 61 height 38
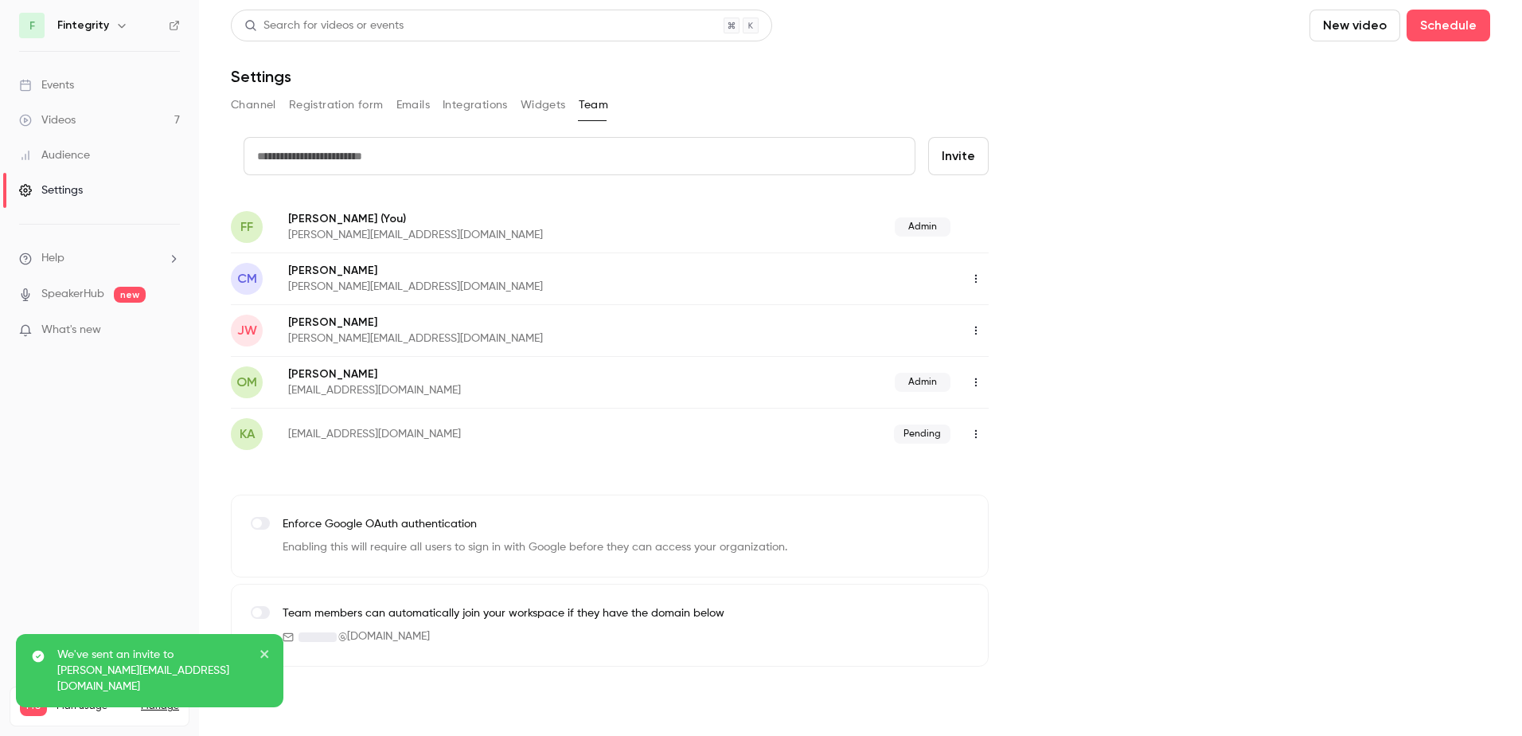
click at [971, 437] on icon "button" at bounding box center [976, 433] width 13 height 11
click at [971, 437] on div at bounding box center [761, 368] width 1522 height 736
click at [1052, 405] on div "credit card Invite FF [PERSON_NAME] (You) [PERSON_NAME][EMAIL_ADDRESS][DOMAIN_N…" at bounding box center [860, 401] width 1259 height 529
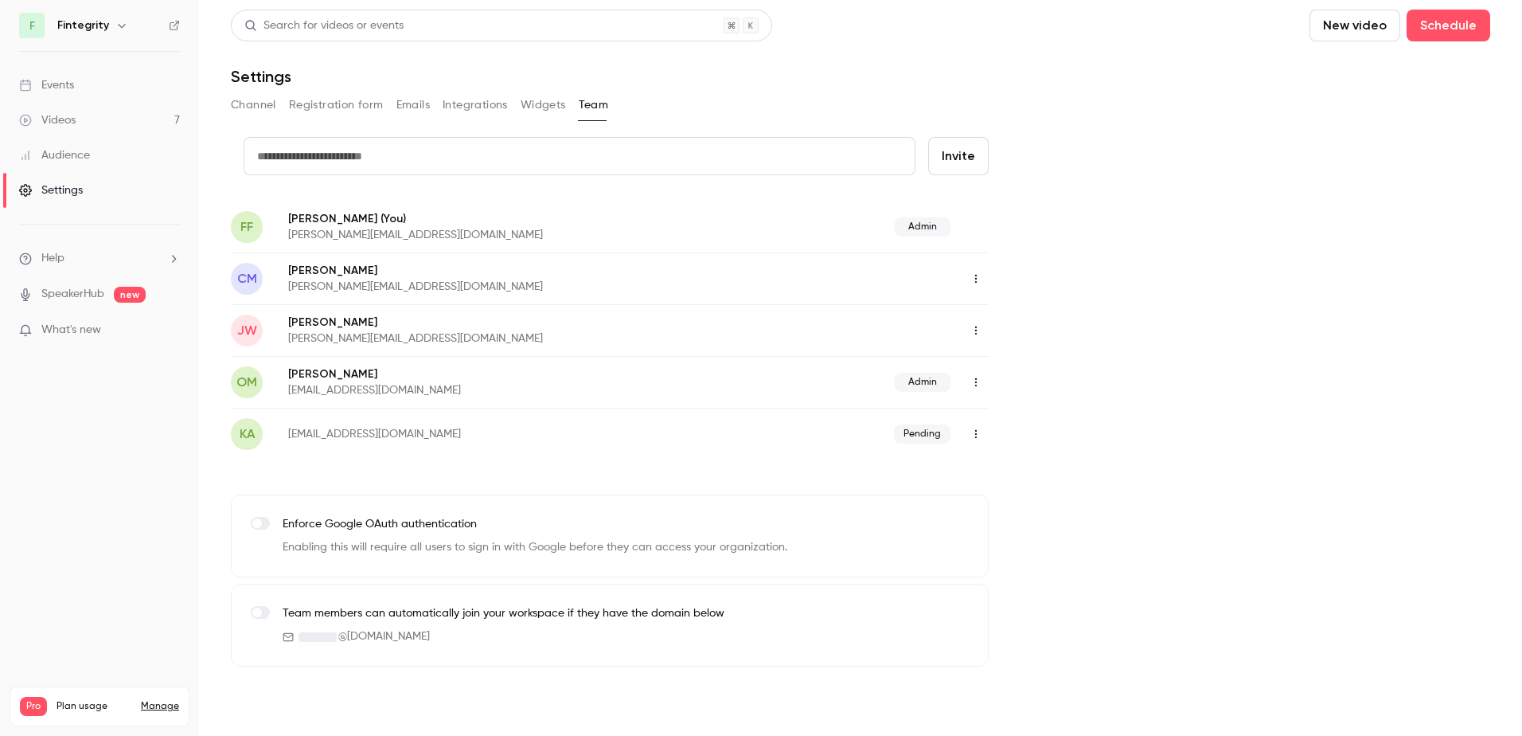
click at [979, 377] on icon "button" at bounding box center [976, 382] width 13 height 11
click at [1105, 322] on div at bounding box center [761, 368] width 1522 height 736
click at [1117, 432] on div "credit card Invite FF [PERSON_NAME] (You) [PERSON_NAME][EMAIL_ADDRESS][DOMAIN_N…" at bounding box center [860, 401] width 1259 height 529
click at [543, 111] on button "Widgets" at bounding box center [543, 104] width 45 height 25
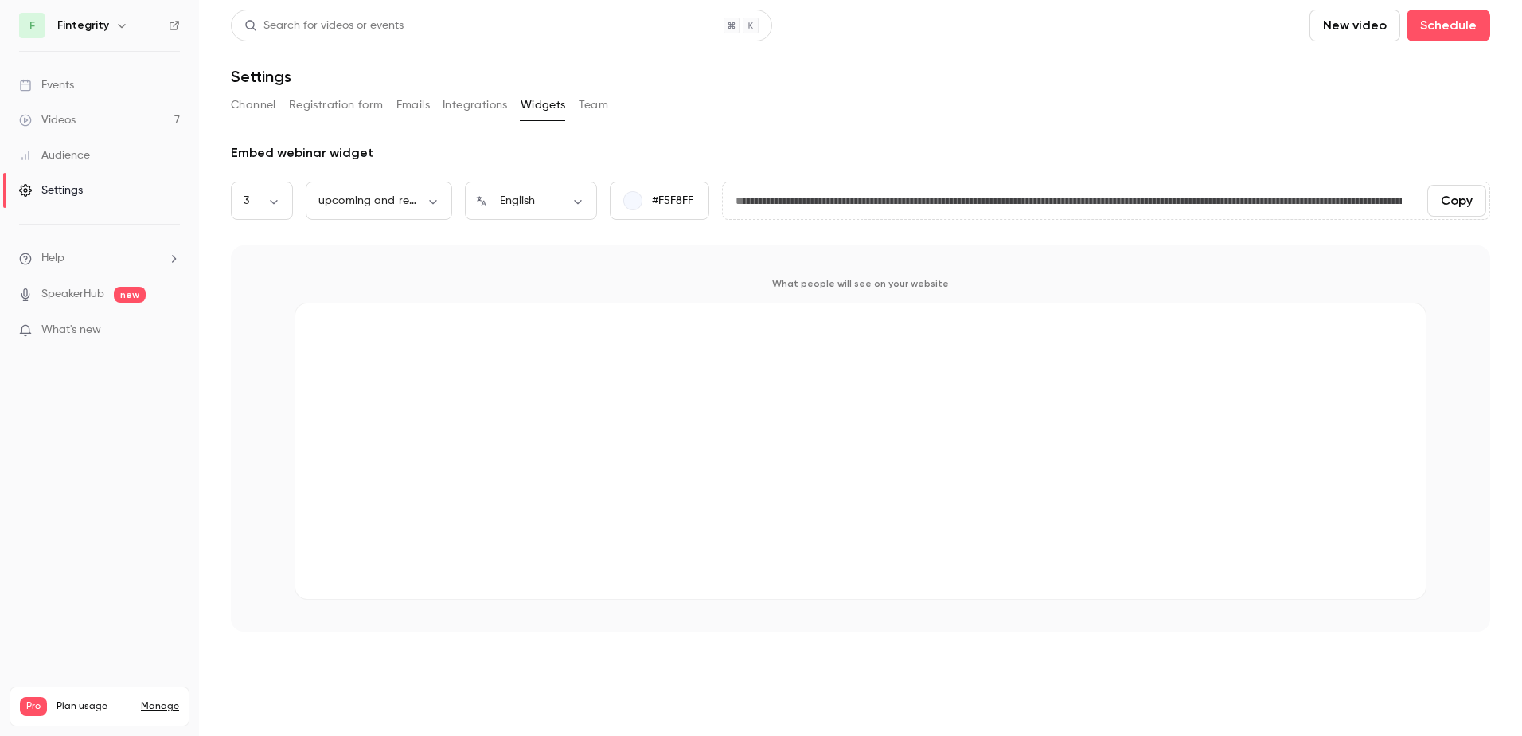
click at [478, 96] on button "Integrations" at bounding box center [475, 104] width 65 height 25
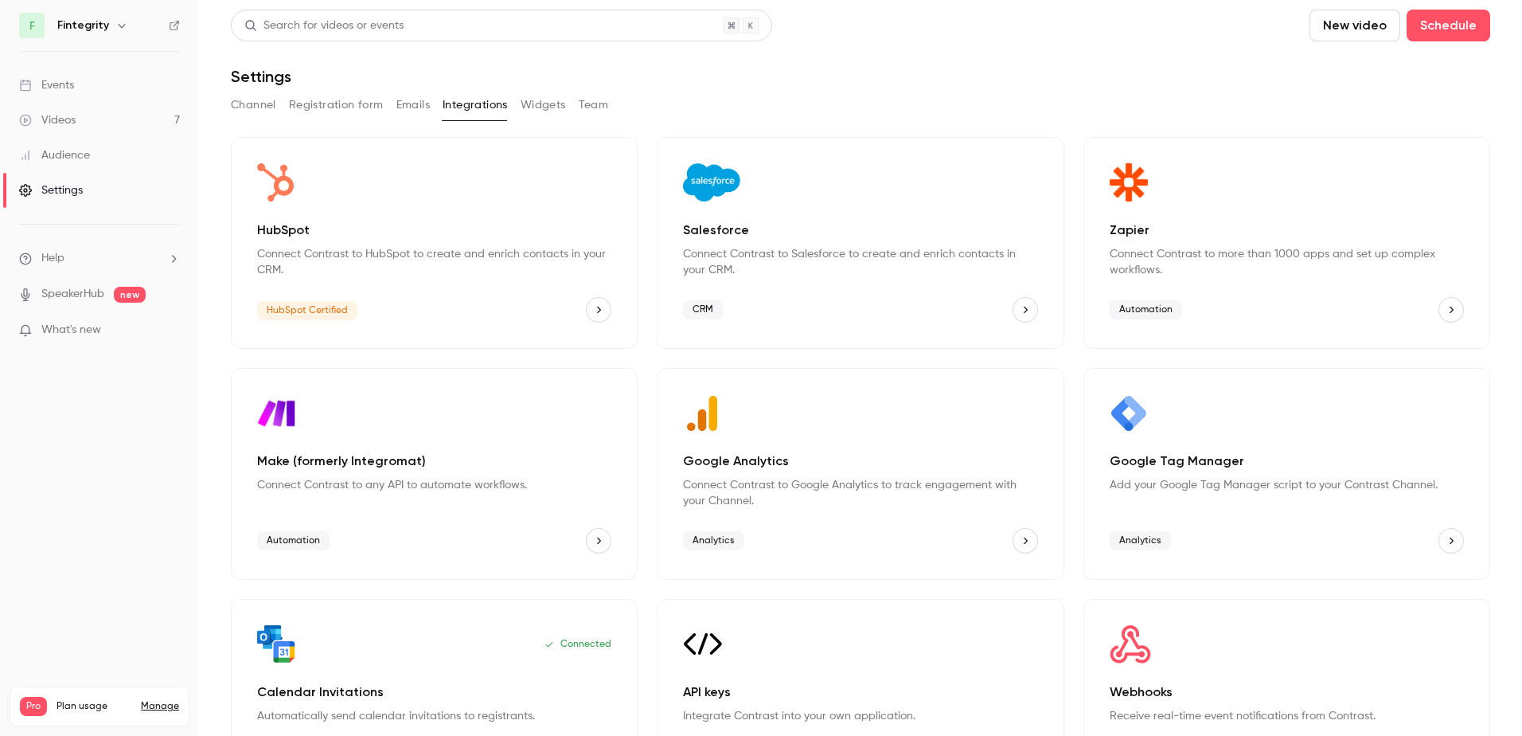
click at [408, 96] on button "Emails" at bounding box center [412, 104] width 33 height 25
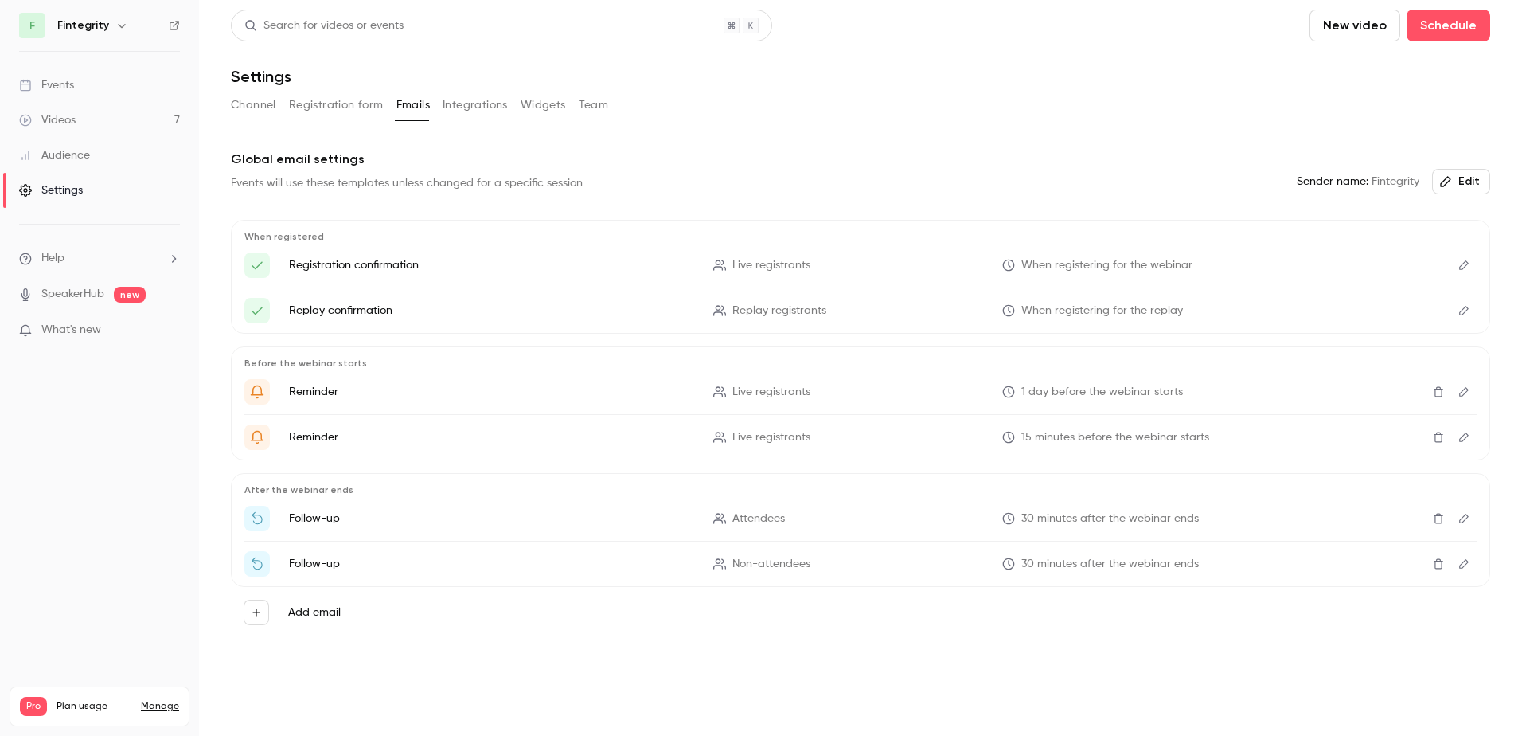
click at [338, 103] on button "Registration form" at bounding box center [336, 104] width 95 height 25
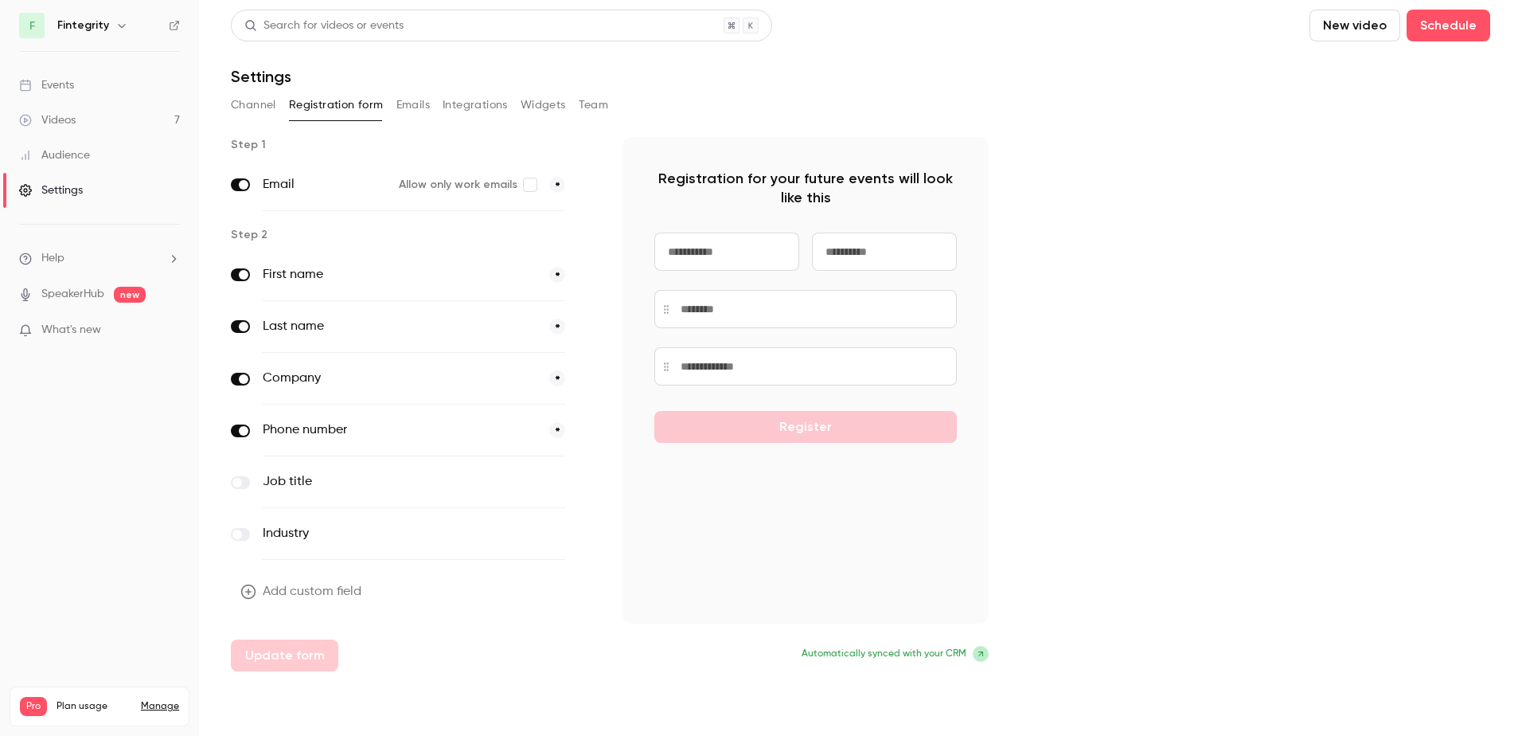
click at [248, 110] on button "Channel" at bounding box center [253, 104] width 45 height 25
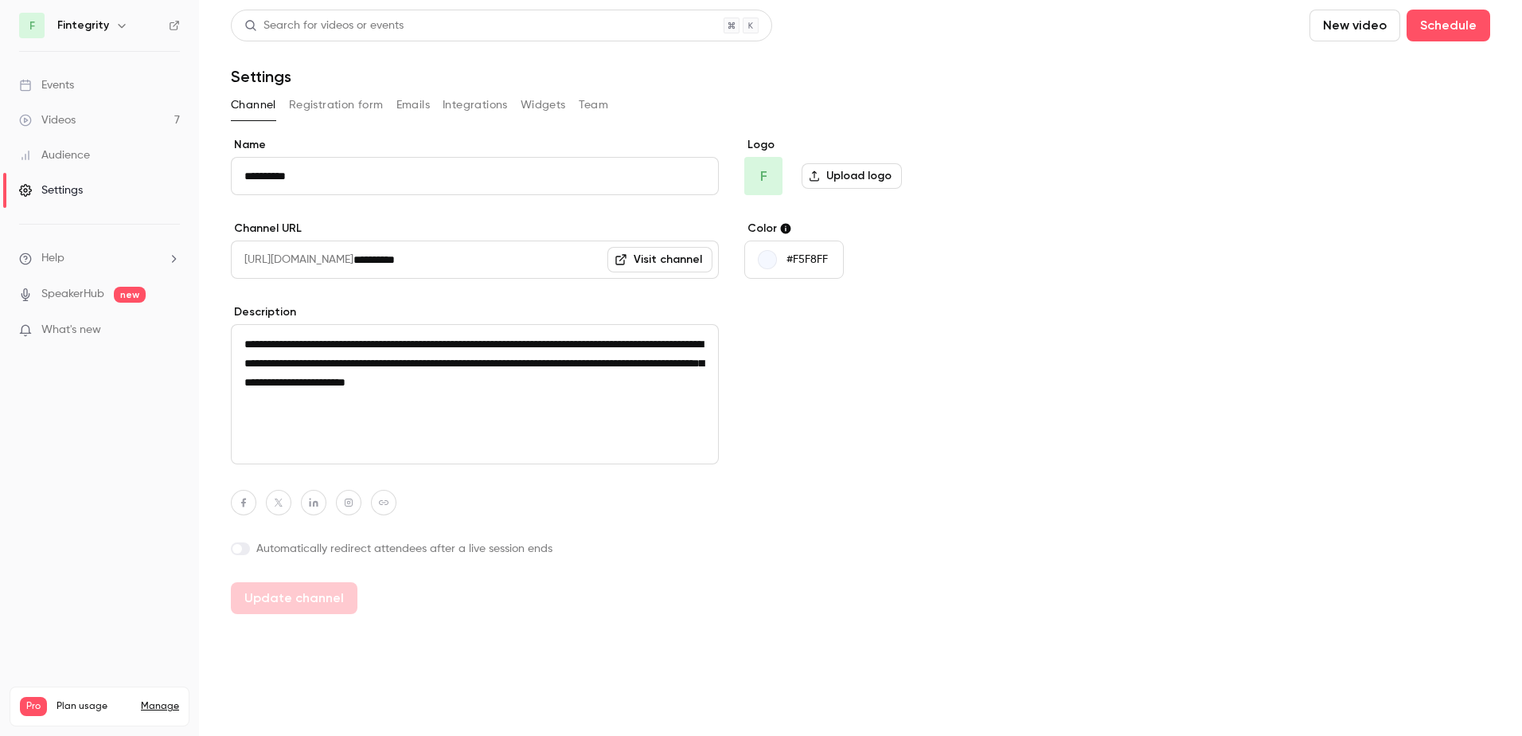
click at [107, 105] on link "Videos 7" at bounding box center [99, 120] width 199 height 35
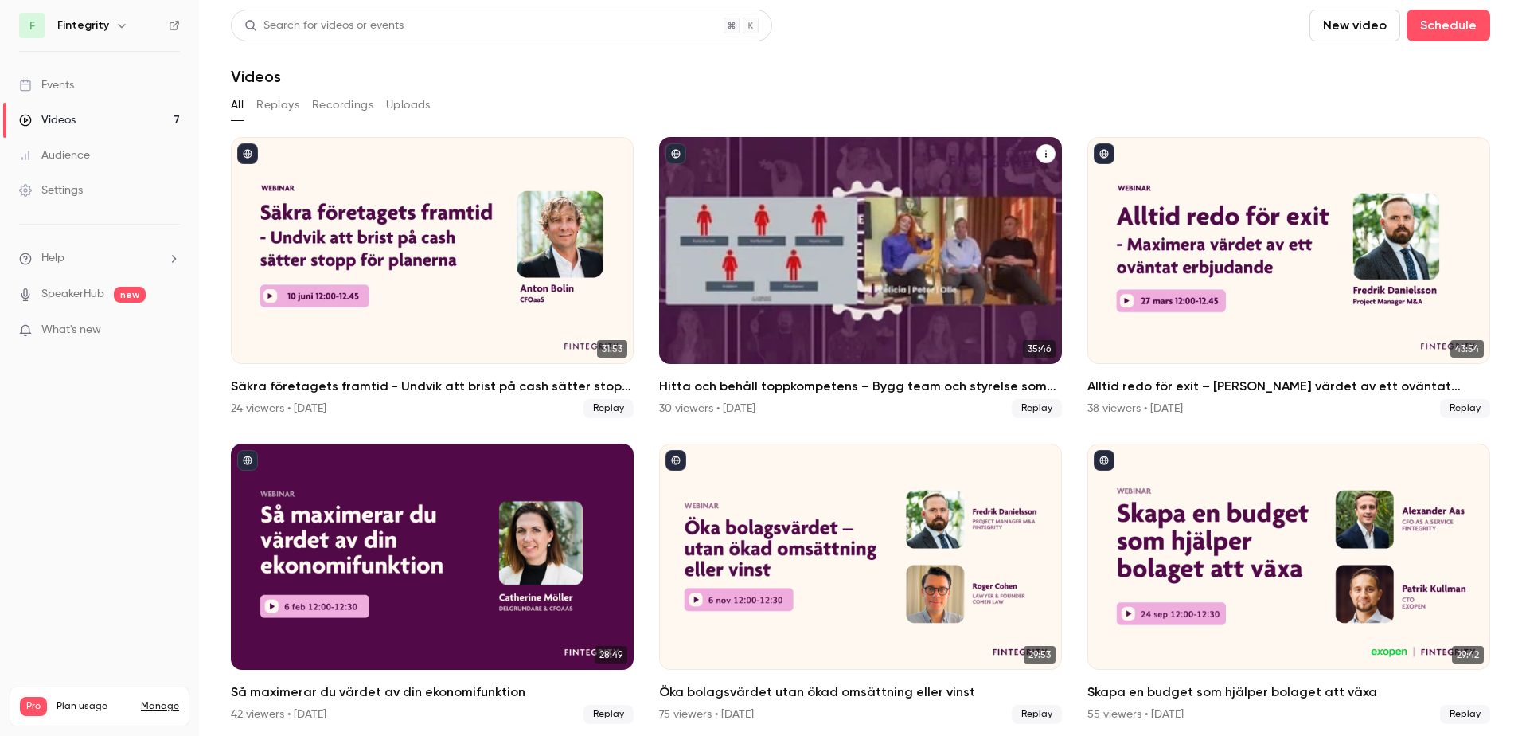
click at [850, 166] on div "Hitta och behåll toppkompetens – Bygg team och styrelse som driver tillväxt" at bounding box center [860, 250] width 403 height 227
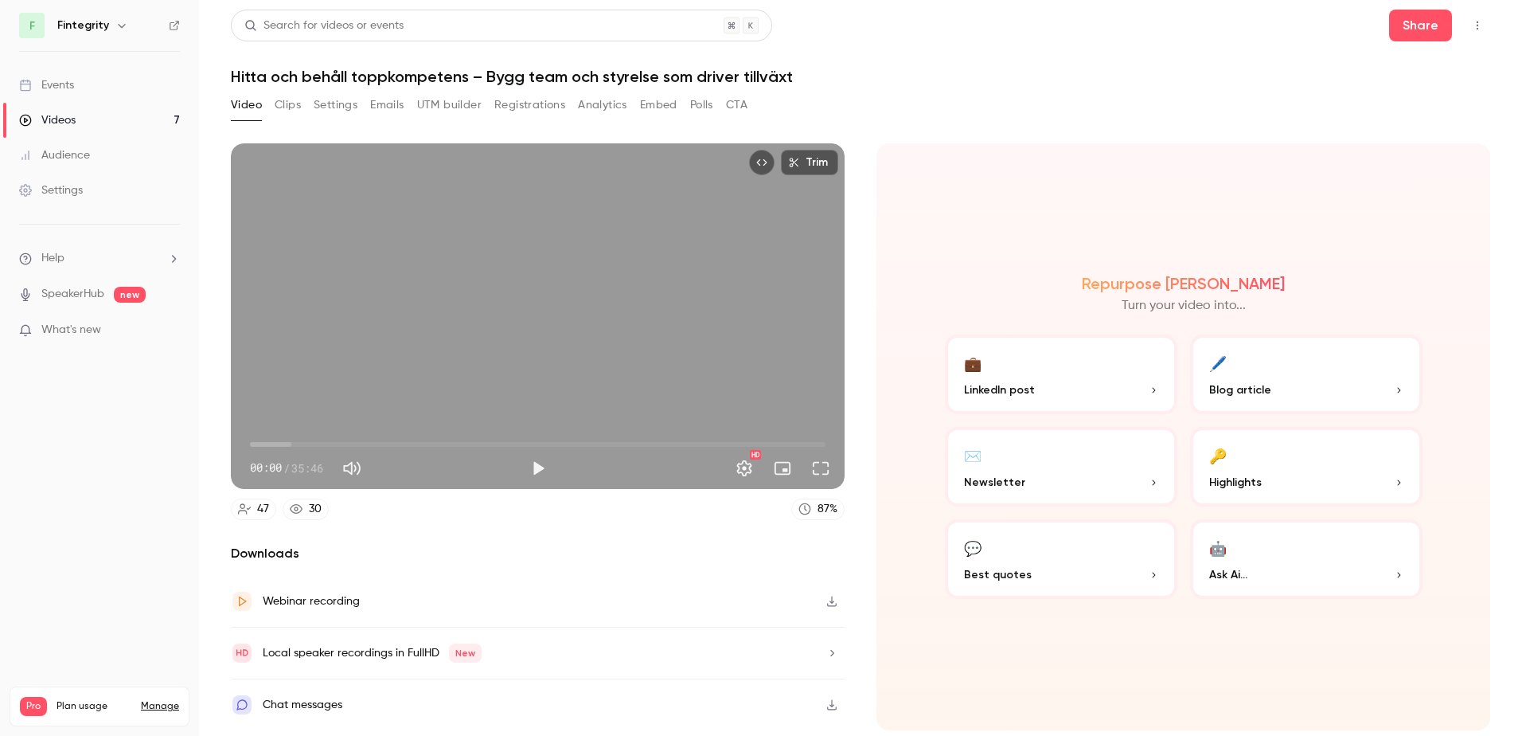
click at [342, 109] on button "Settings" at bounding box center [336, 104] width 44 height 25
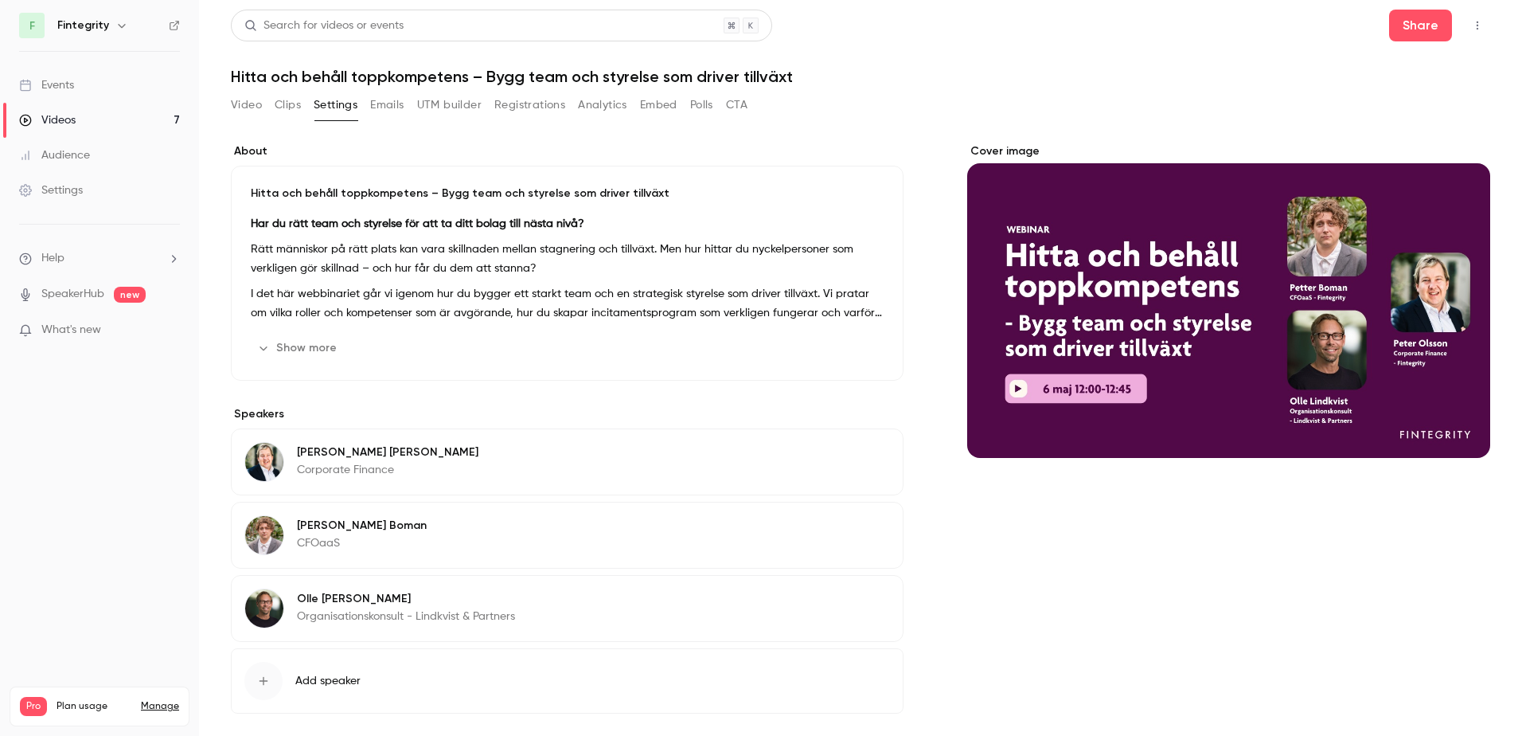
scroll to position [67, 0]
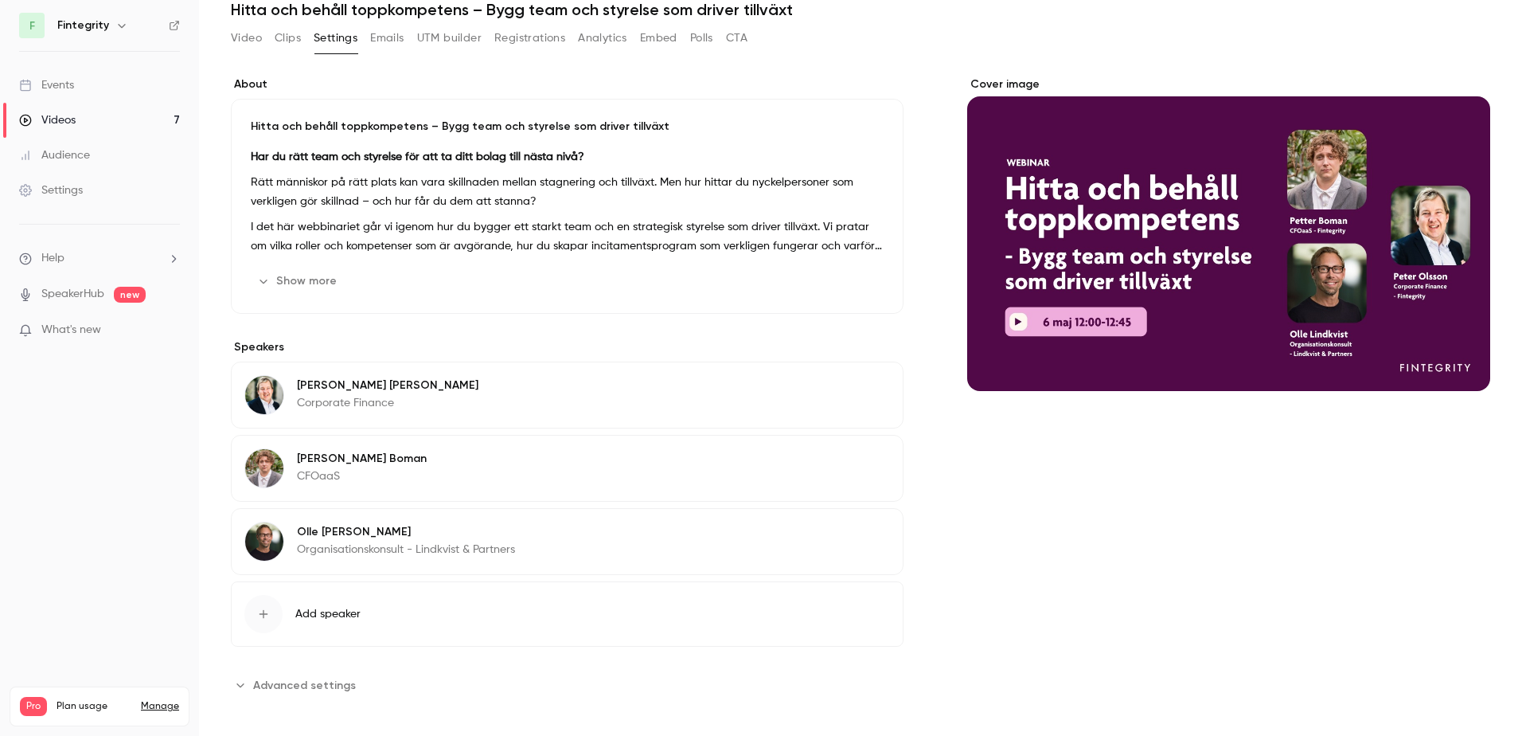
click at [320, 263] on div "Hitta och behåll toppkompetens – Bygg team och styrelse som driver tillväxt Har…" at bounding box center [567, 206] width 673 height 215
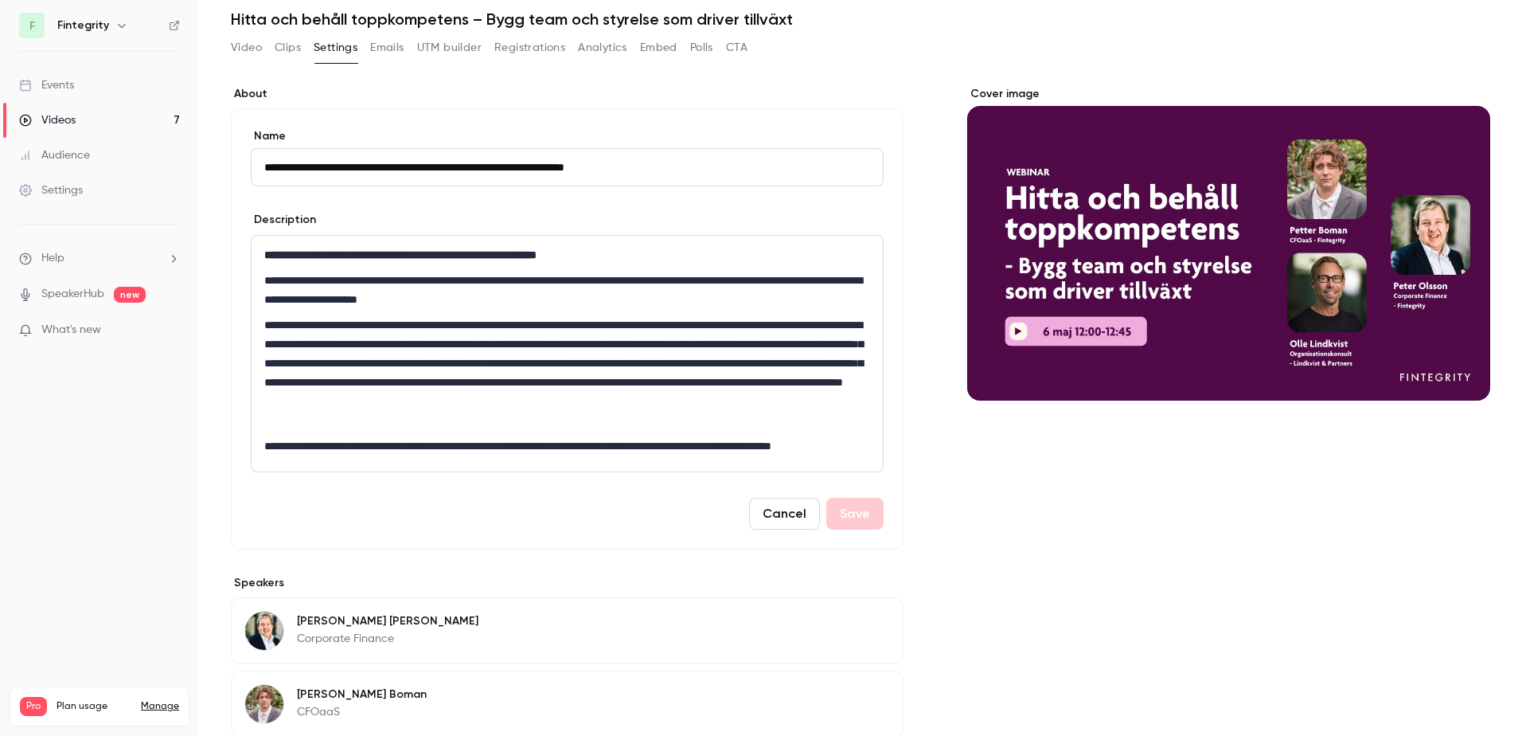
scroll to position [0, 0]
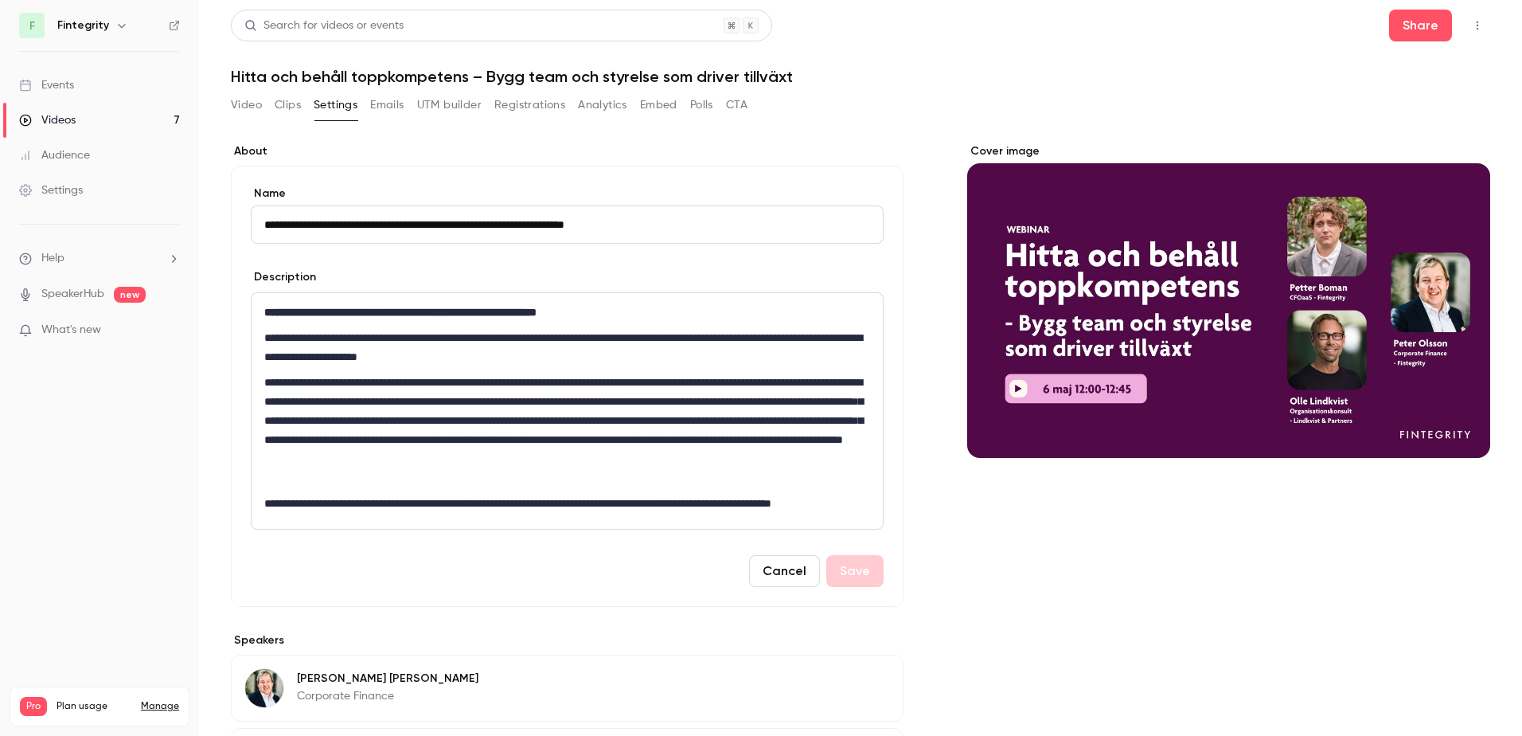
click at [782, 569] on button "Cancel" at bounding box center [784, 571] width 71 height 32
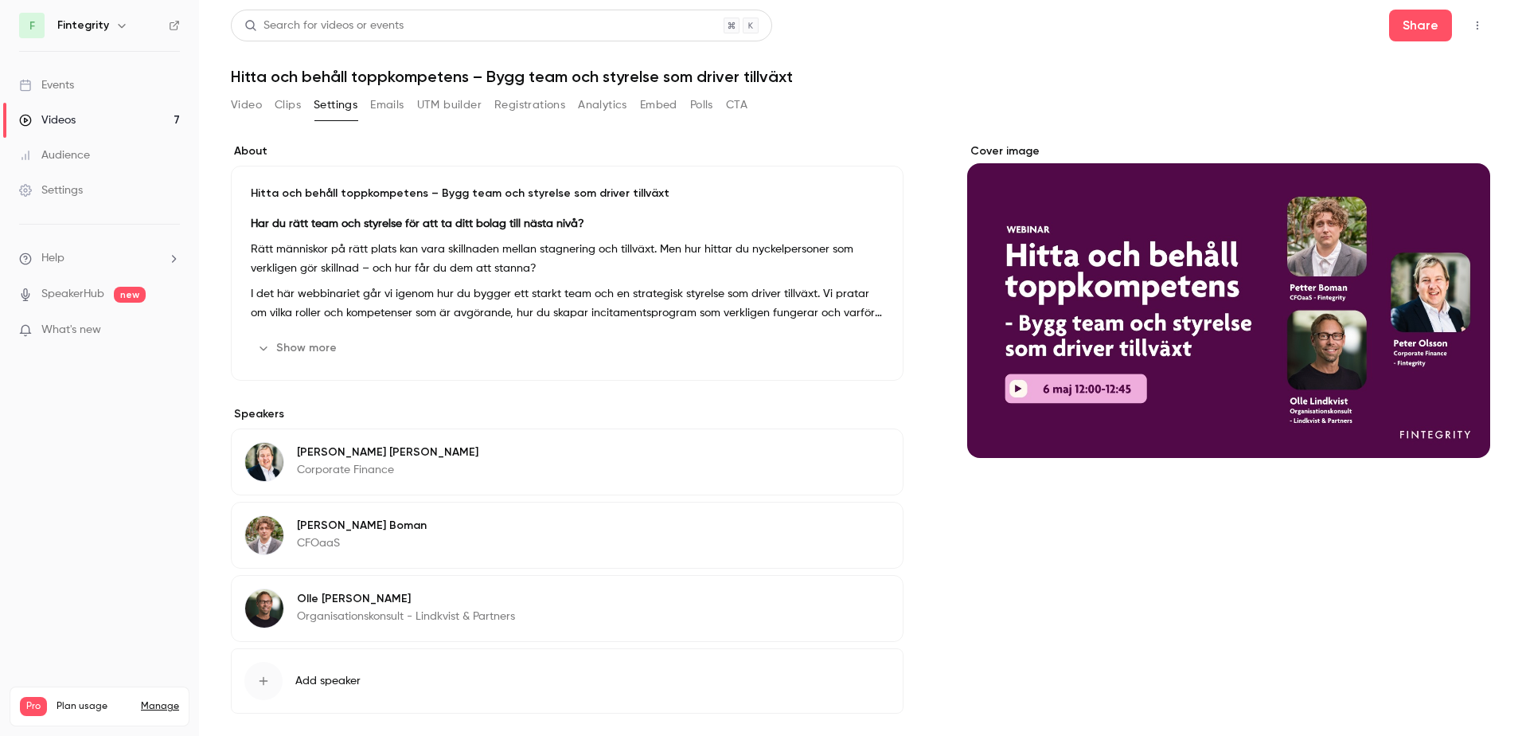
scroll to position [67, 0]
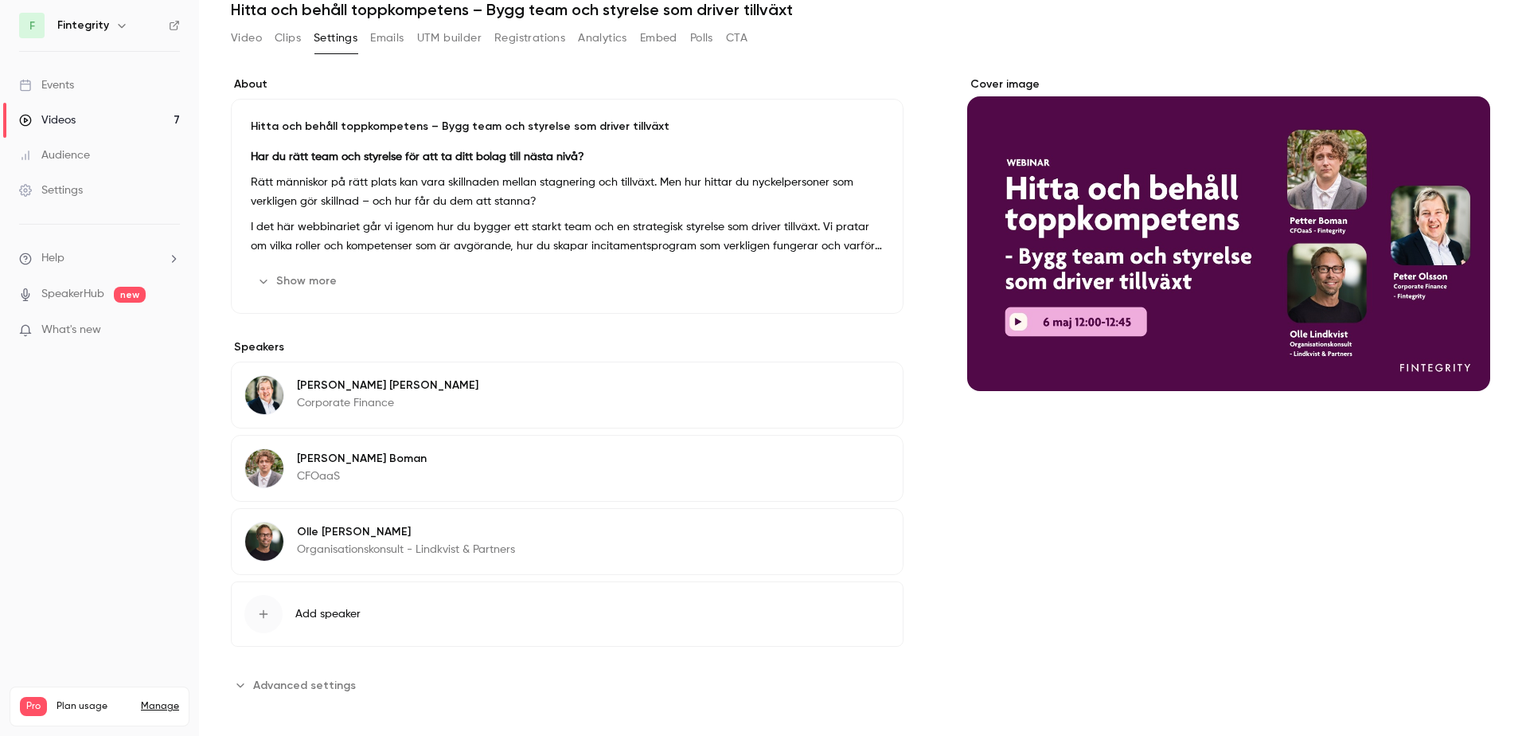
click at [328, 680] on span "Advanced settings" at bounding box center [304, 685] width 103 height 17
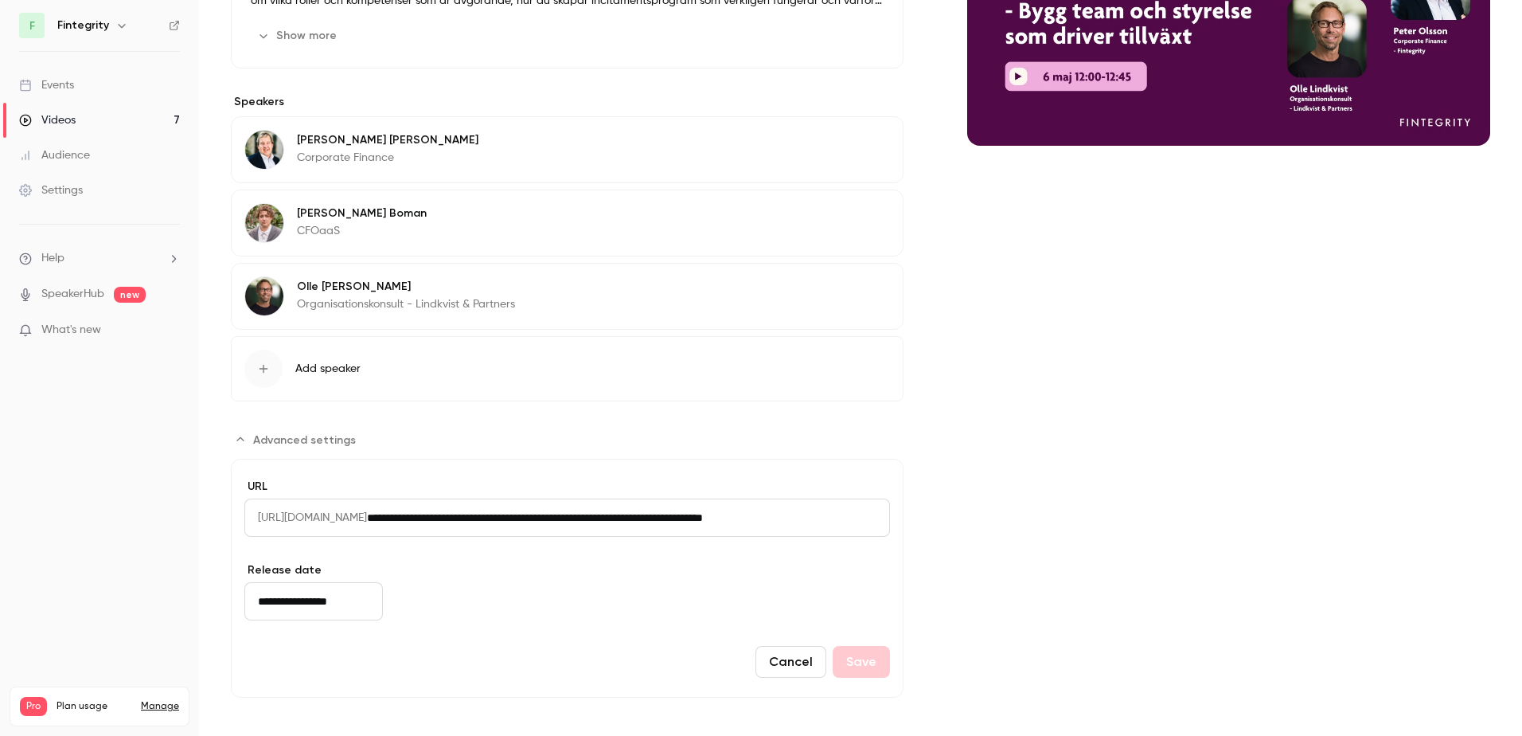
scroll to position [0, 0]
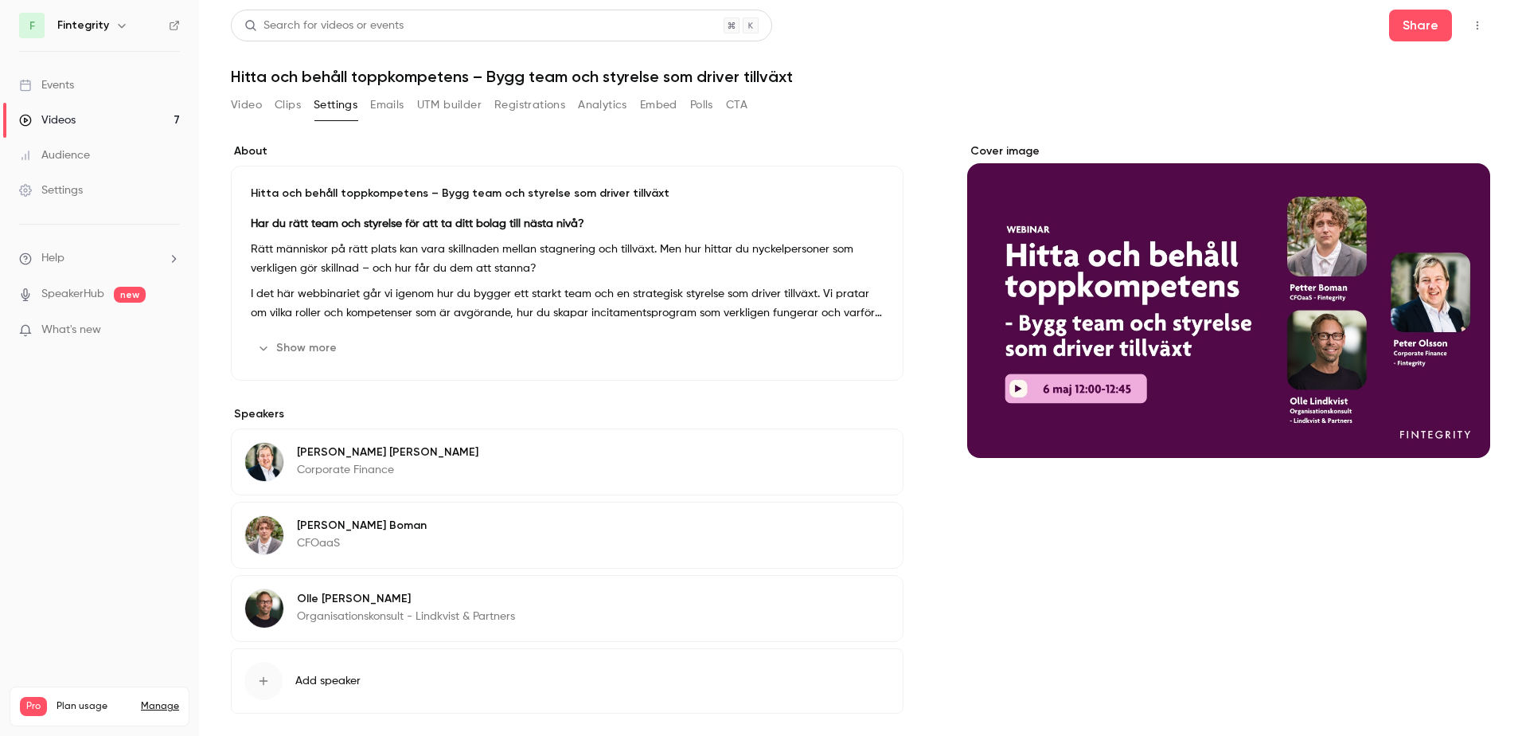
click at [272, 92] on div "Video Clips Settings Emails UTM builder Registrations Analytics Embed Polls CTA" at bounding box center [489, 104] width 517 height 25
click at [281, 103] on button "Clips" at bounding box center [288, 104] width 26 height 25
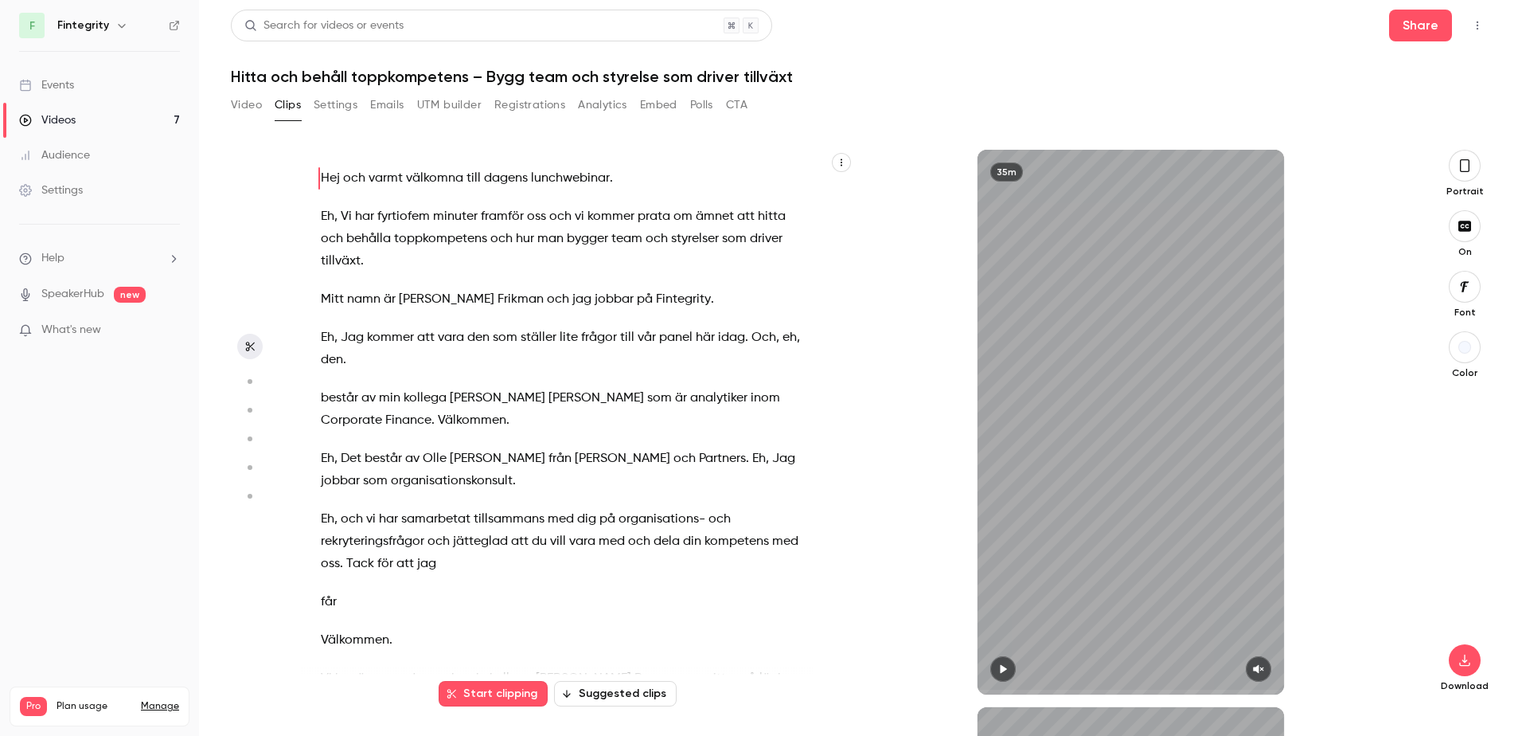
click at [235, 105] on button "Video" at bounding box center [246, 104] width 31 height 25
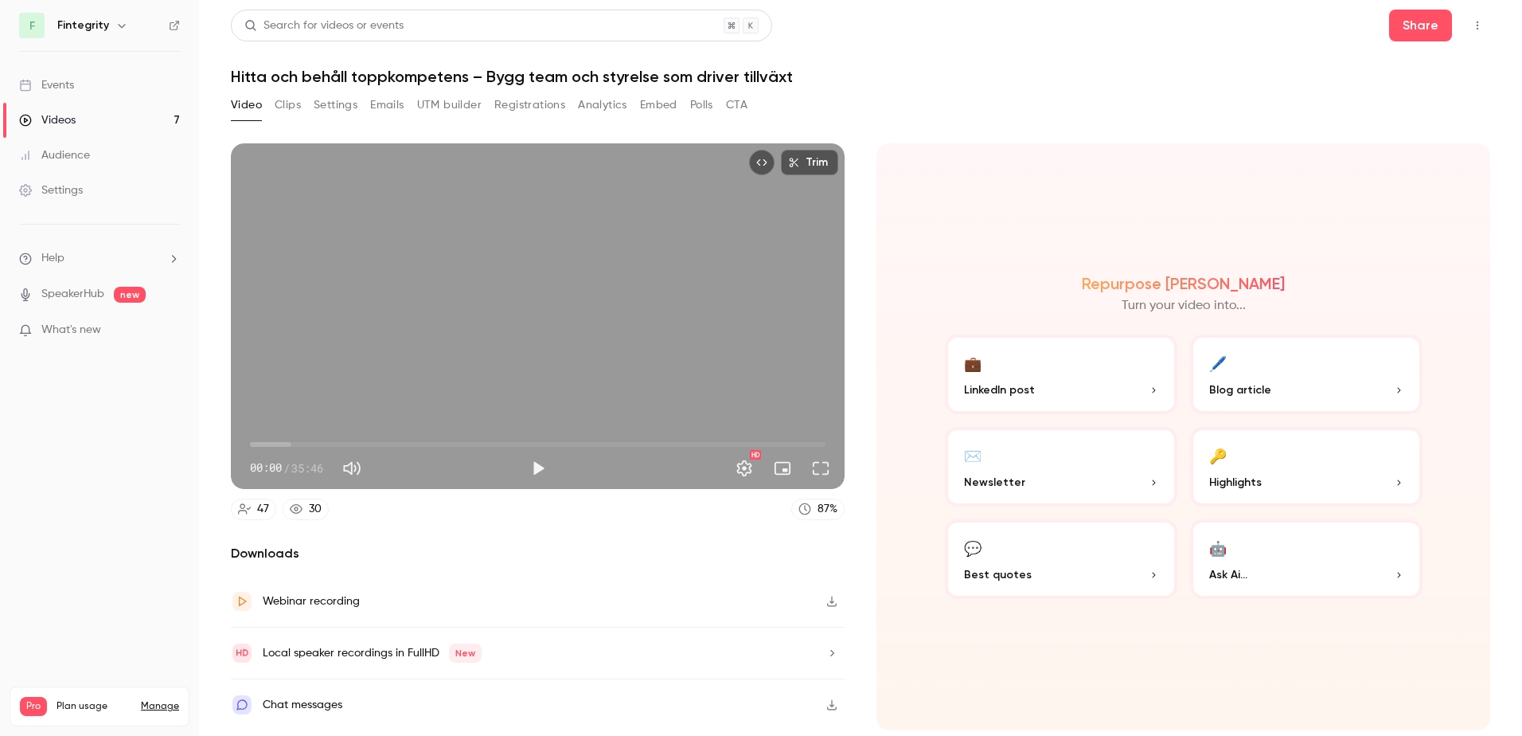
click at [128, 116] on link "Videos 7" at bounding box center [99, 120] width 199 height 35
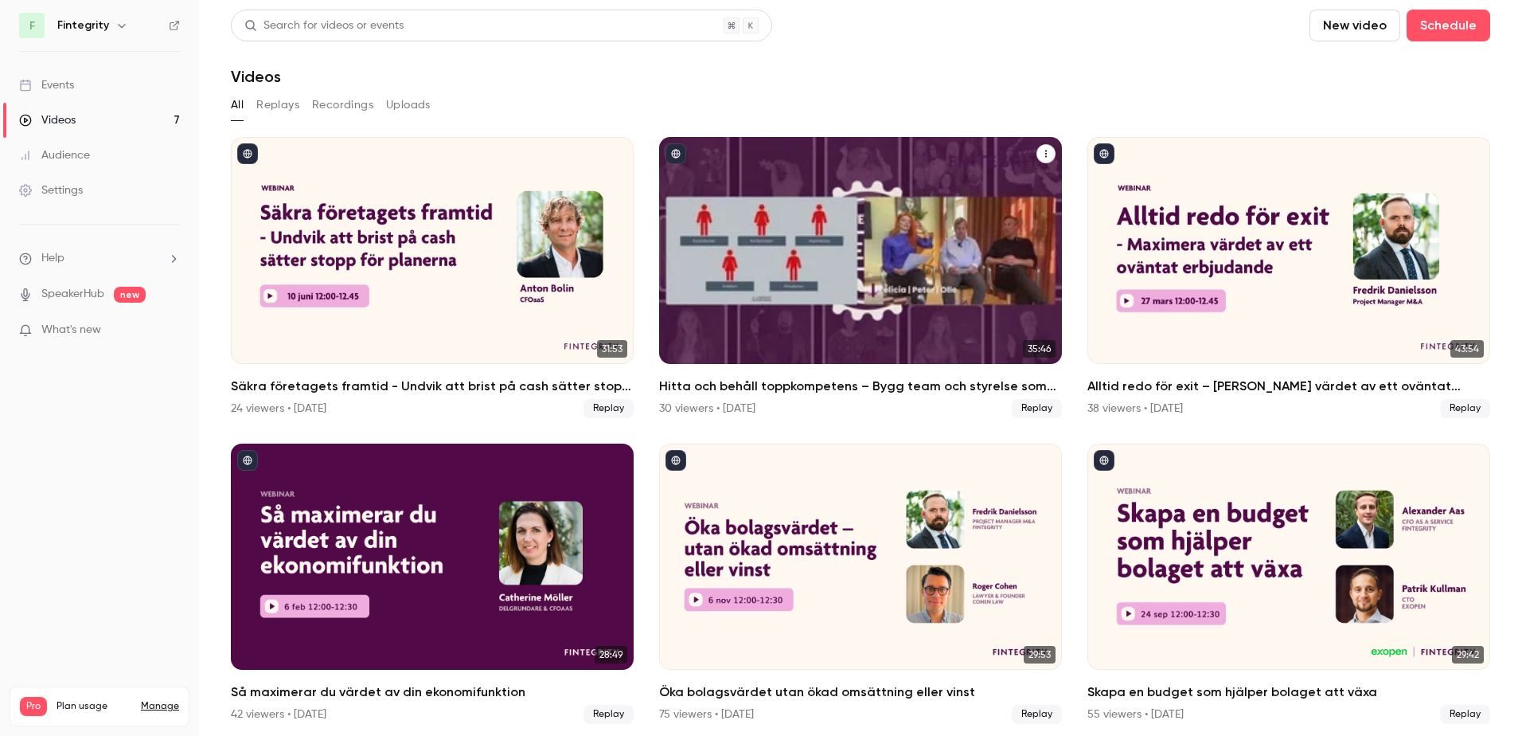
click at [942, 220] on div "Hitta och behåll toppkompetens – Bygg team och styrelse som driver tillväxt" at bounding box center [860, 250] width 403 height 227
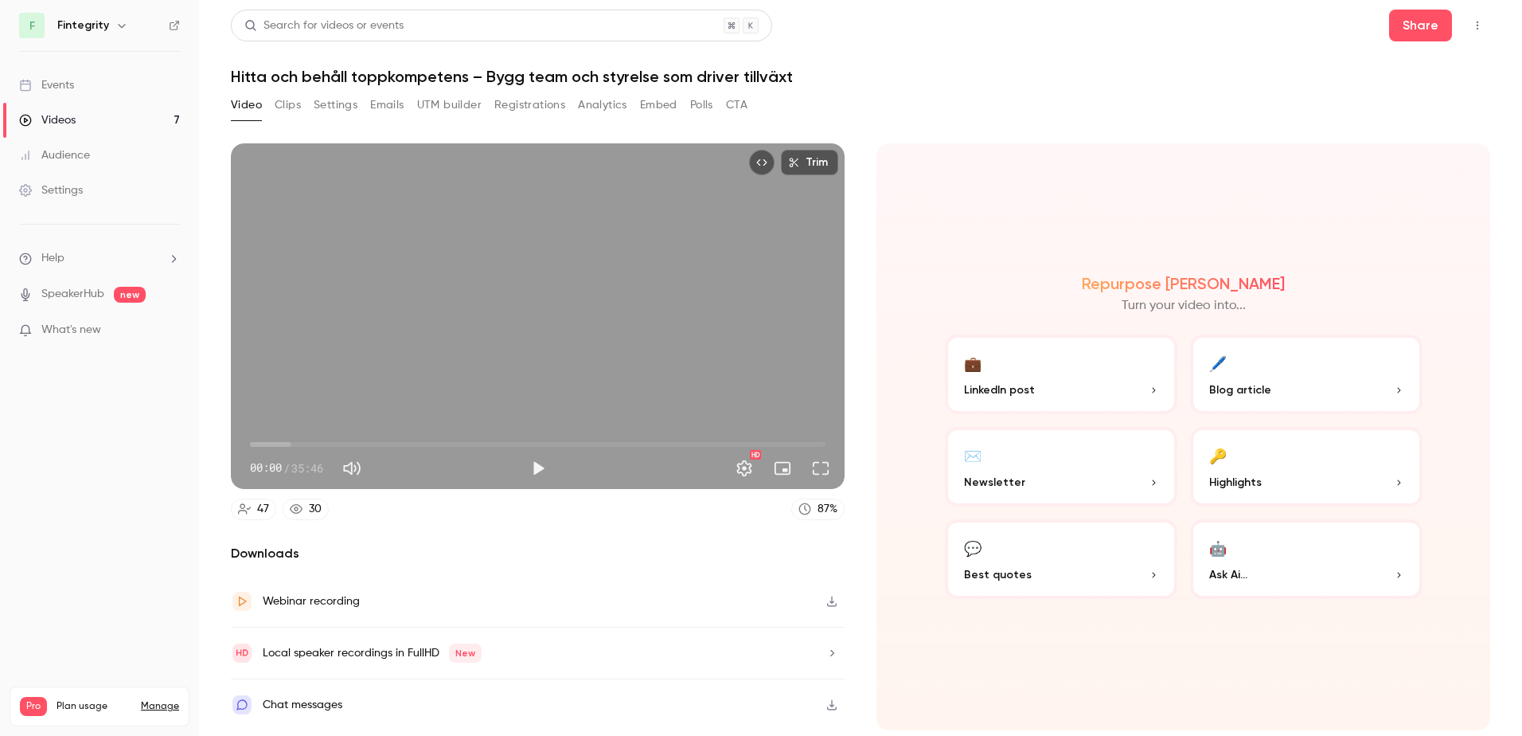
click at [276, 116] on button "Clips" at bounding box center [288, 104] width 26 height 25
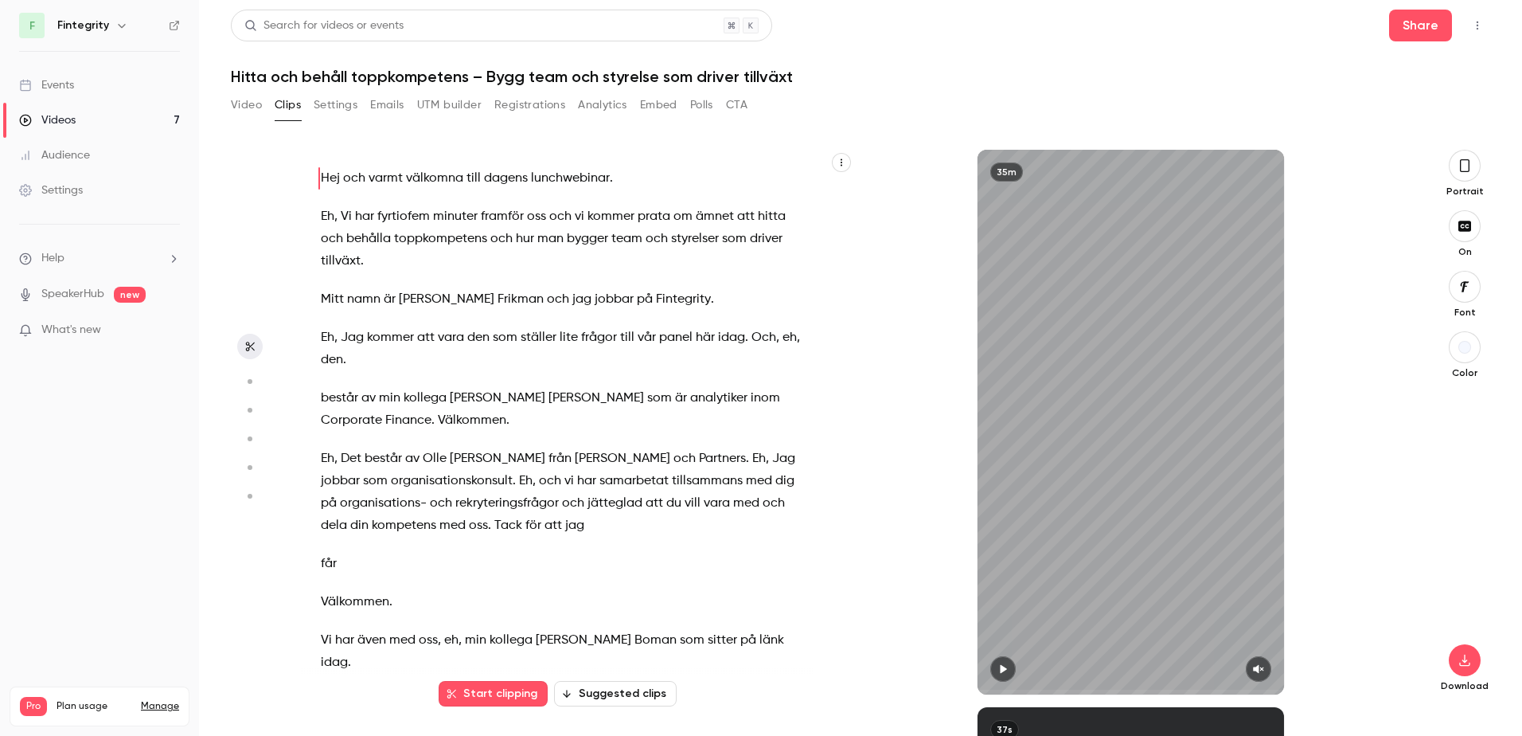
click at [607, 101] on button "Analytics" at bounding box center [602, 104] width 49 height 25
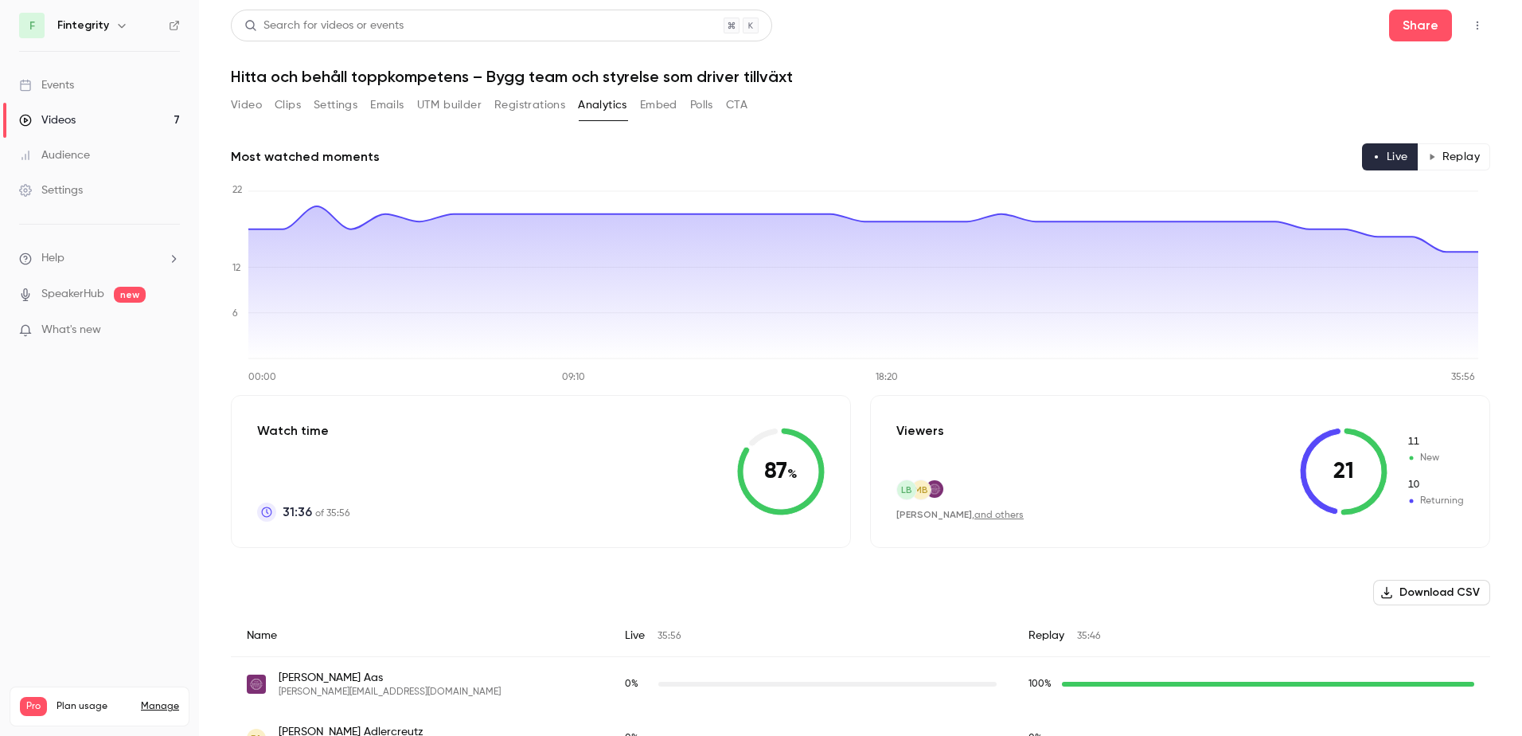
click at [345, 116] on button "Settings" at bounding box center [336, 104] width 44 height 25
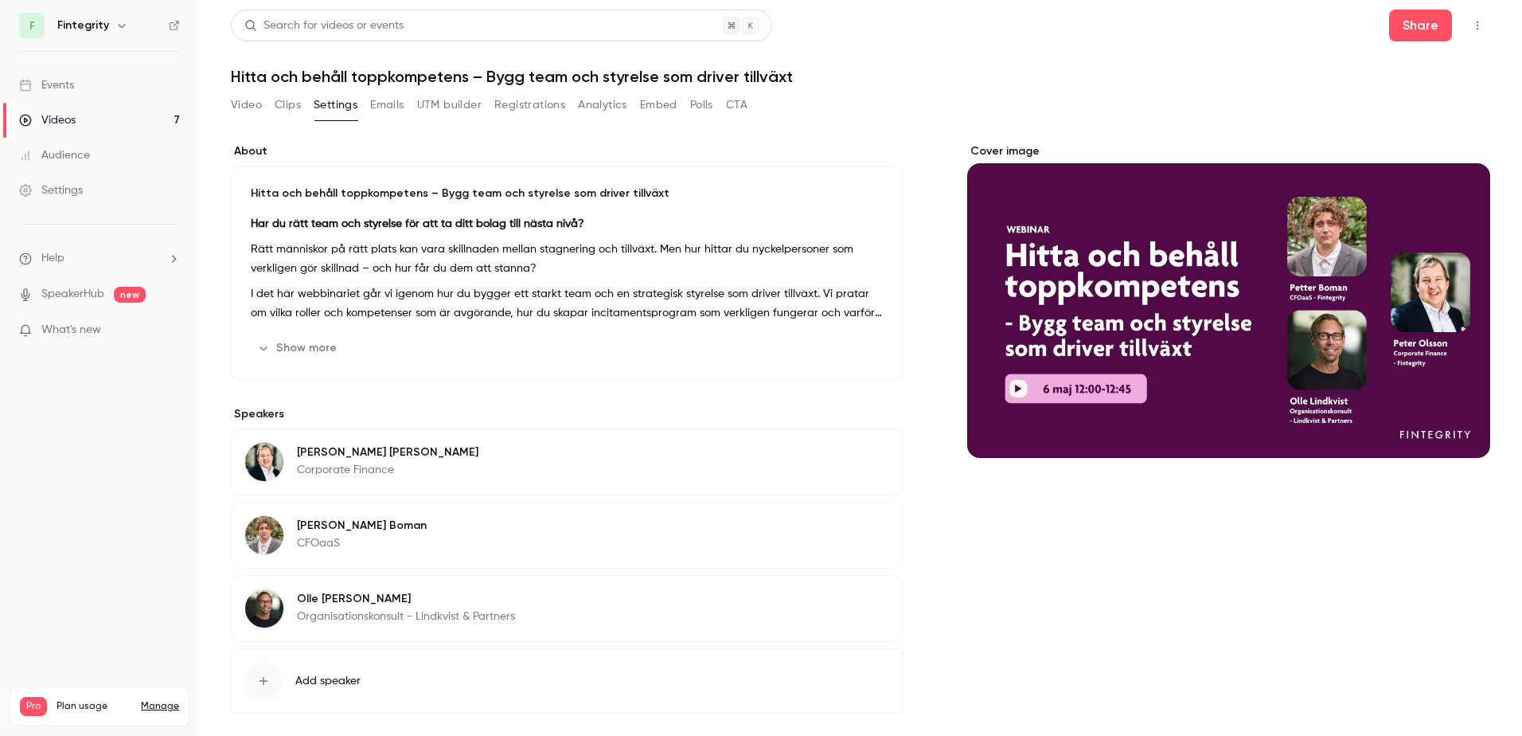
click at [387, 103] on button "Emails" at bounding box center [386, 104] width 33 height 25
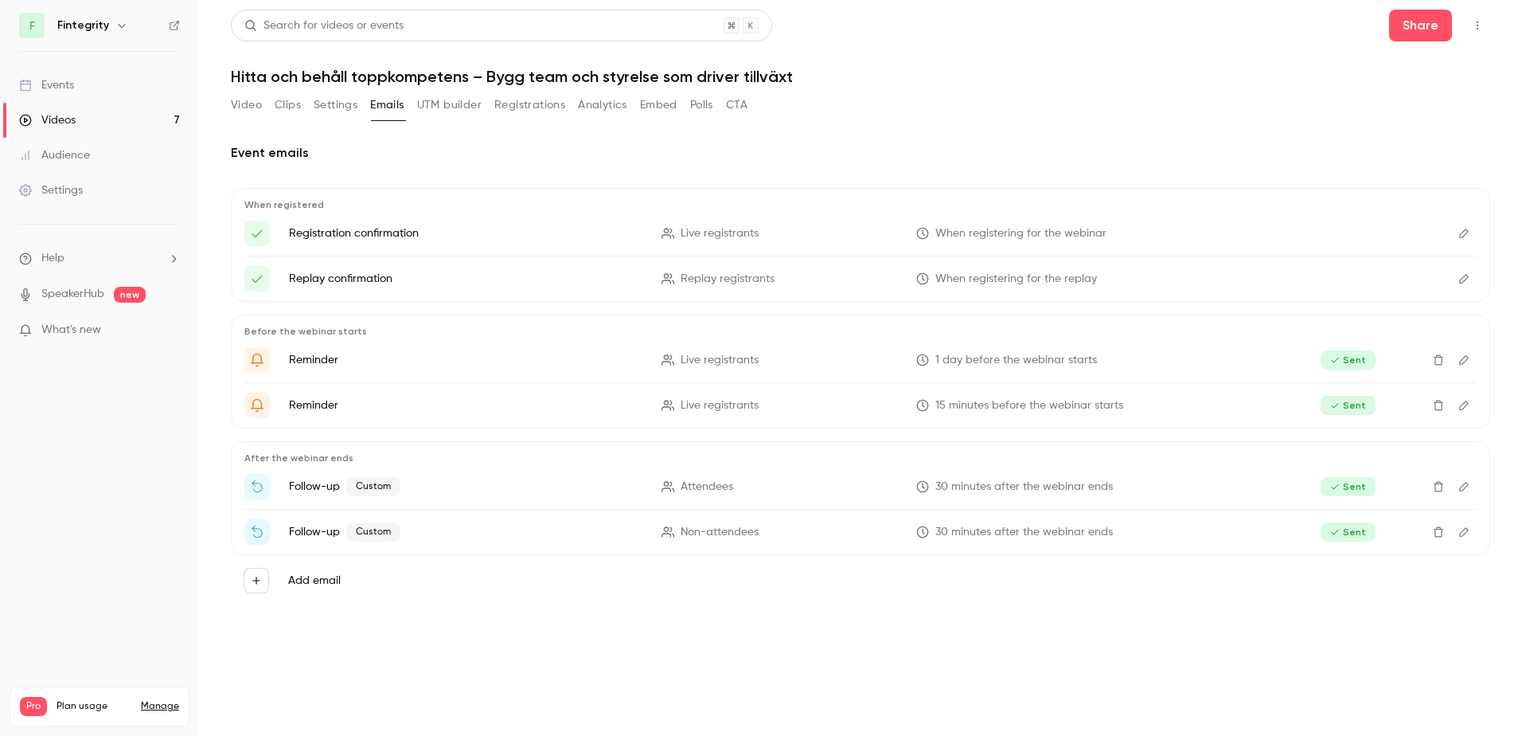
click at [495, 93] on button "Registrations" at bounding box center [529, 104] width 71 height 25
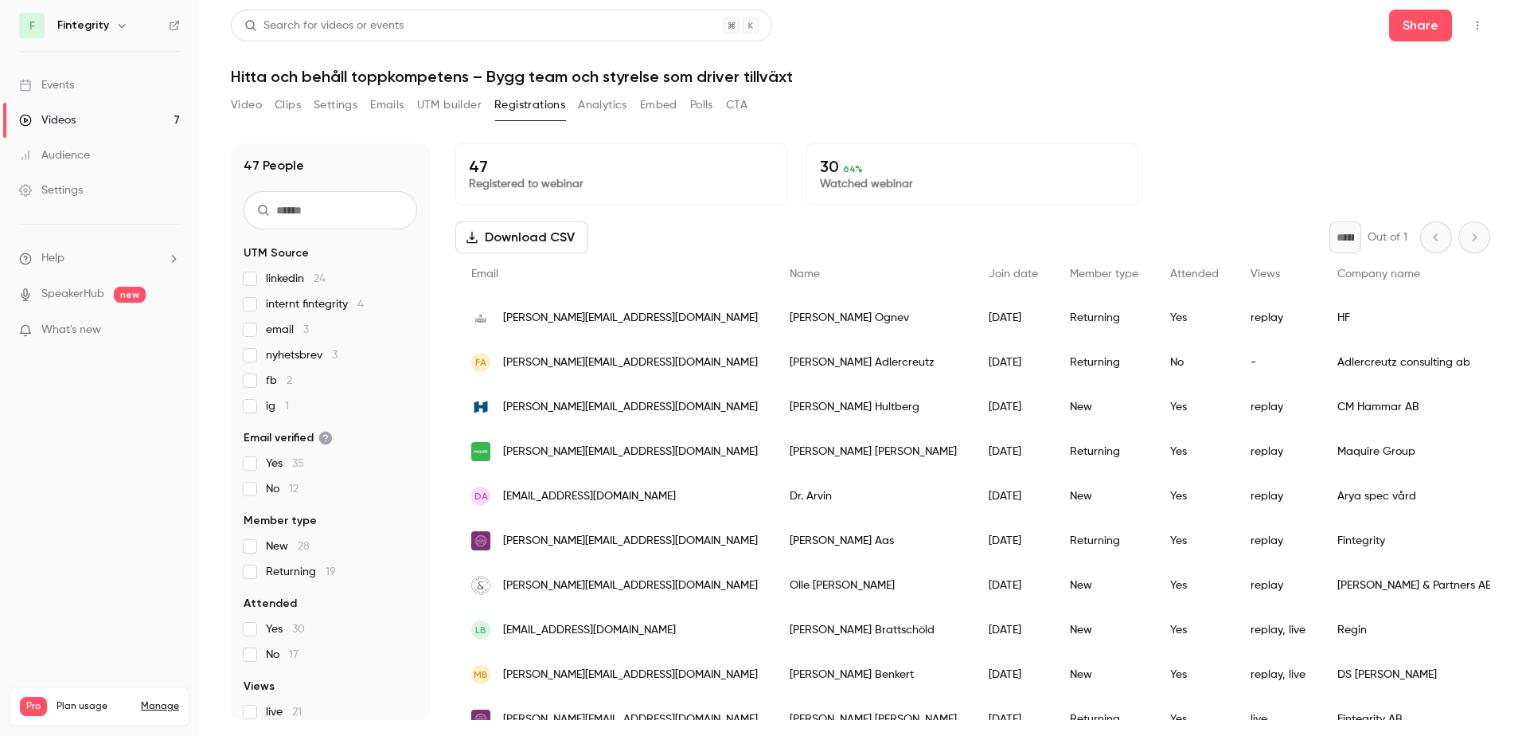
click at [468, 100] on button "UTM builder" at bounding box center [449, 104] width 64 height 25
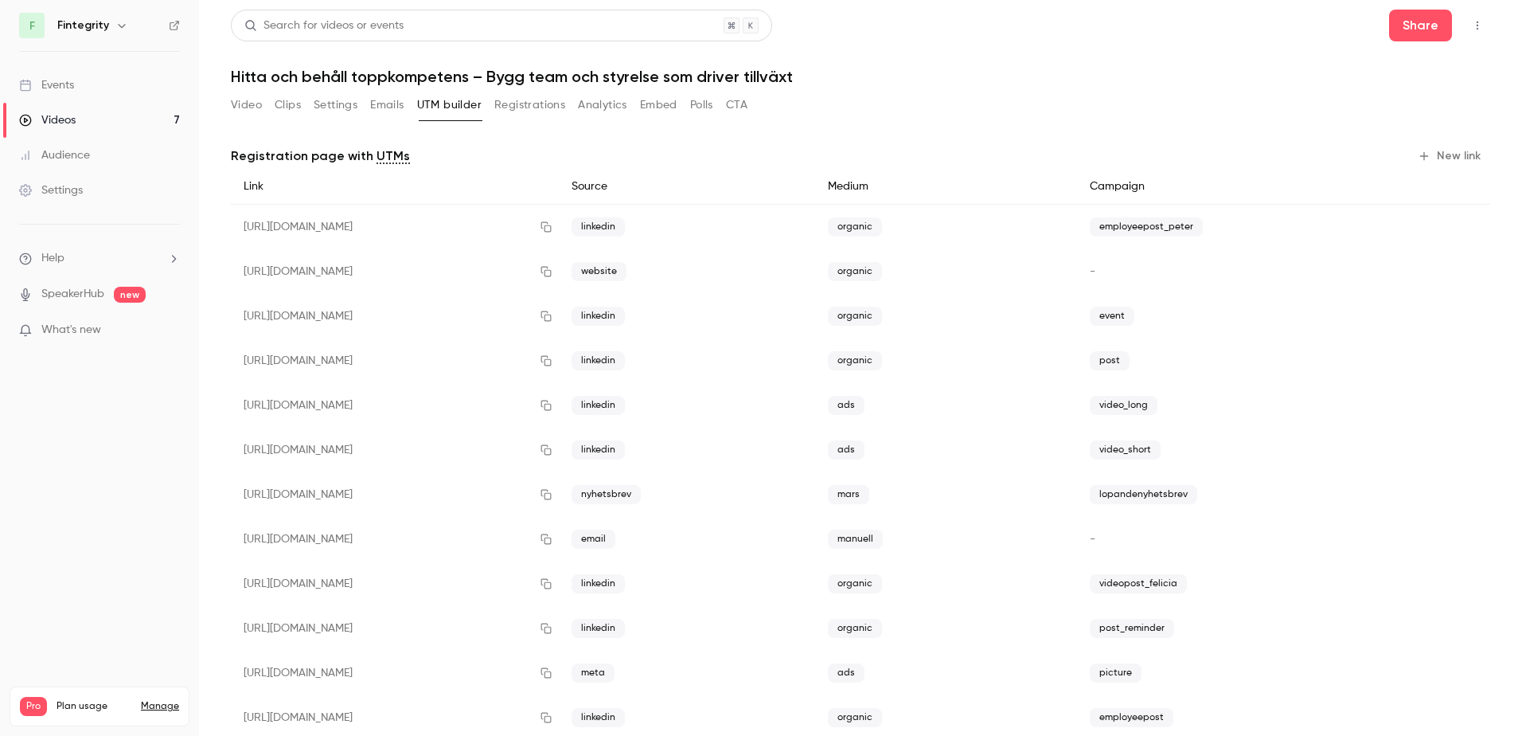
click at [533, 103] on button "Registrations" at bounding box center [529, 104] width 71 height 25
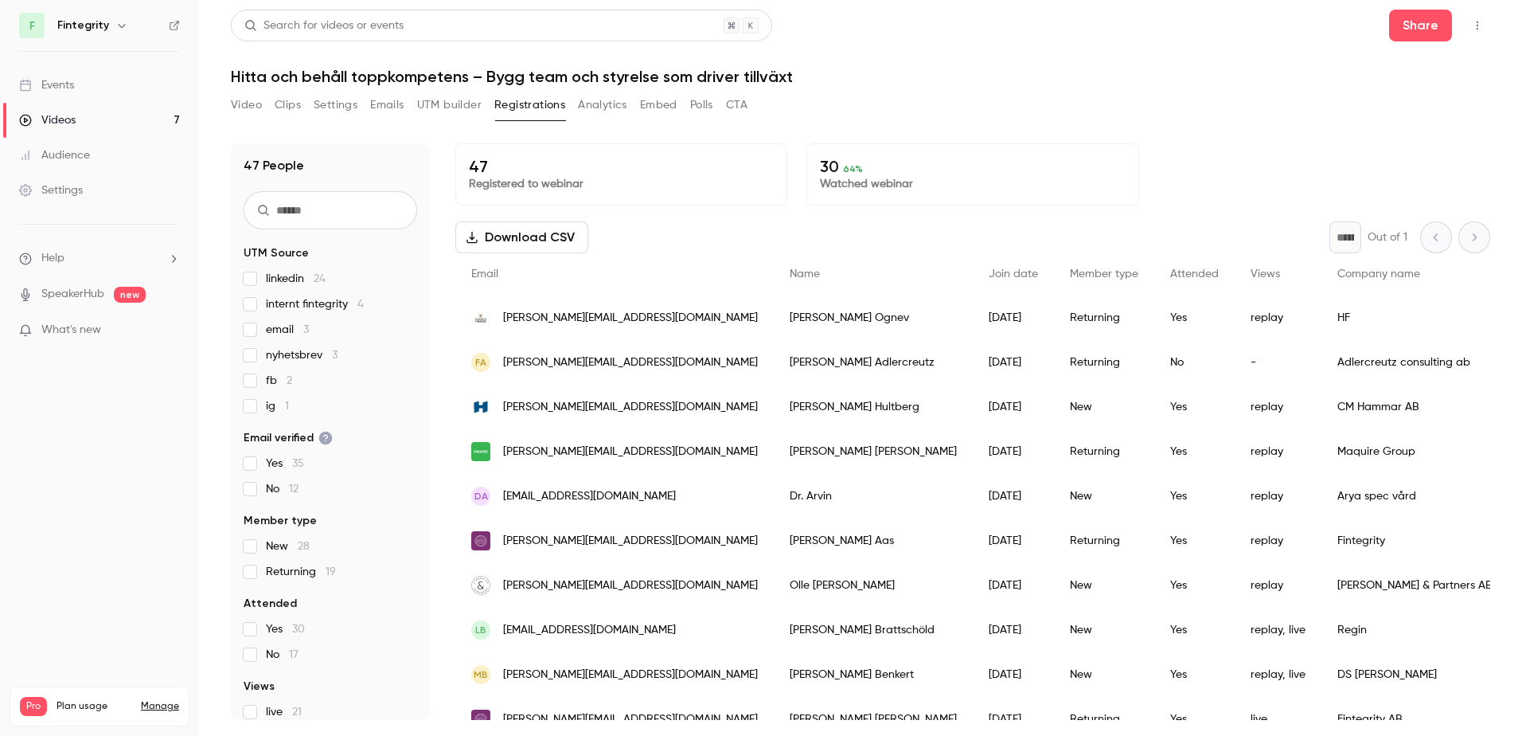
click at [96, 86] on link "Events" at bounding box center [99, 85] width 199 height 35
